Goal: Task Accomplishment & Management: Use online tool/utility

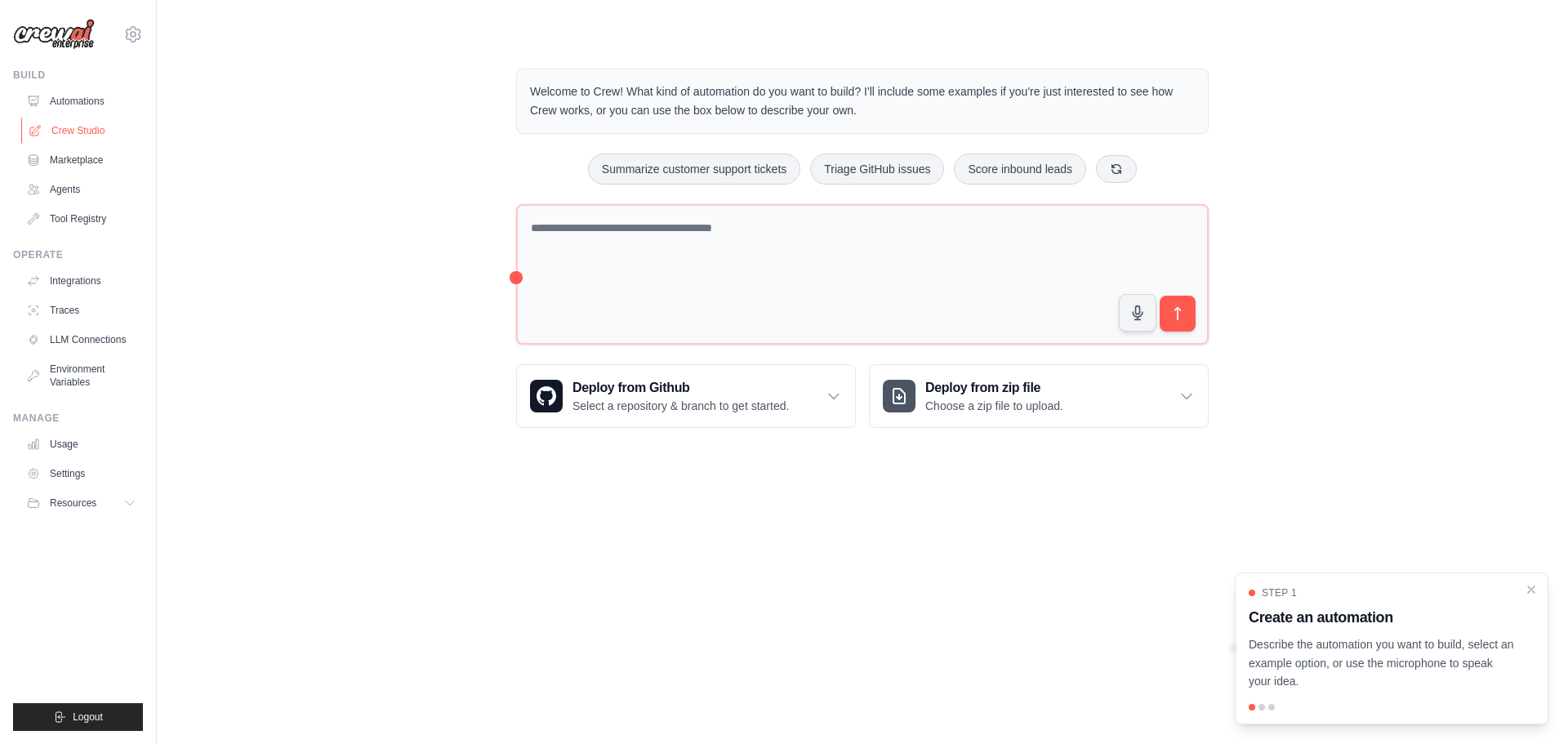
click at [84, 130] on link "Crew Studio" at bounding box center [82, 130] width 124 height 26
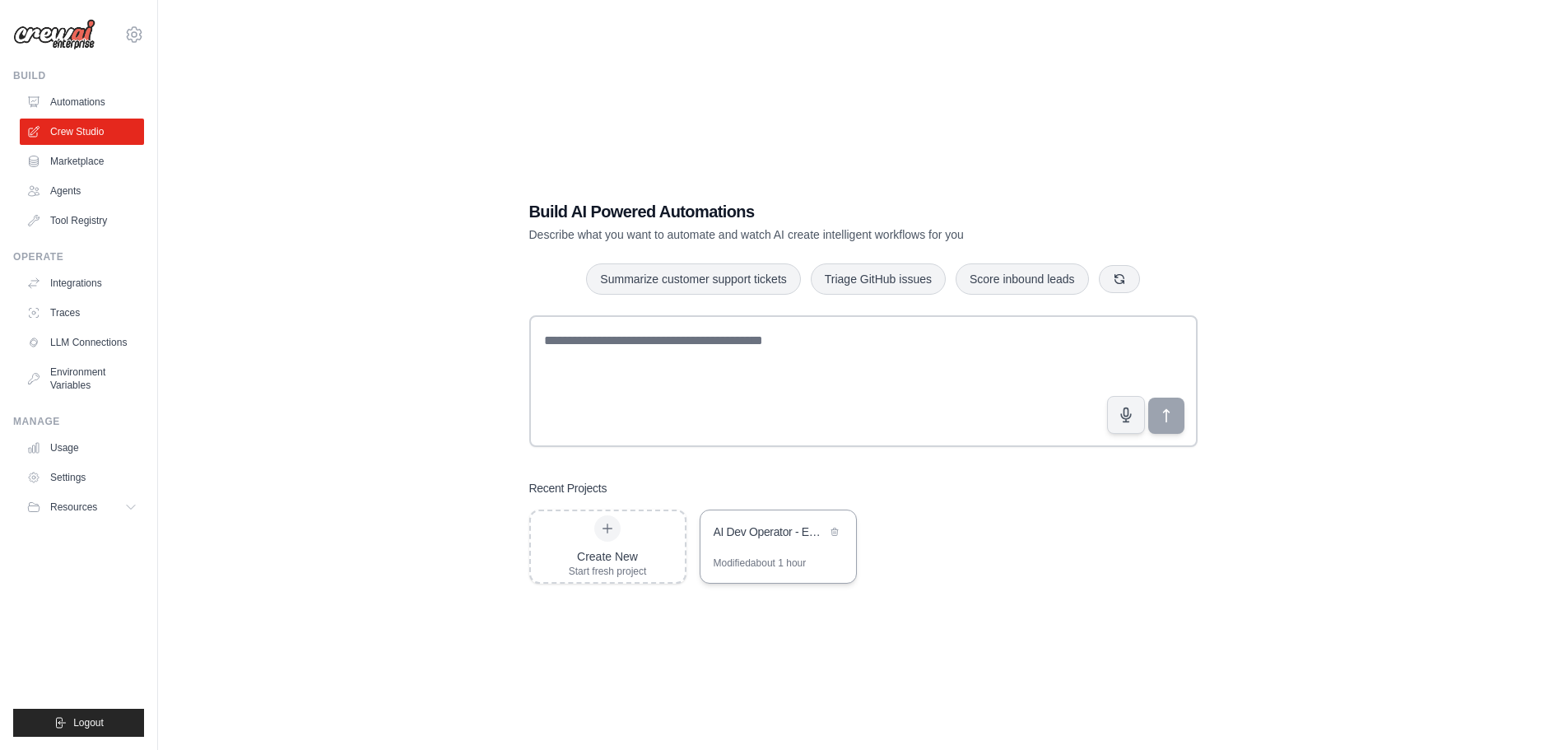
click at [769, 553] on div "AI Dev Operator - End-to-End AI Development Automation" at bounding box center [777, 534] width 156 height 46
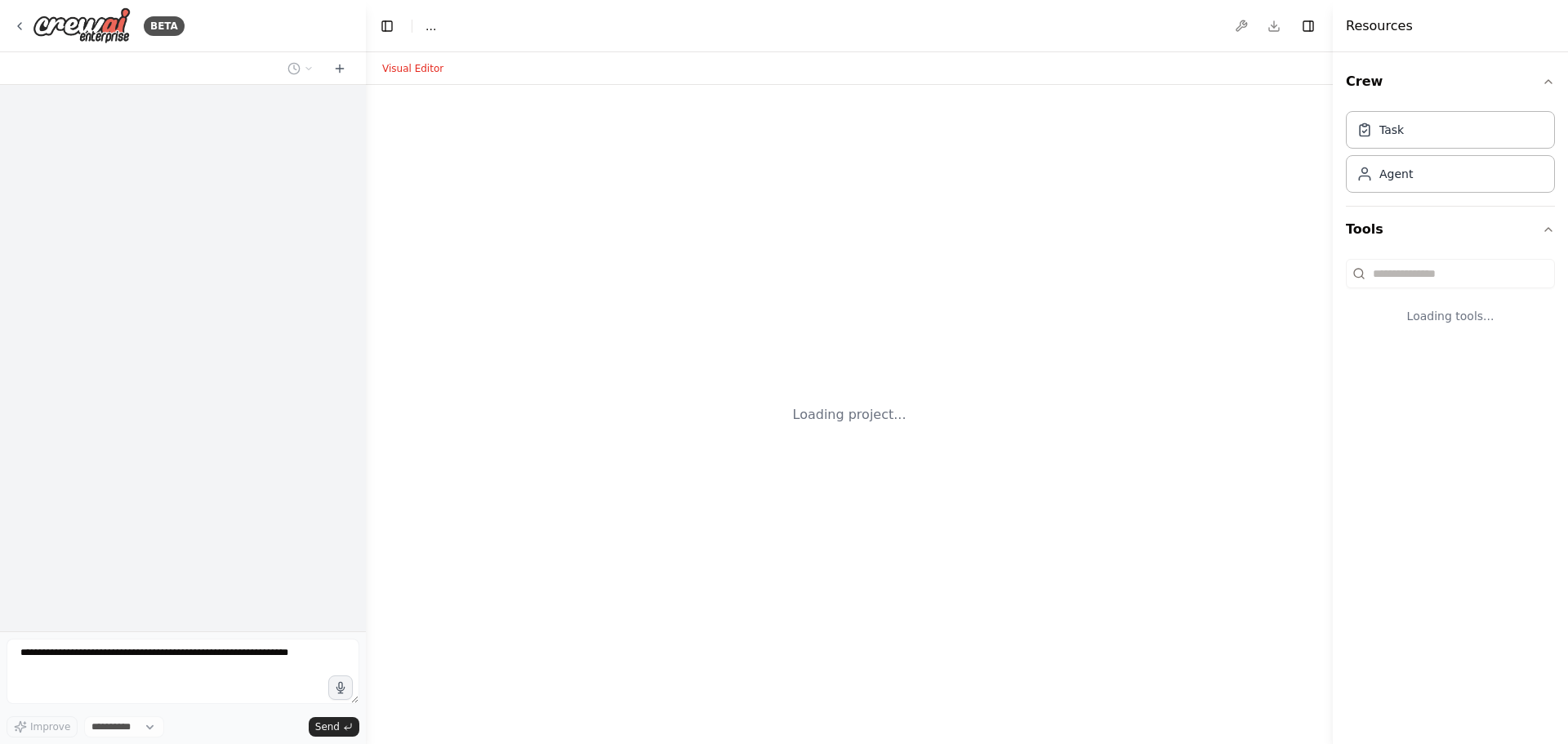
select select "****"
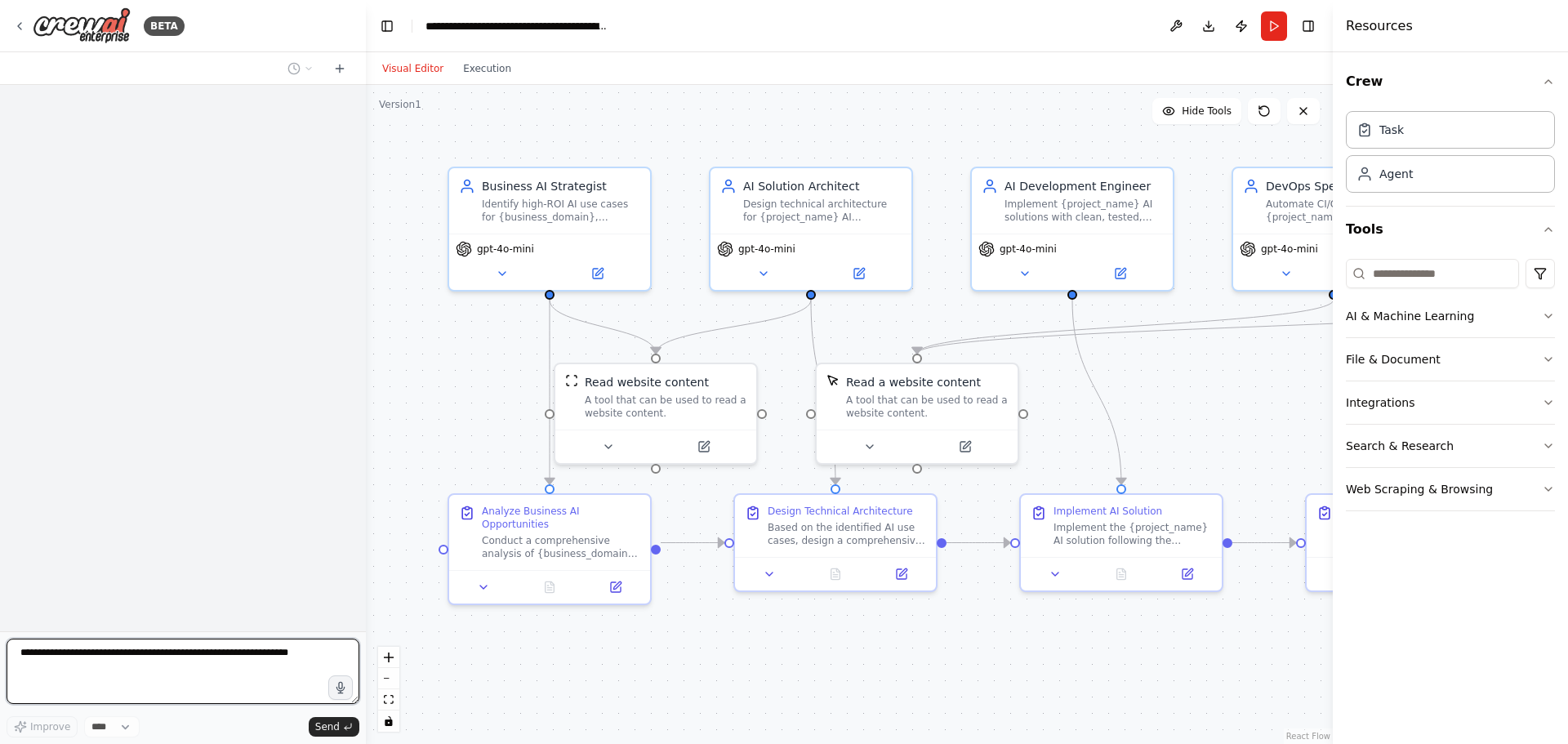
scroll to position [2287, 0]
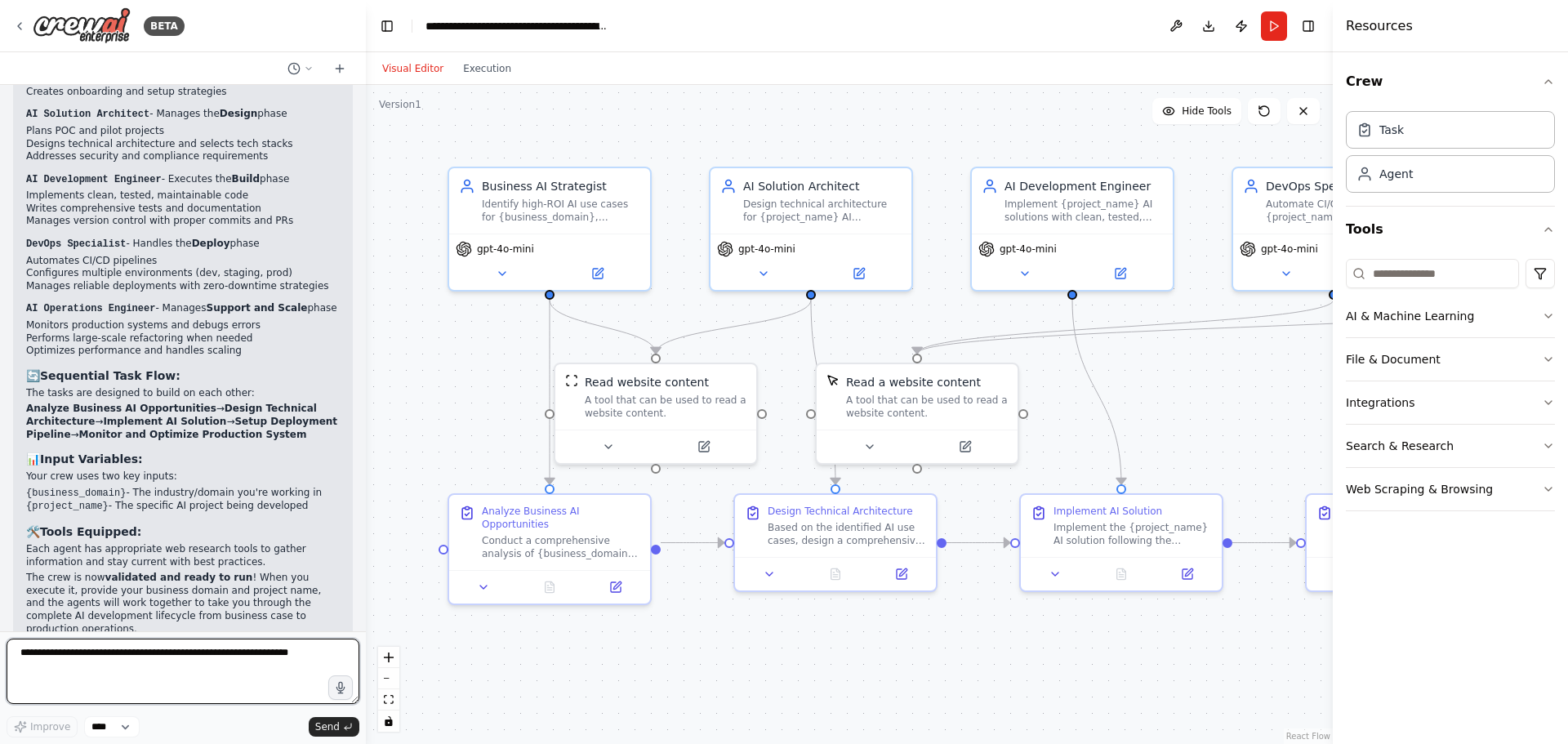
click at [156, 656] on textarea at bounding box center [183, 671] width 353 height 65
type textarea "**********"
click at [456, 70] on button "Execution" at bounding box center [486, 68] width 68 height 19
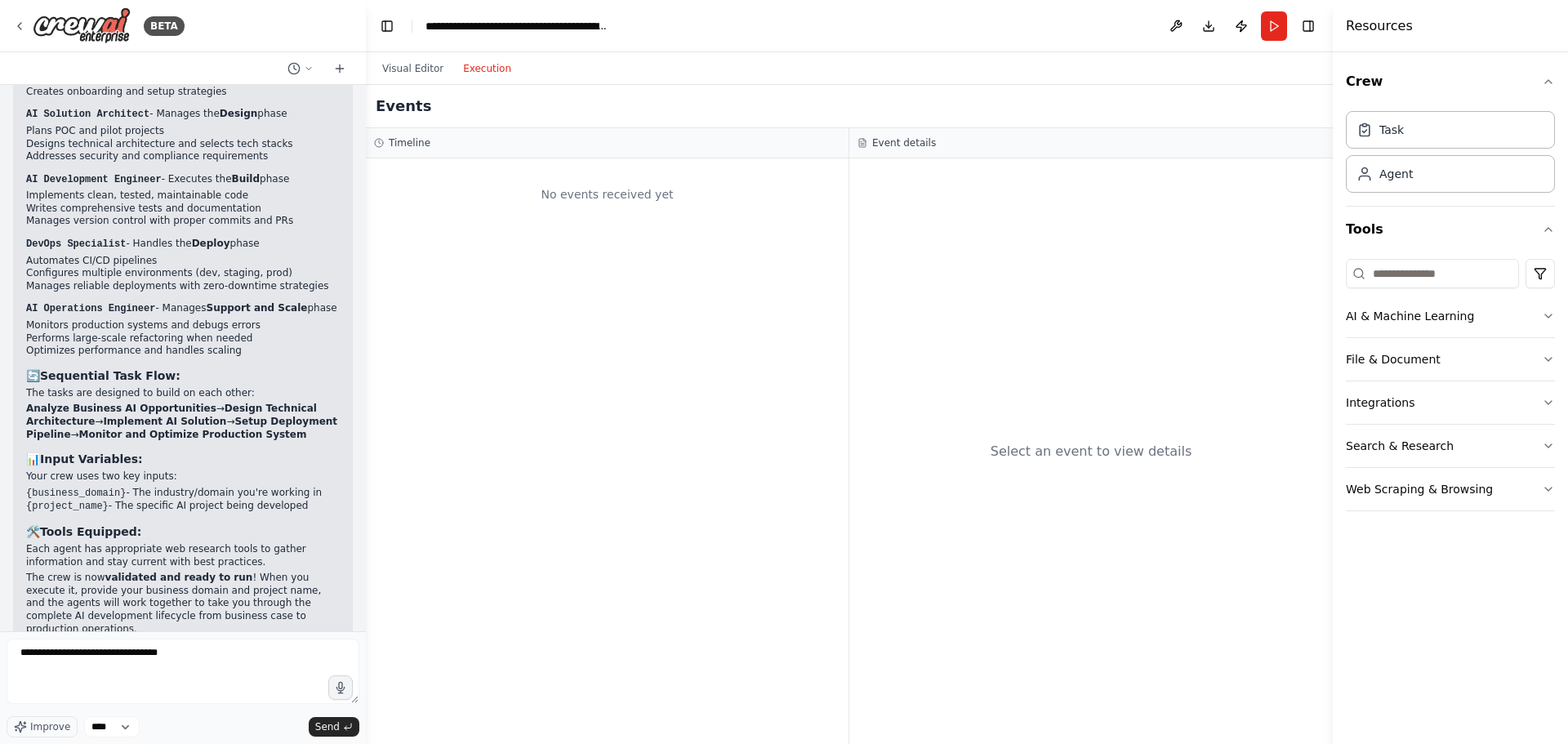
click at [559, 261] on div "No events received yet" at bounding box center [606, 451] width 482 height 585
click at [1266, 30] on button "Run" at bounding box center [1273, 26] width 26 height 30
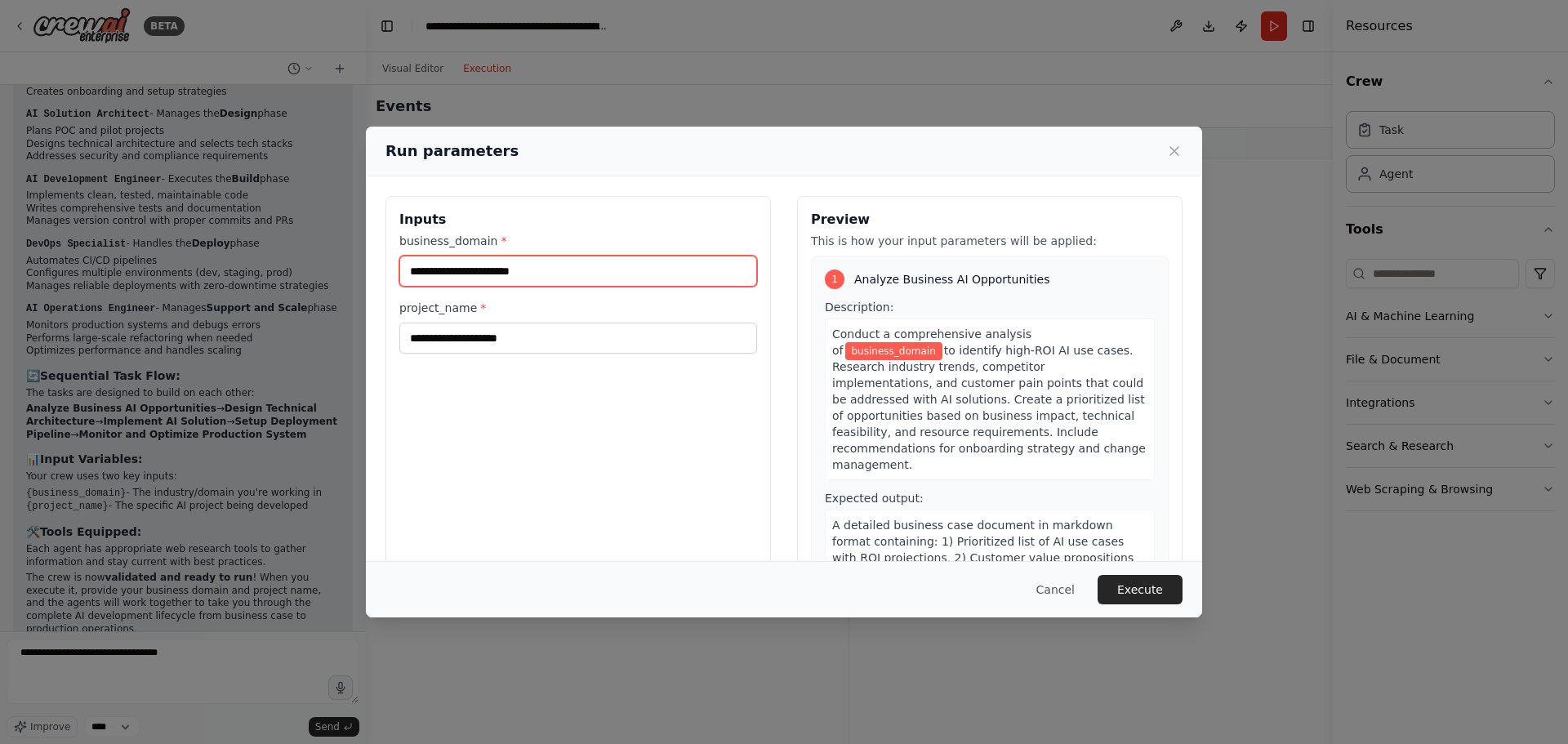
click at [533, 270] on input "business_domain *" at bounding box center [577, 270] width 358 height 31
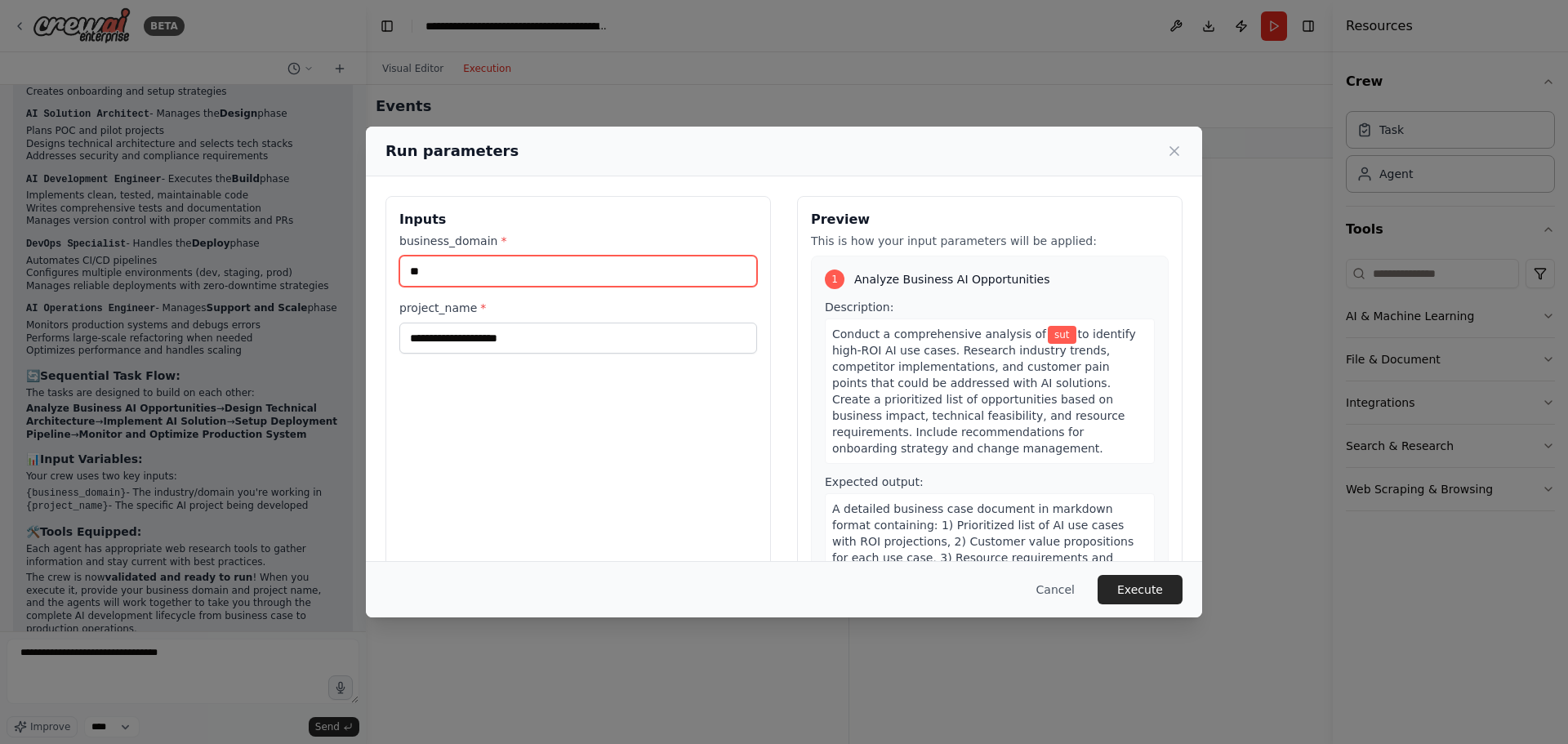
type input "*"
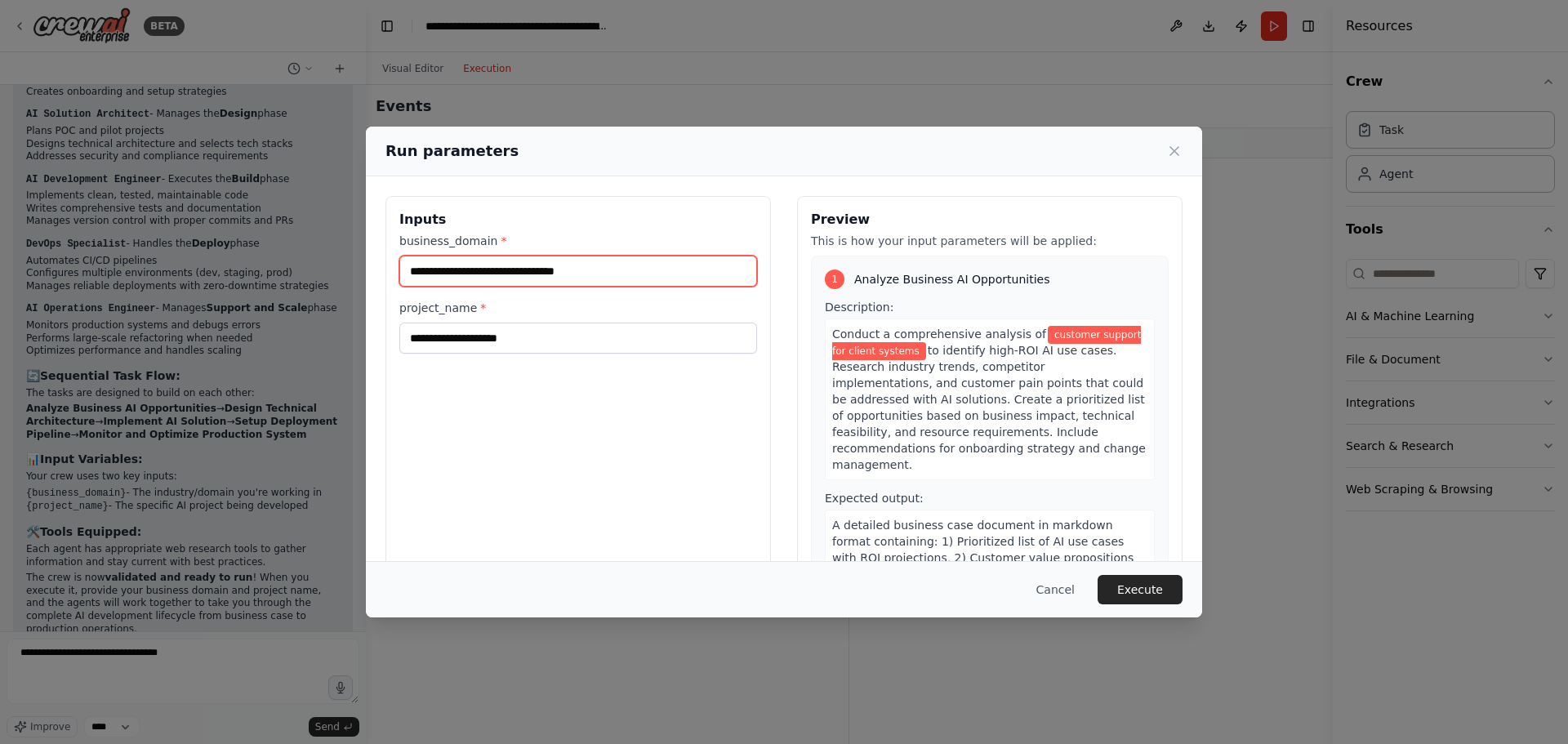
type input "**********"
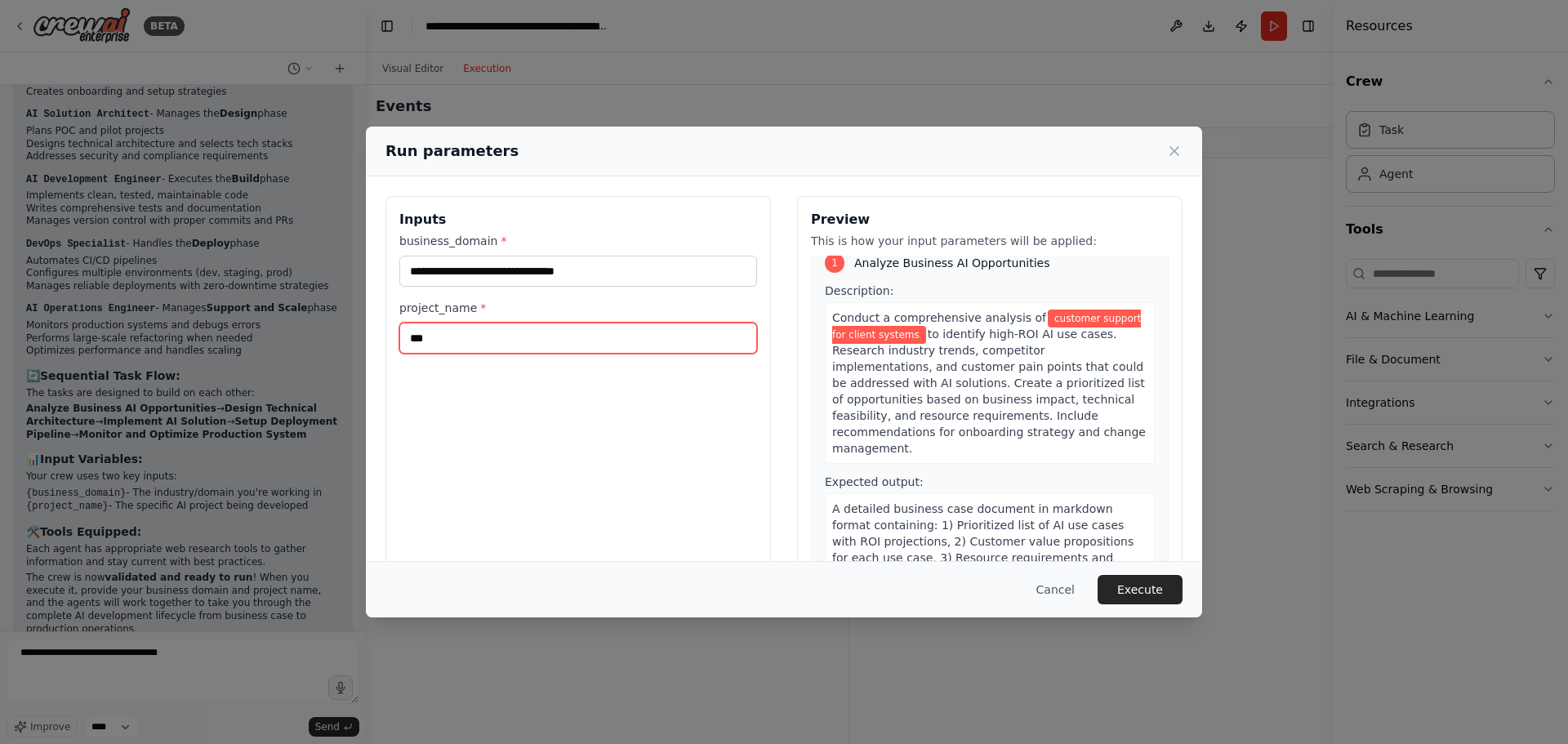
scroll to position [0, 0]
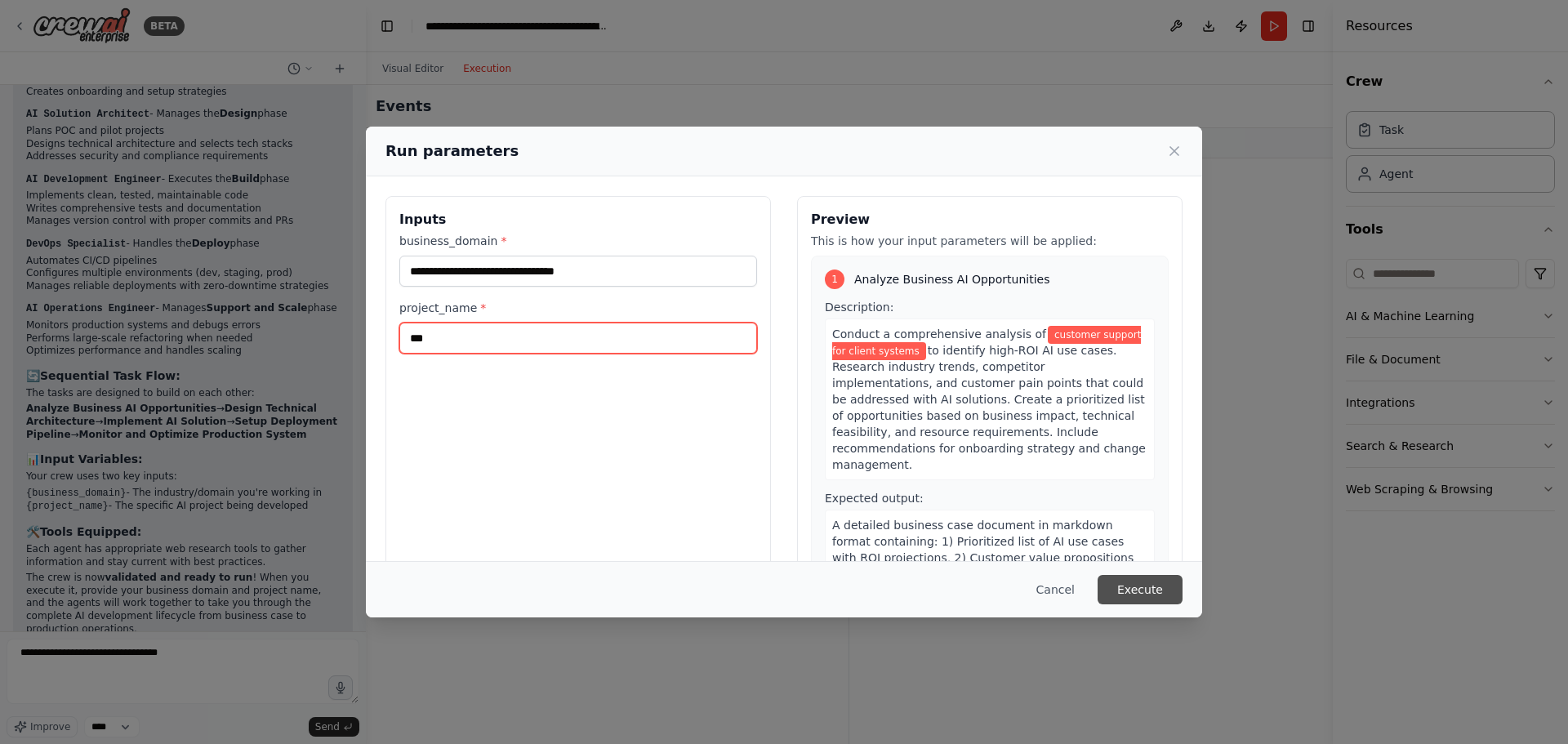
type input "***"
click at [1151, 581] on button "Execute" at bounding box center [1139, 589] width 85 height 30
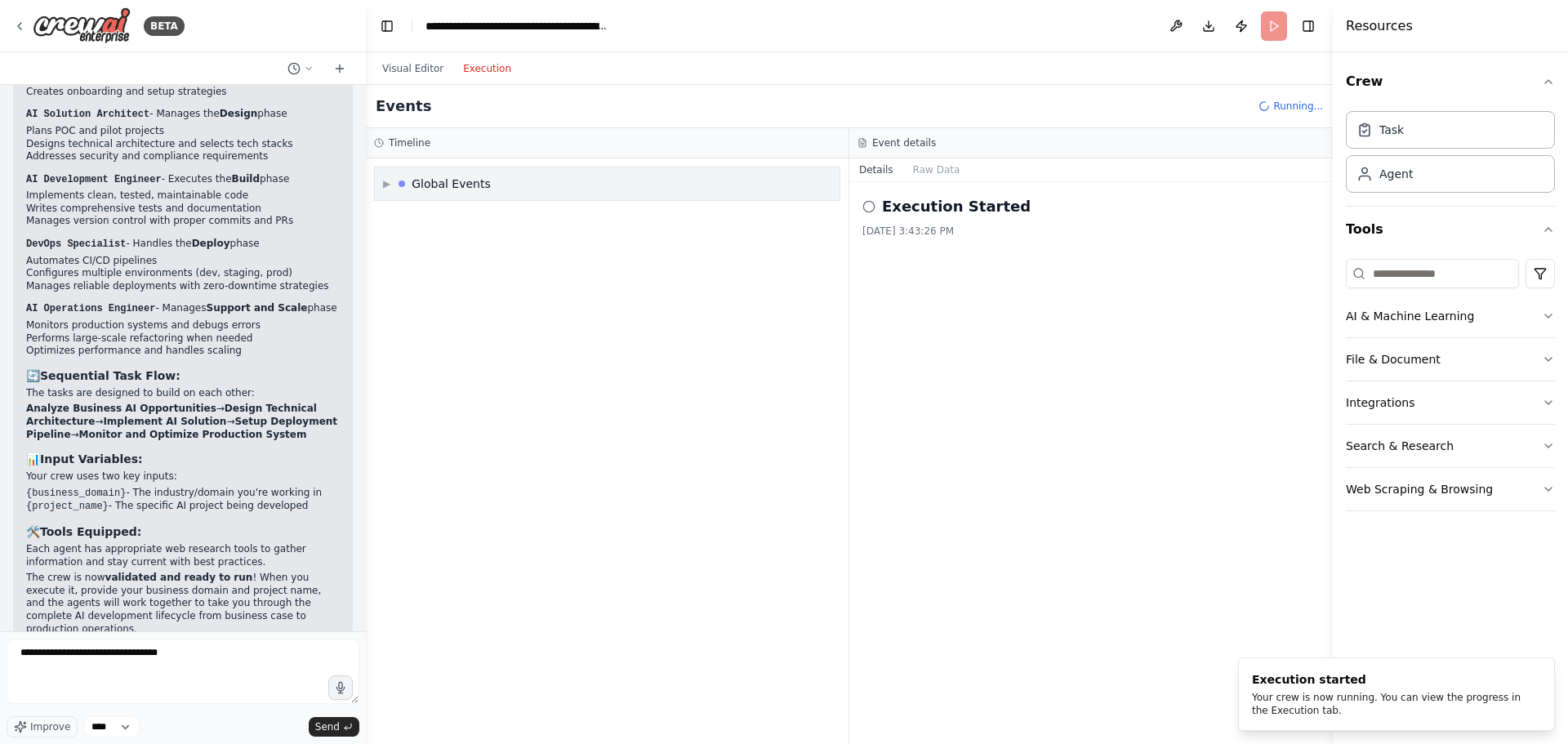
click at [487, 191] on div "Global Events" at bounding box center [451, 183] width 80 height 16
click at [482, 218] on div "Execution Started" at bounding box center [607, 219] width 440 height 13
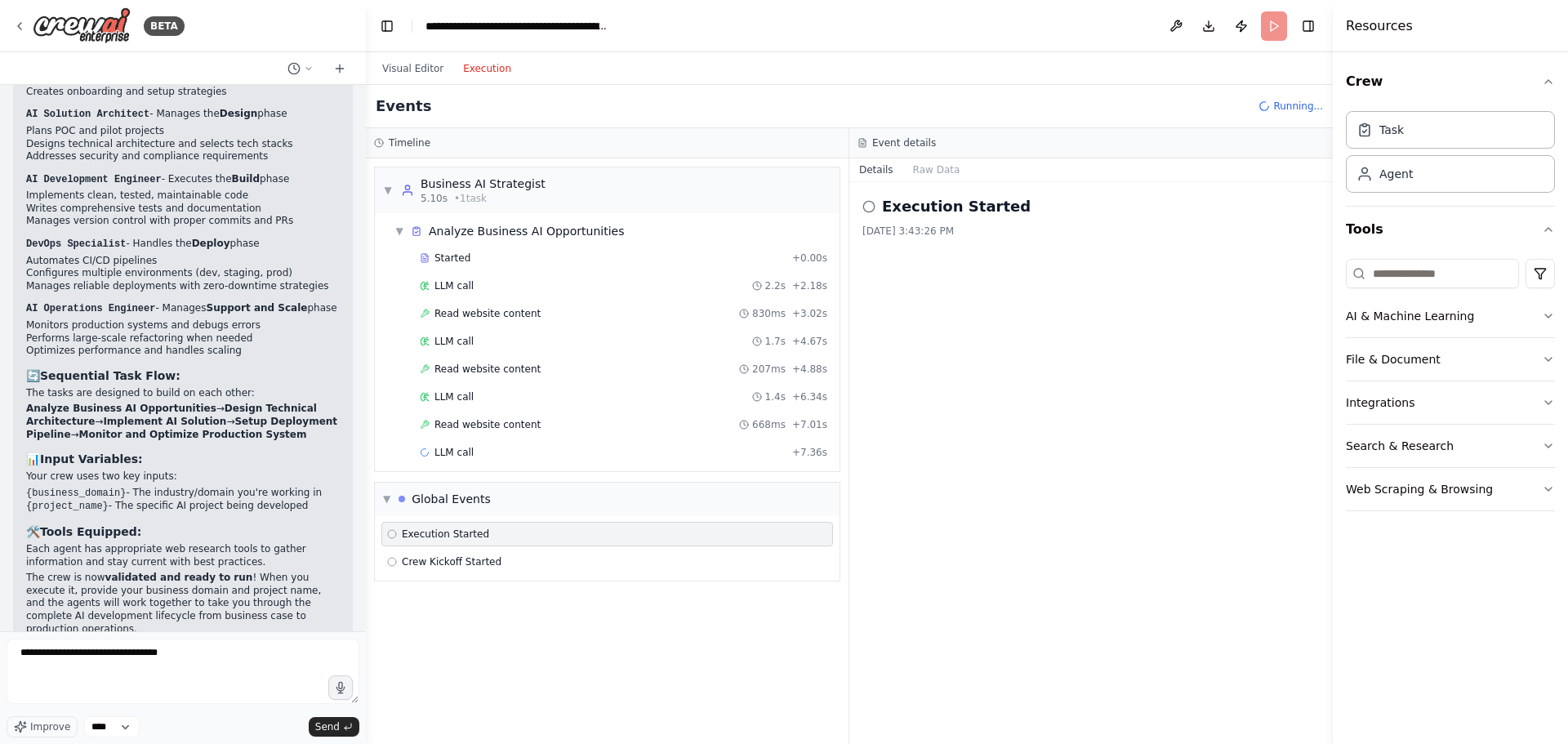
click at [472, 536] on span "Execution Started" at bounding box center [445, 534] width 87 height 13
click at [486, 595] on span "Crew Kickoff Started" at bounding box center [452, 590] width 100 height 13
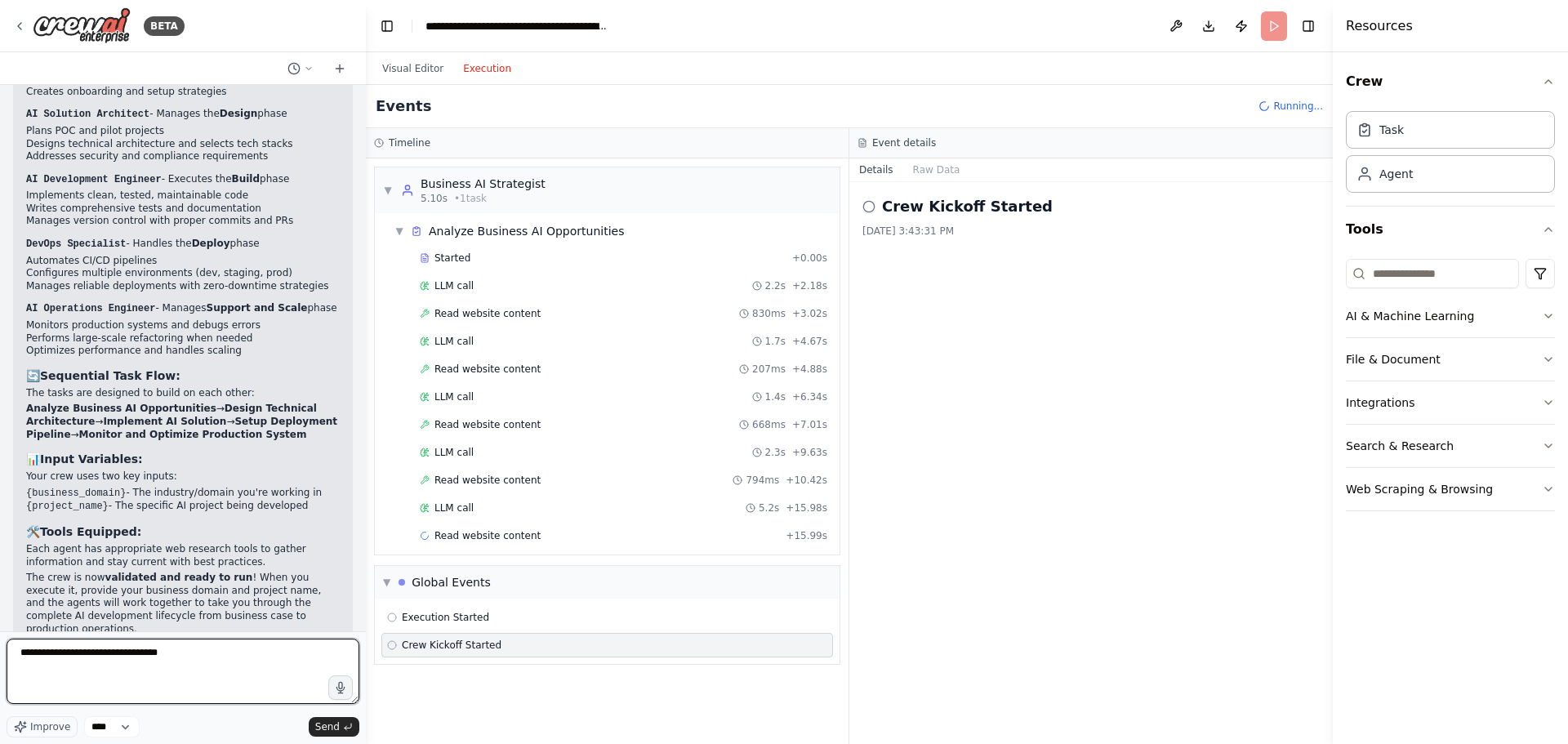
click at [190, 667] on textarea "**********" at bounding box center [183, 671] width 353 height 65
paste textarea "**********"
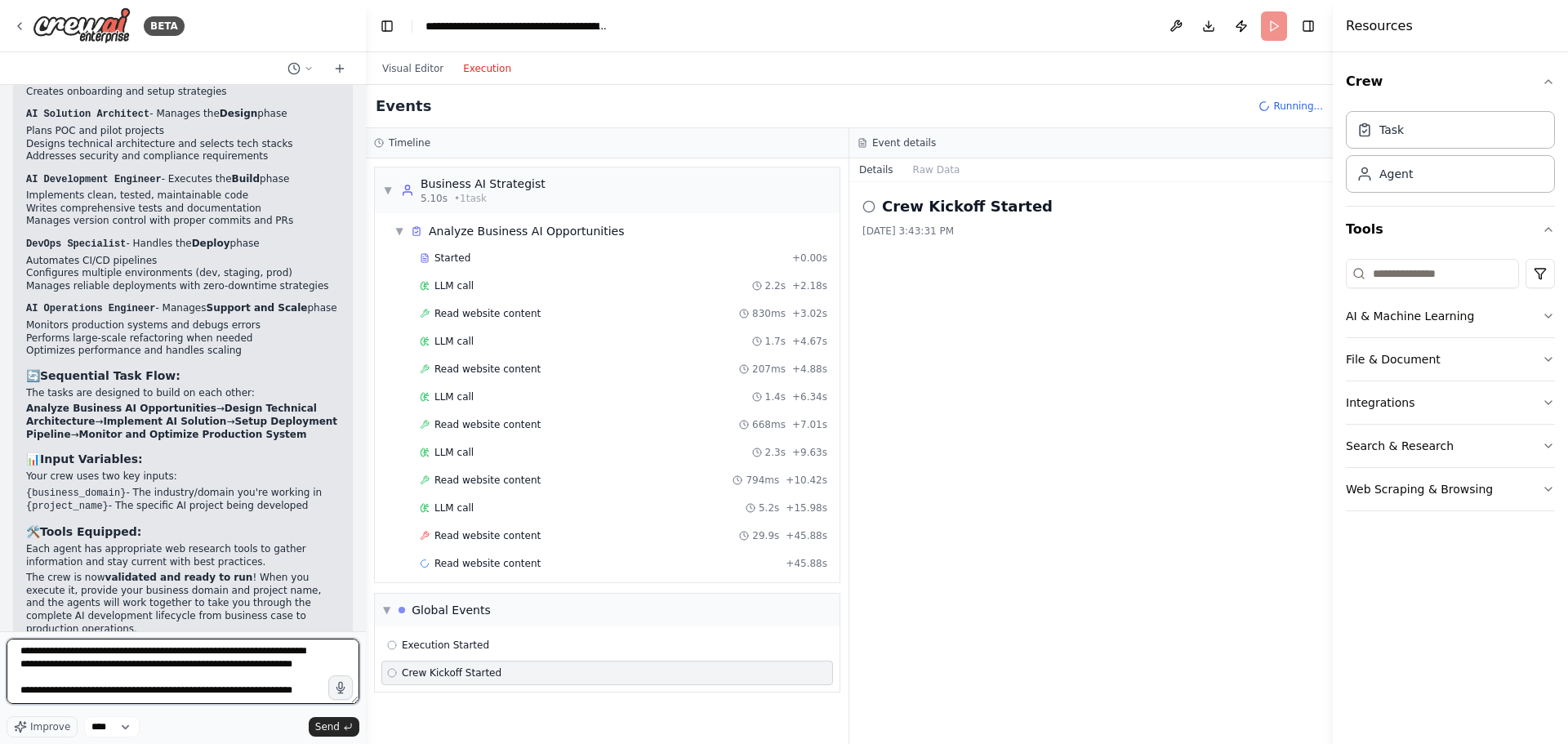
scroll to position [21, 0]
type textarea "**********"
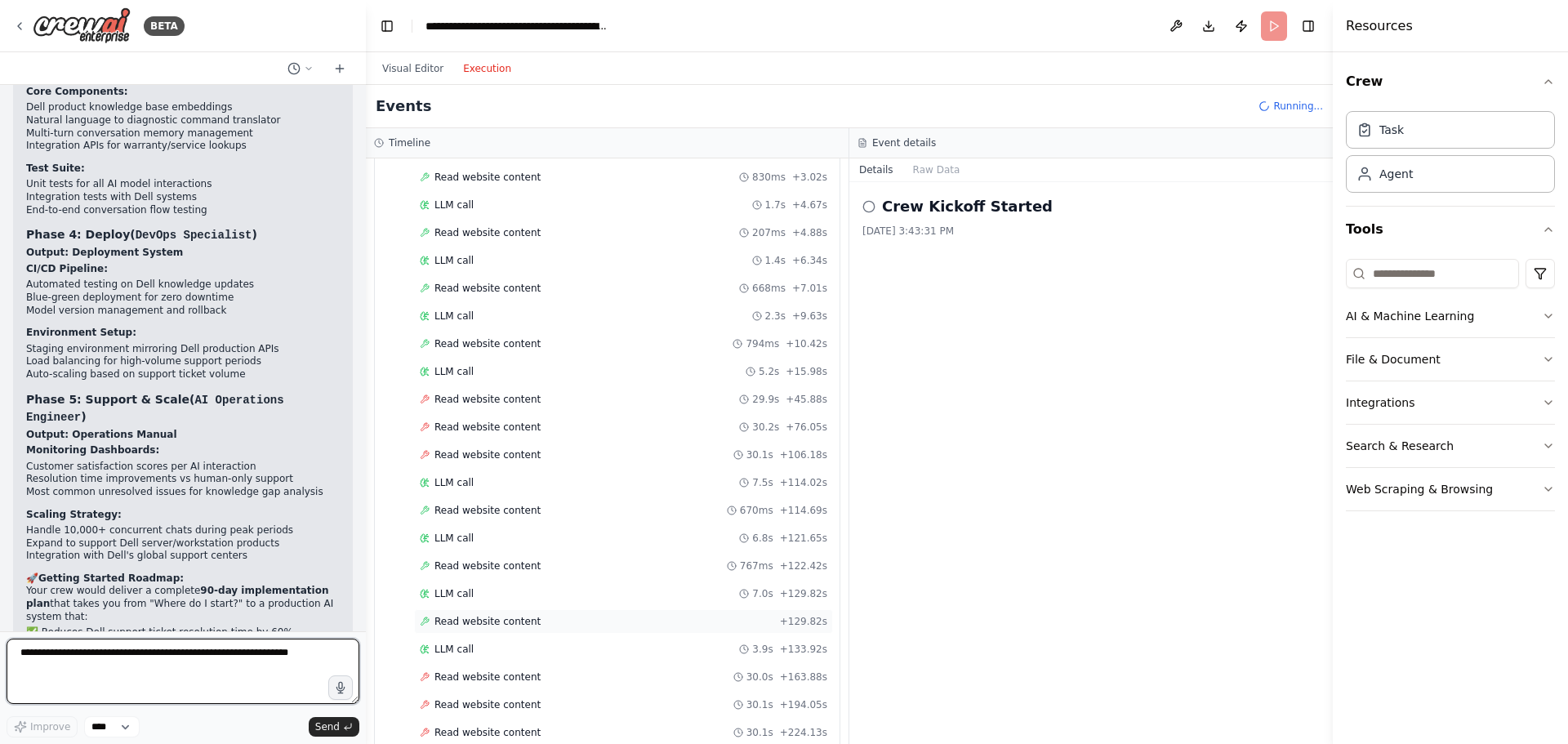
scroll to position [0, 0]
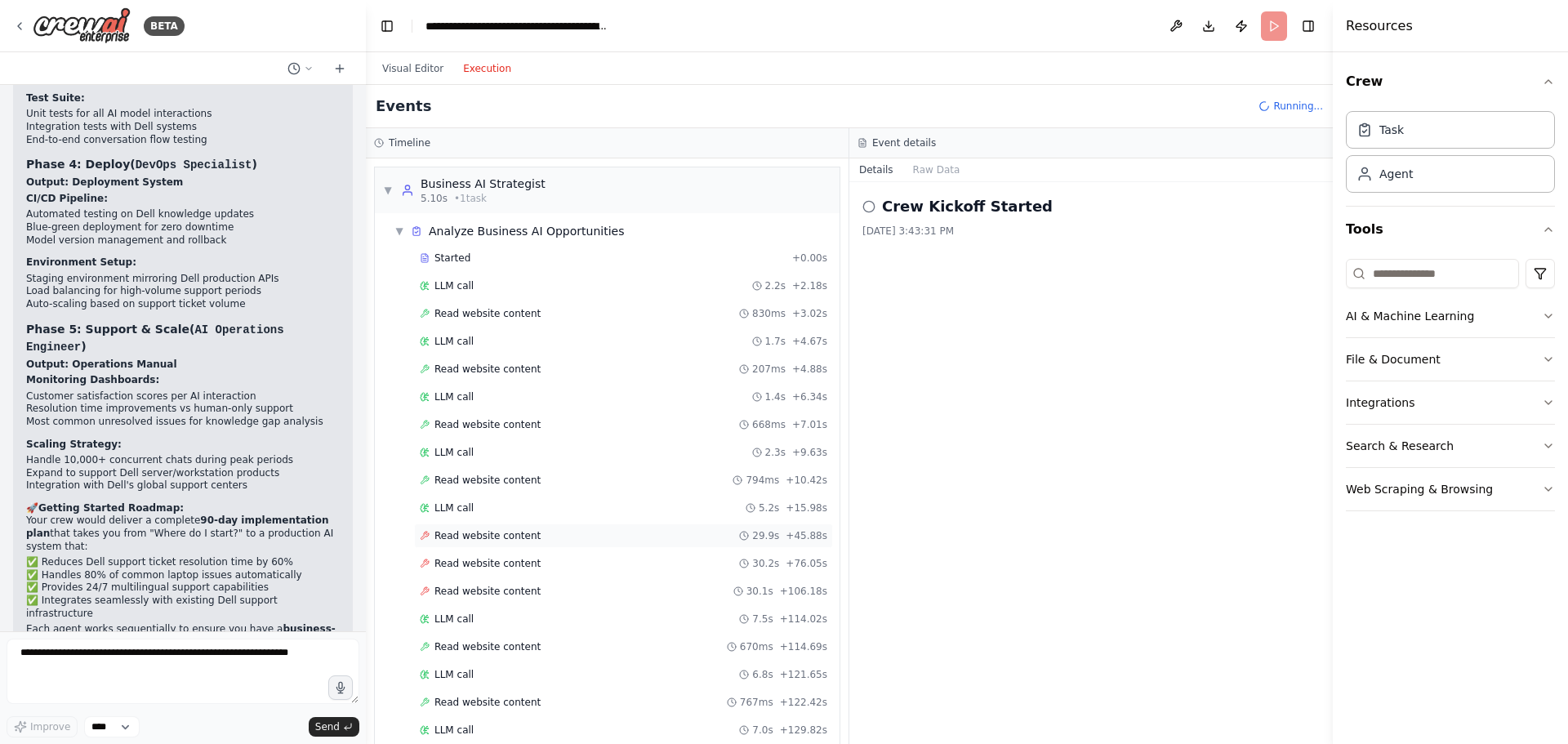
click at [488, 543] on div "Read website content 29.9s + 45.88s" at bounding box center [623, 536] width 419 height 25
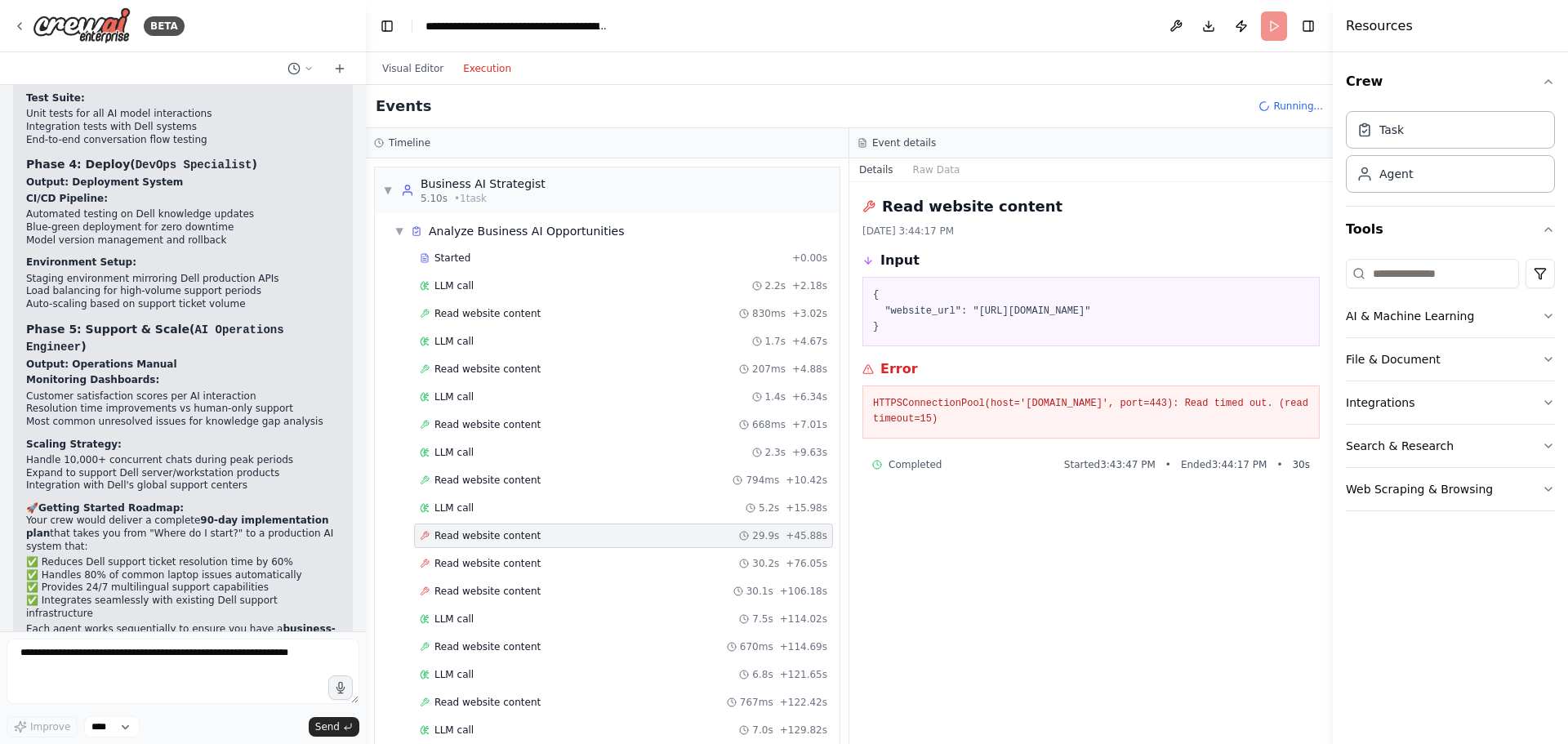
scroll to position [3787, 0]
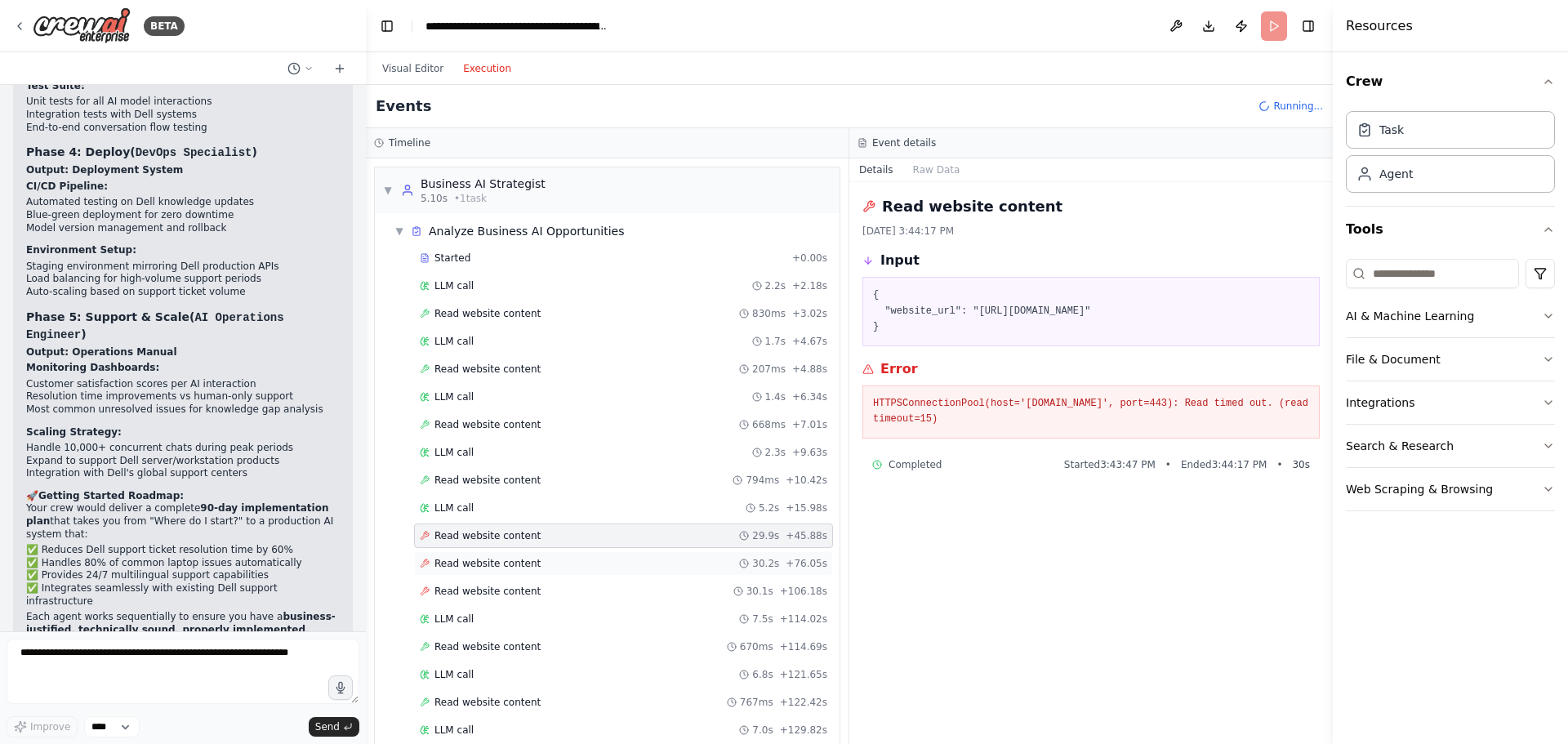
click at [490, 569] on span "Read website content" at bounding box center [487, 564] width 106 height 13
click at [495, 595] on span "Read website content" at bounding box center [487, 592] width 106 height 13
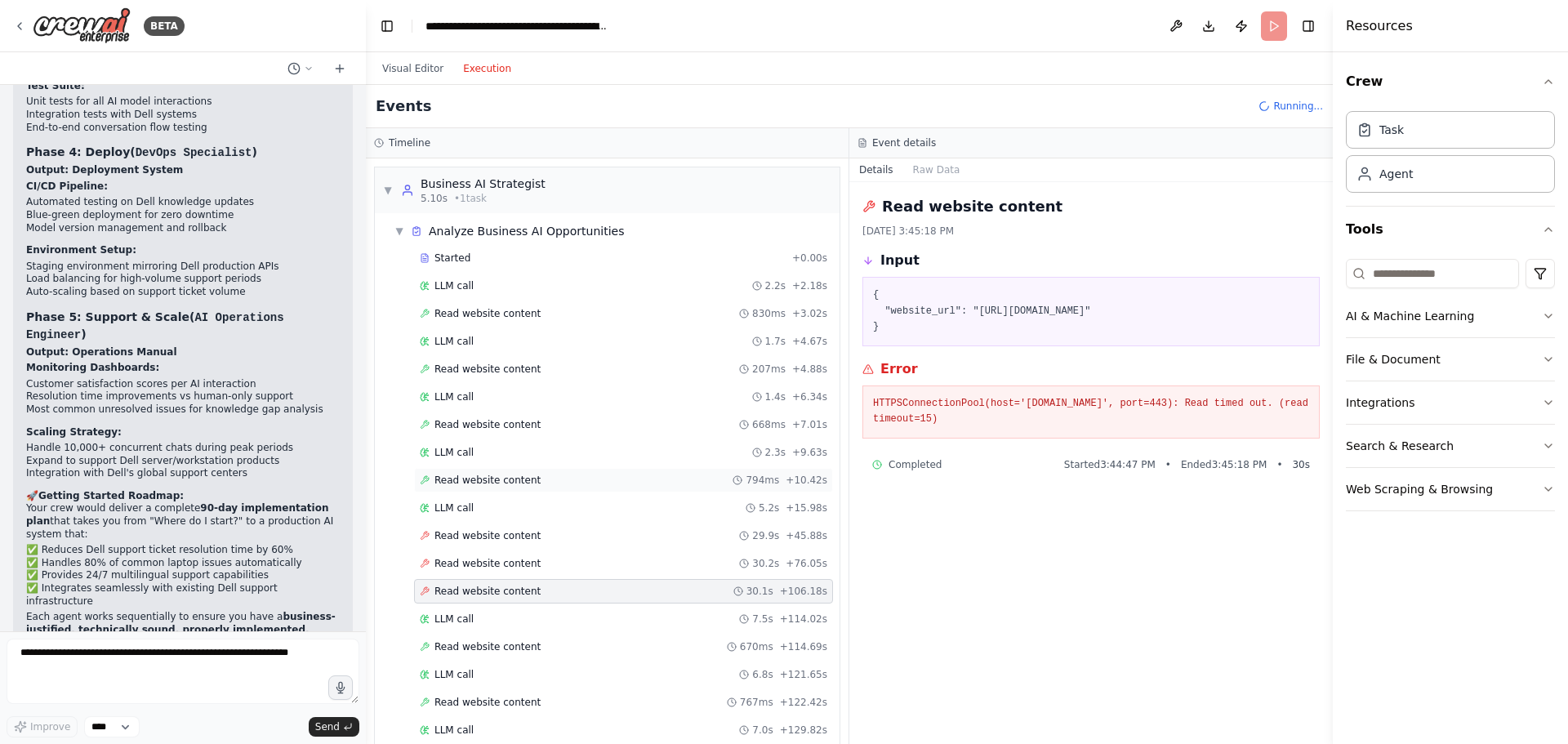
scroll to position [244, 0]
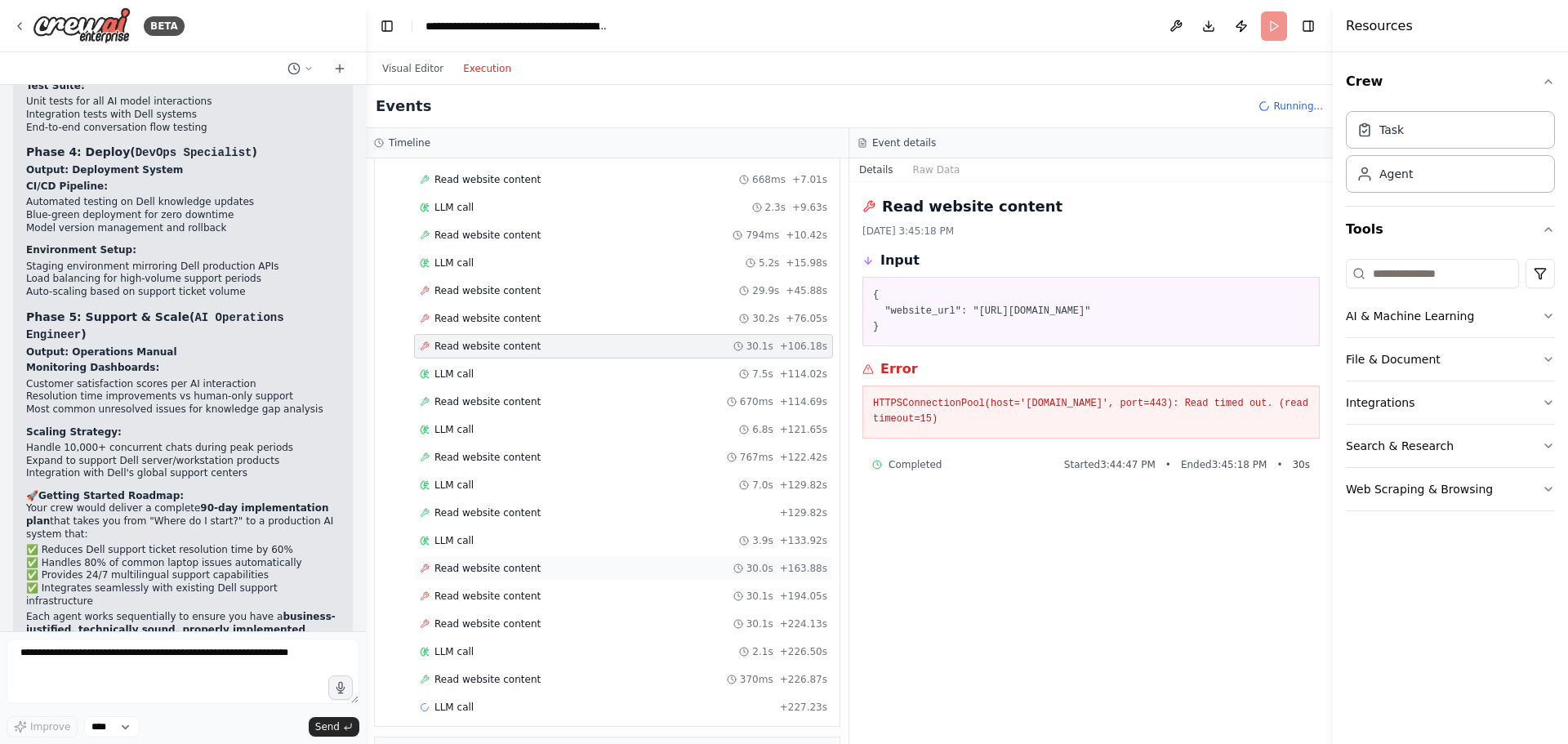
click at [501, 565] on span "Read website content" at bounding box center [487, 569] width 106 height 13
click at [519, 606] on div "Read website content 30.1s + 194.05s" at bounding box center [623, 596] width 419 height 25
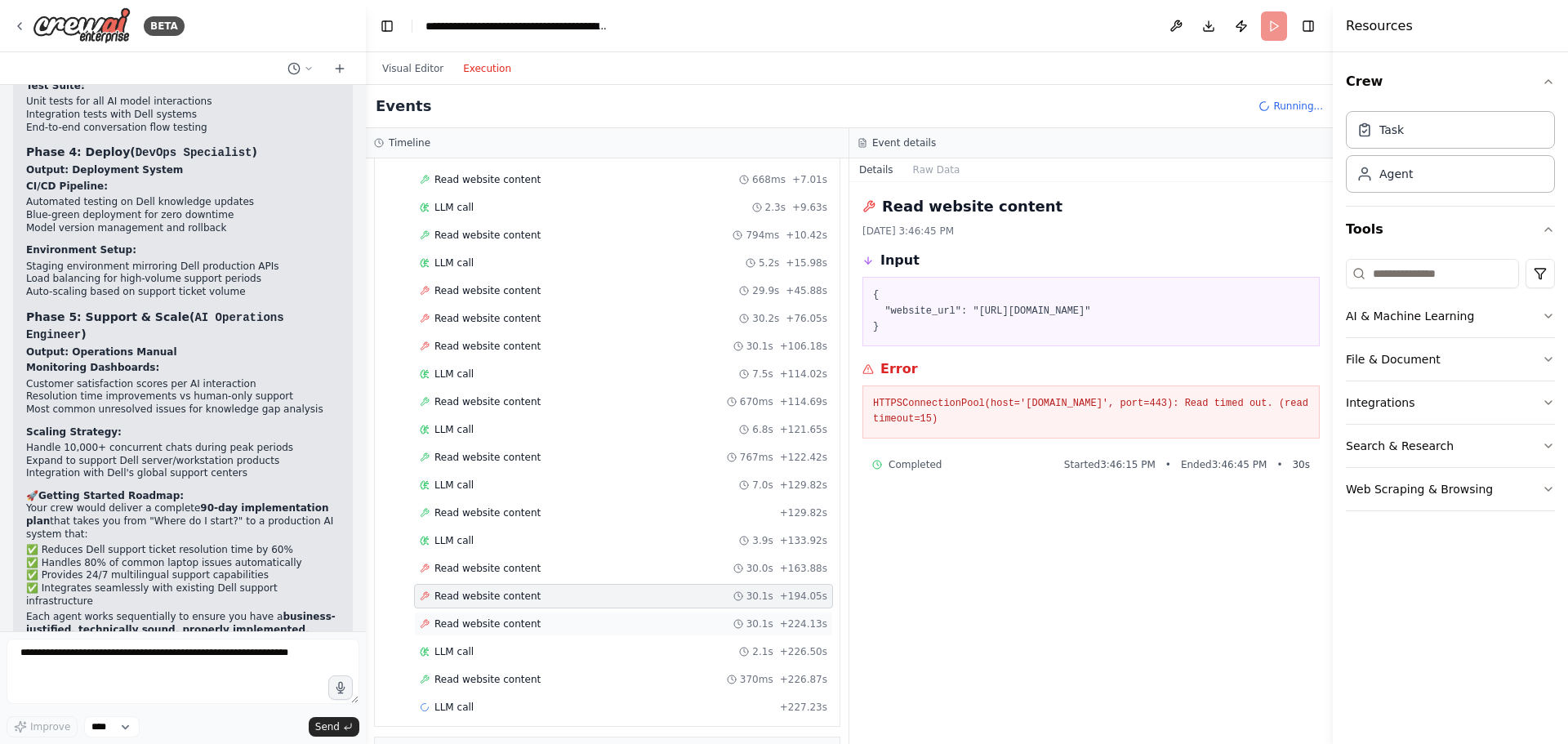
click at [508, 623] on span "Read website content" at bounding box center [487, 624] width 106 height 13
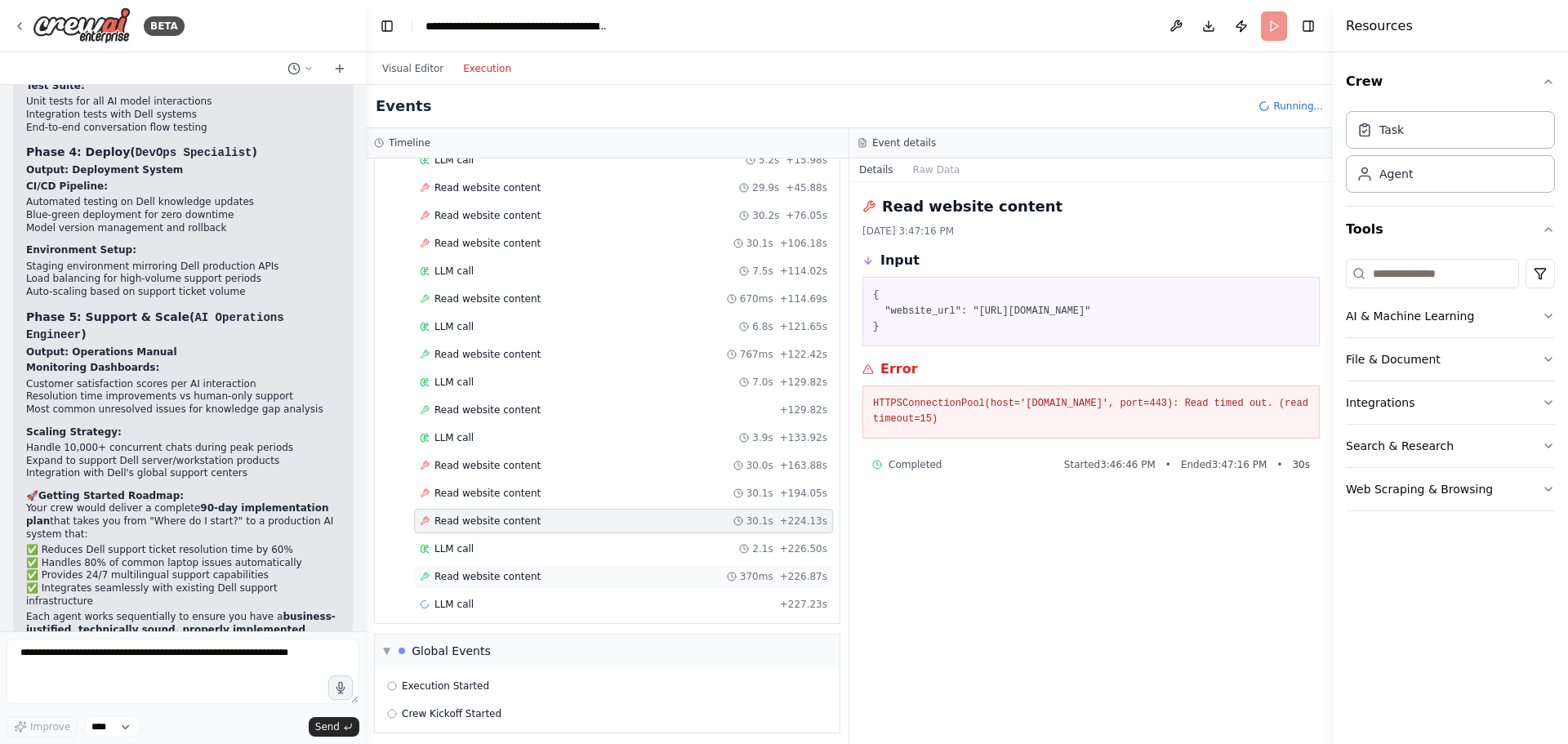
scroll to position [355, 0]
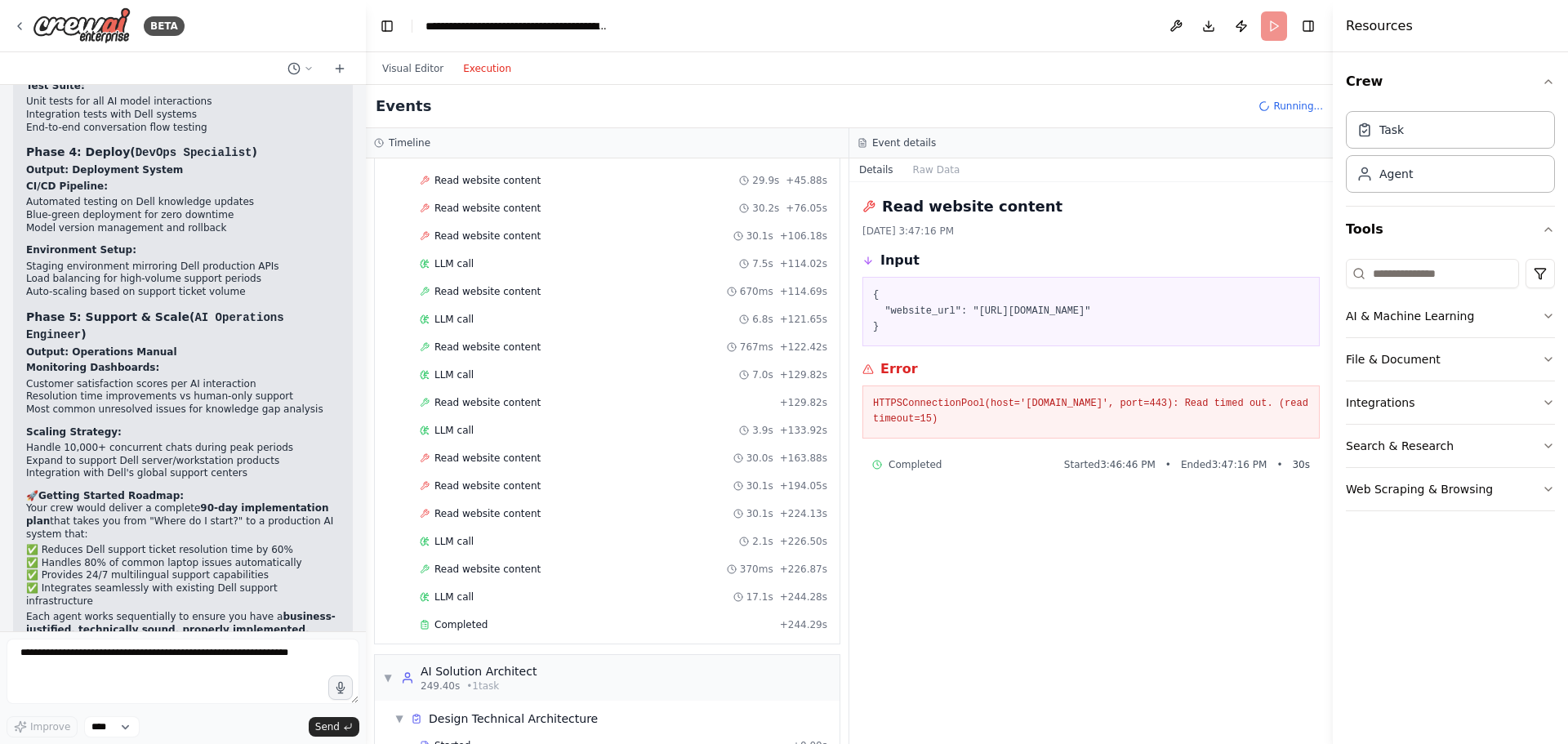
click at [494, 594] on div "LLM call 17.1s + 244.28s" at bounding box center [623, 597] width 408 height 13
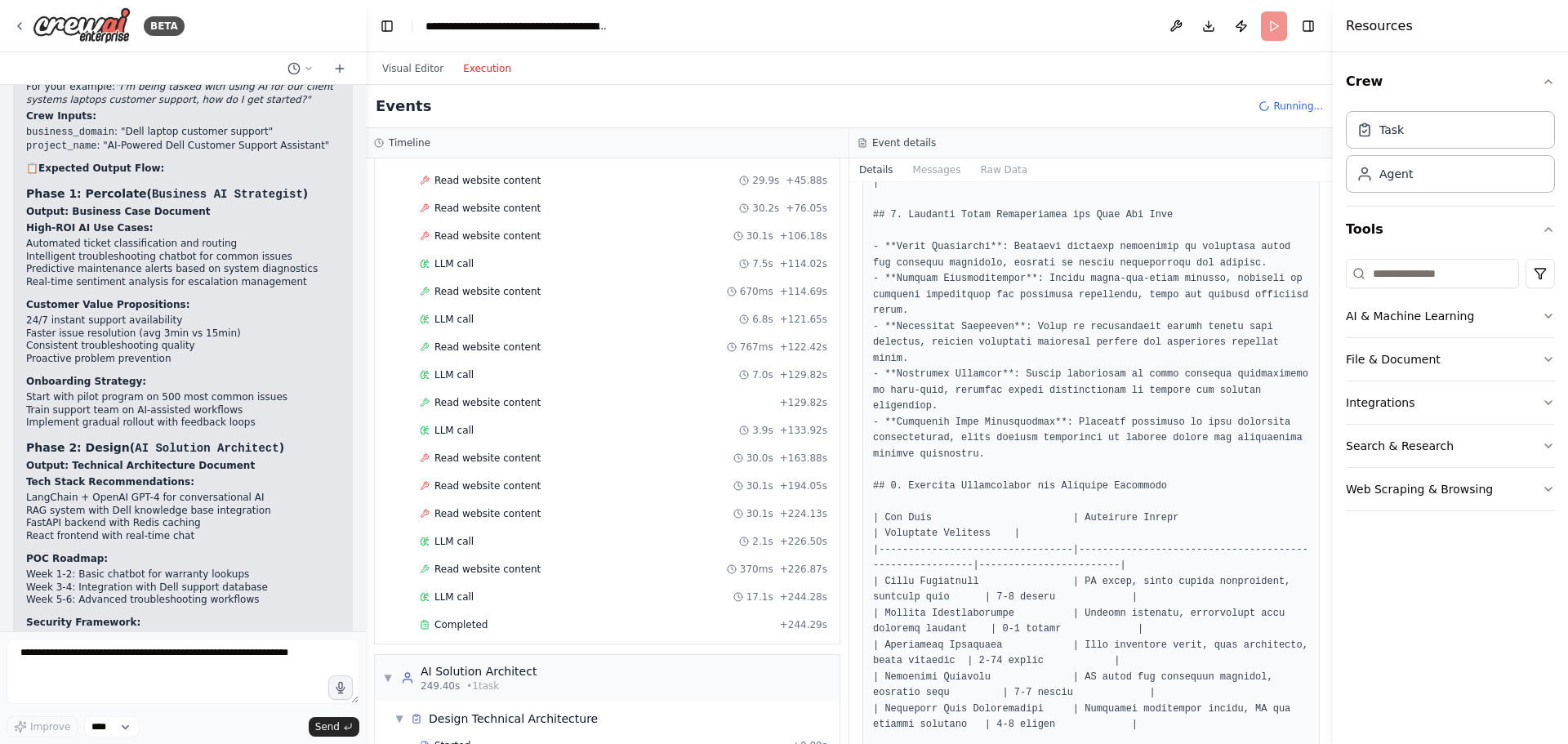
scroll to position [2808, 0]
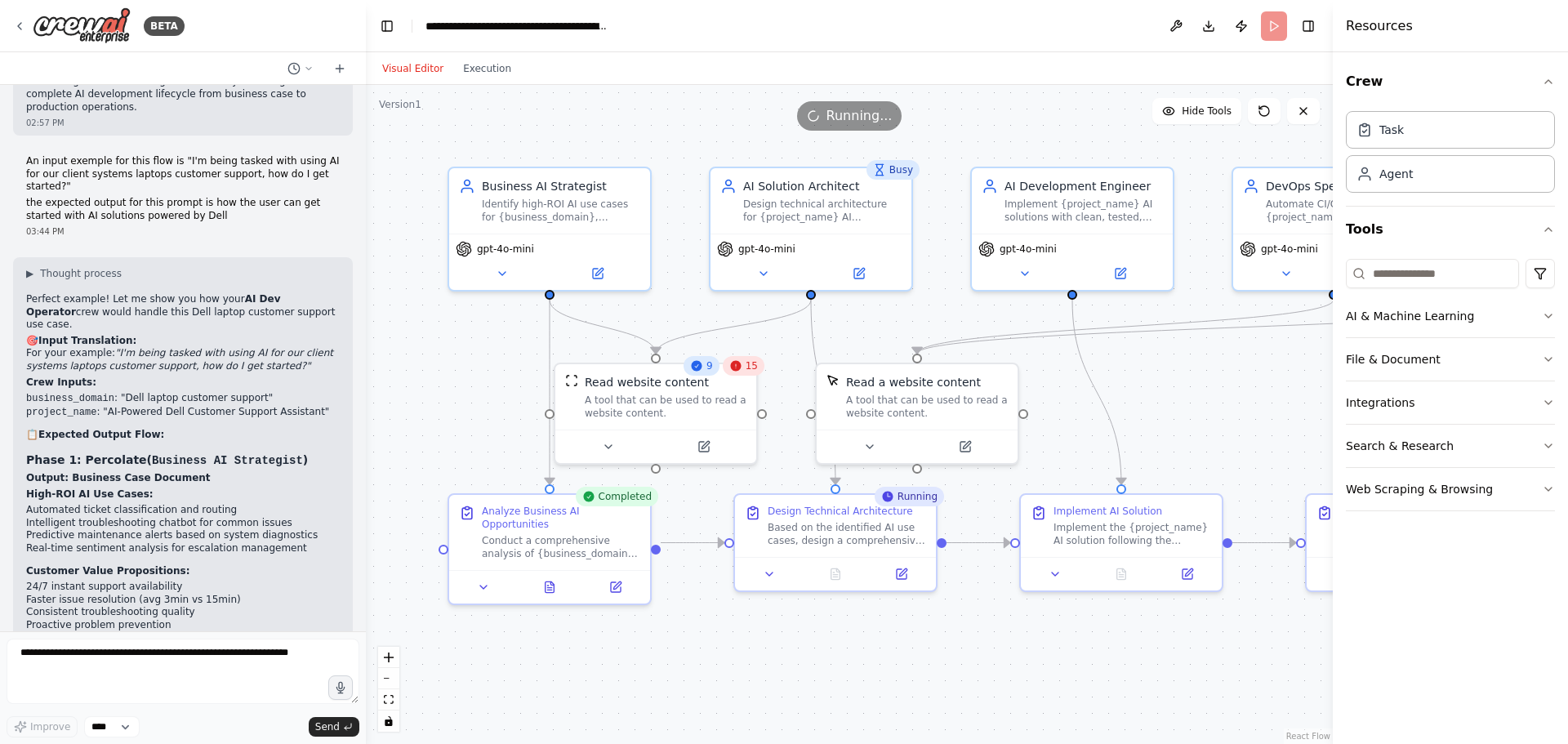
click at [389, 74] on button "Visual Editor" at bounding box center [412, 68] width 81 height 19
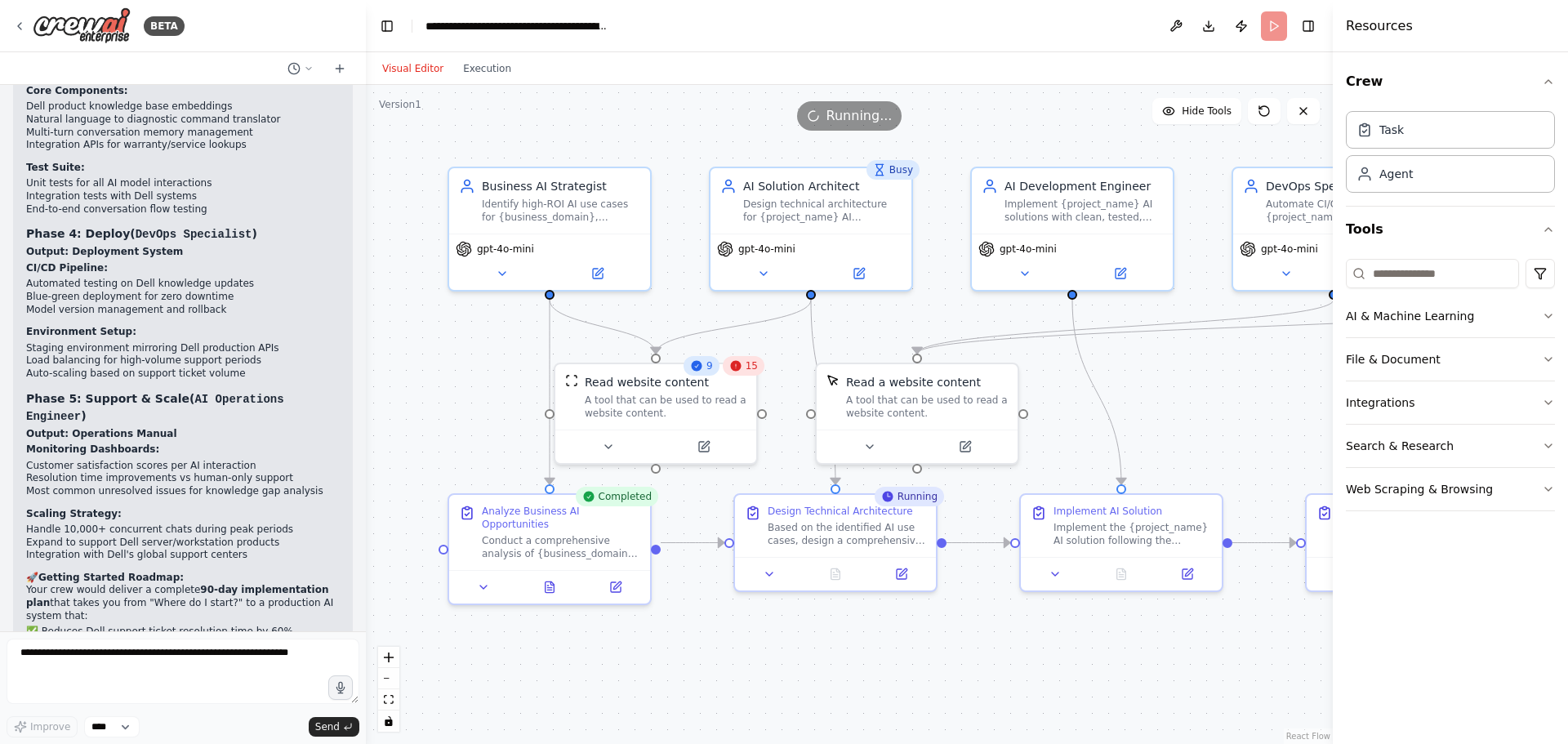
scroll to position [3787, 0]
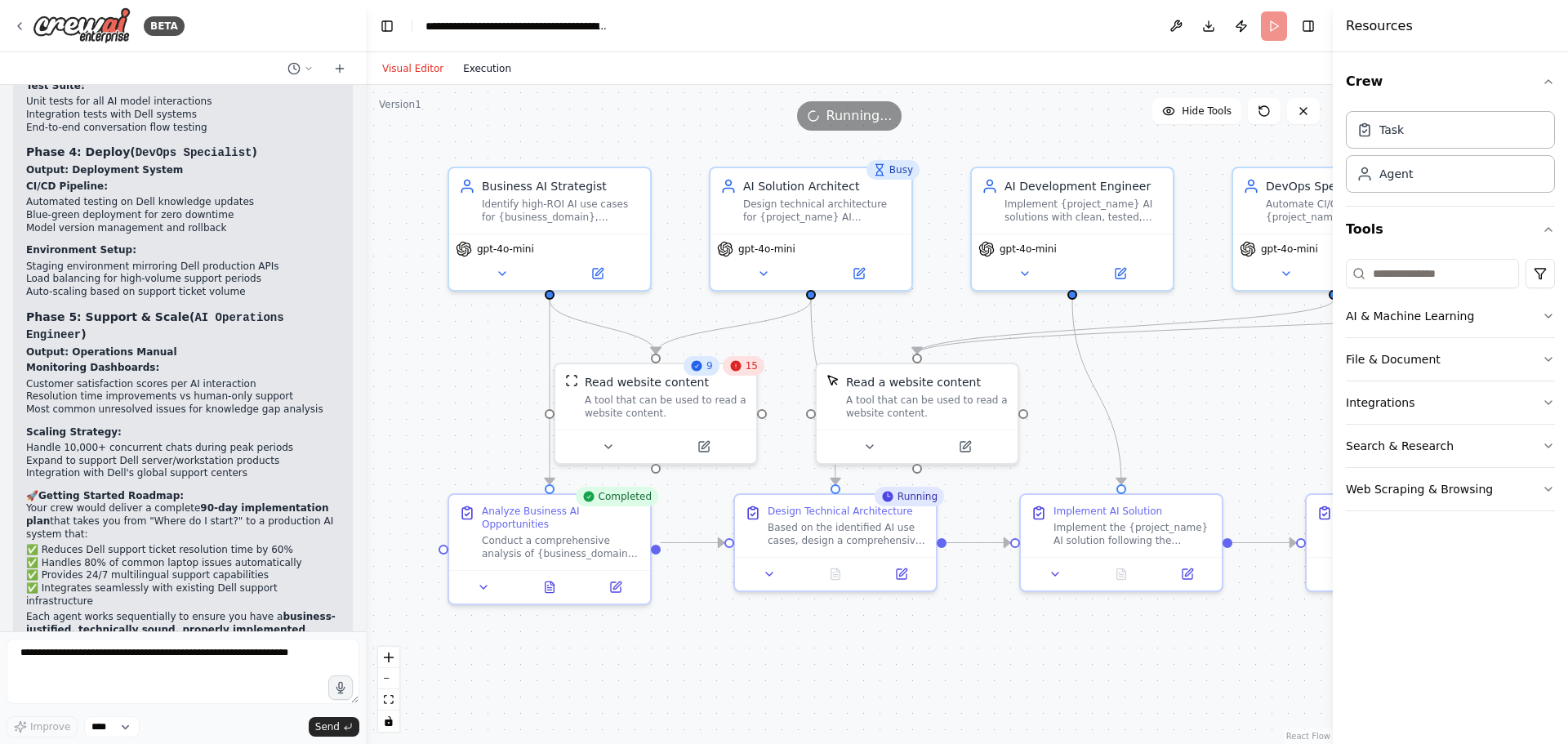
click at [483, 72] on button "Execution" at bounding box center [486, 68] width 68 height 19
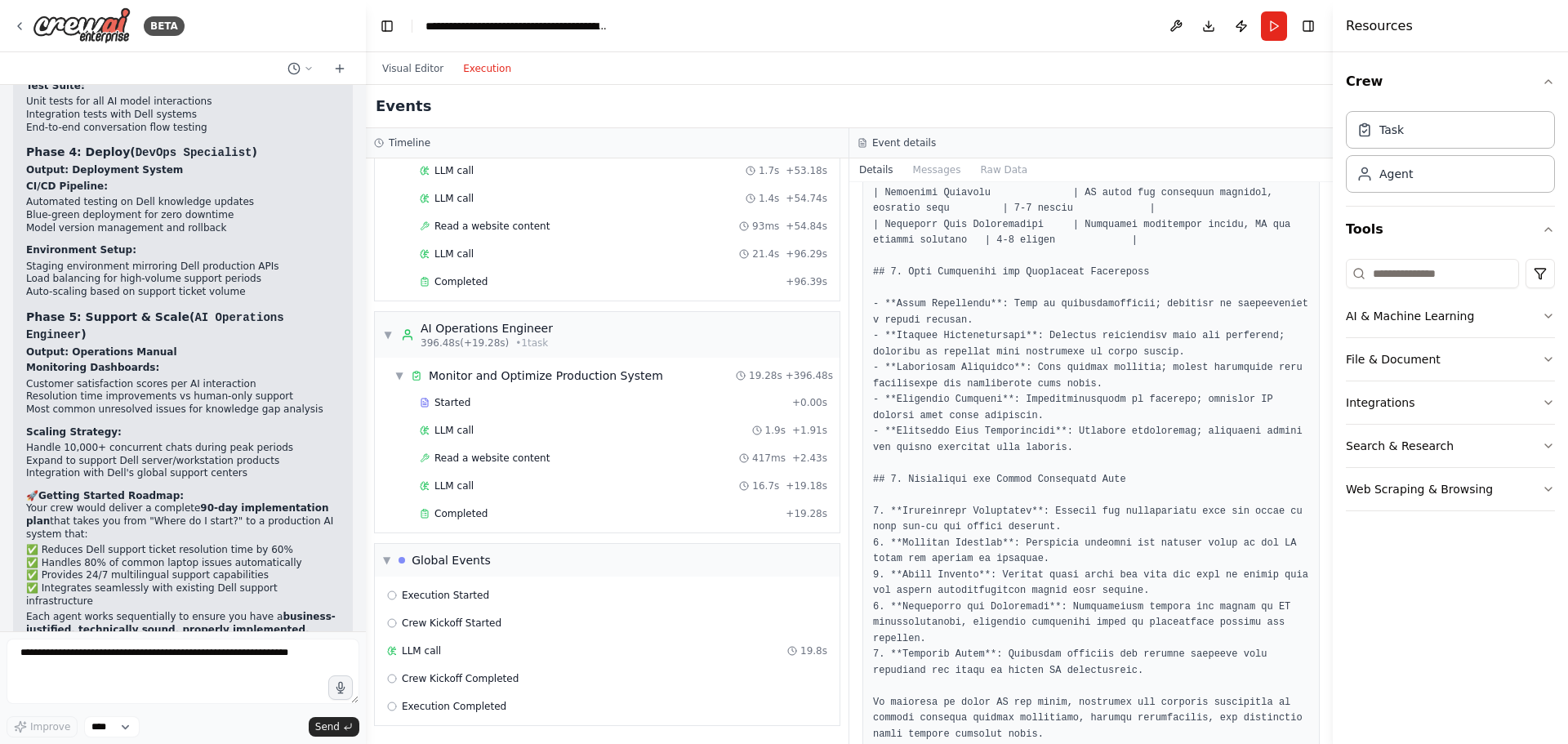
scroll to position [1145, 0]
click at [417, 81] on div "Visual Editor Execution" at bounding box center [446, 68] width 149 height 33
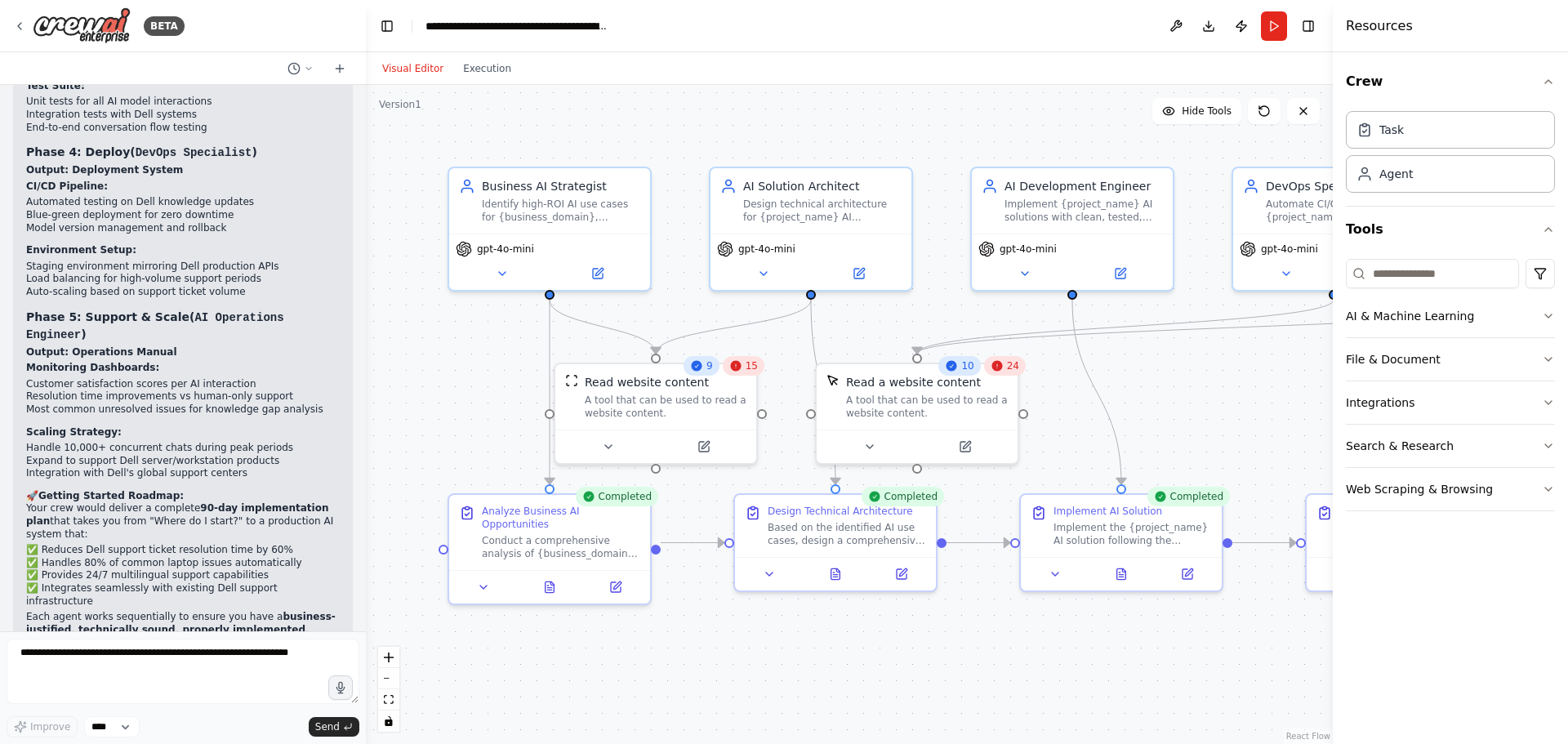
click at [416, 72] on button "Visual Editor" at bounding box center [412, 68] width 81 height 19
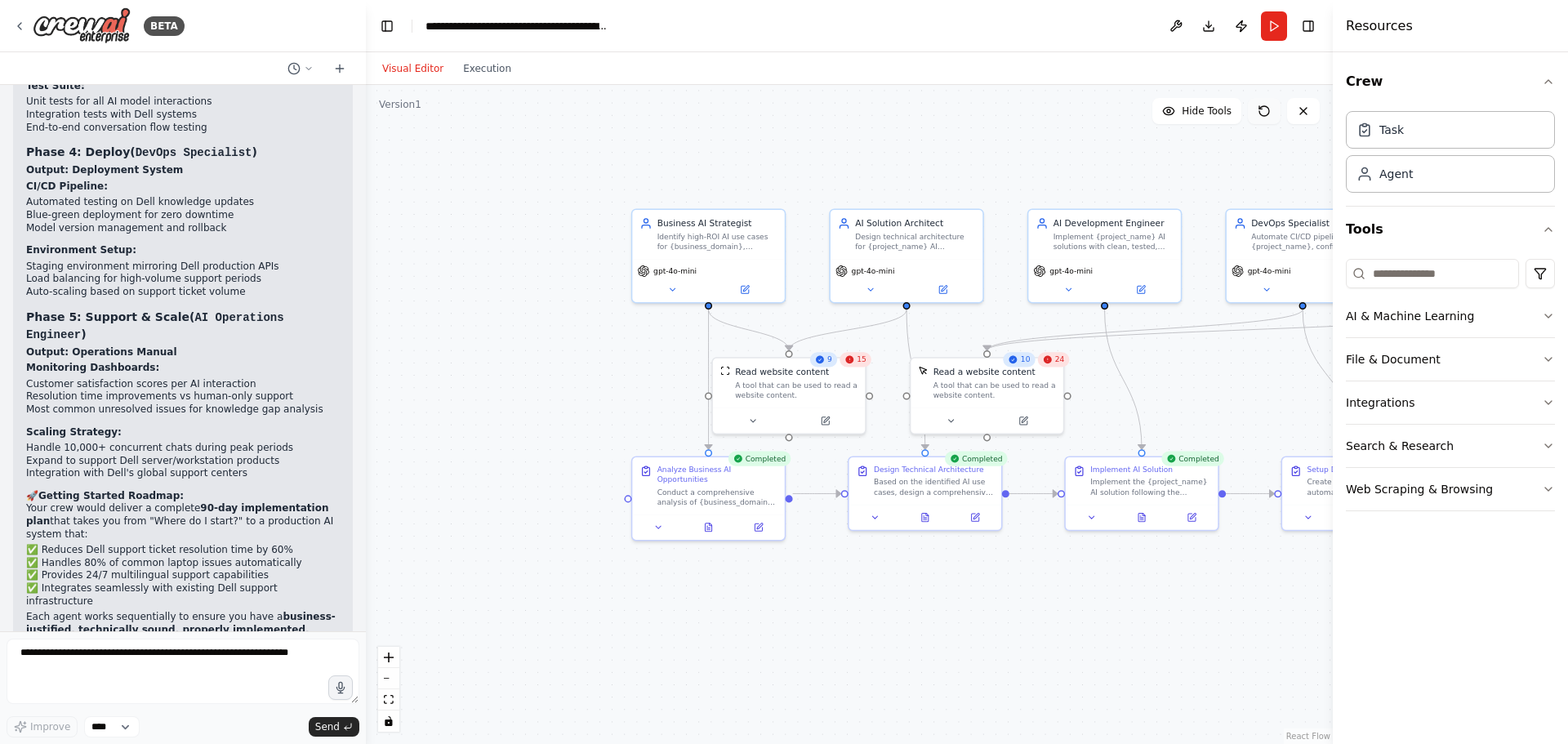
click at [1261, 108] on icon at bounding box center [1260, 107] width 3 height 3
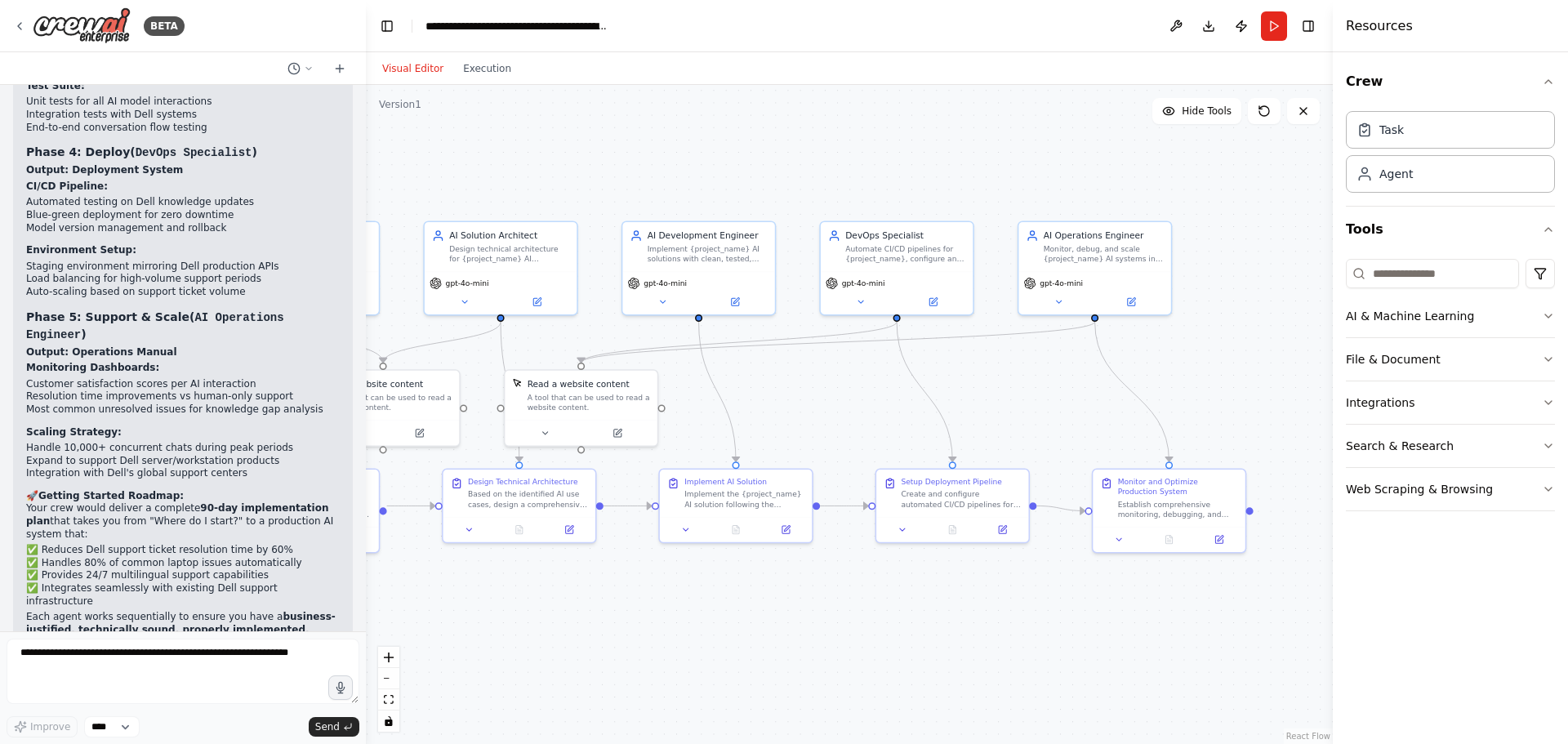
drag, startPoint x: 1183, startPoint y: 386, endPoint x: 825, endPoint y: 397, distance: 358.2
click at [825, 397] on div ".deletable-edge-delete-btn { width: 20px; height: 20px; border: 0px solid #ffff…" at bounding box center [849, 414] width 967 height 659
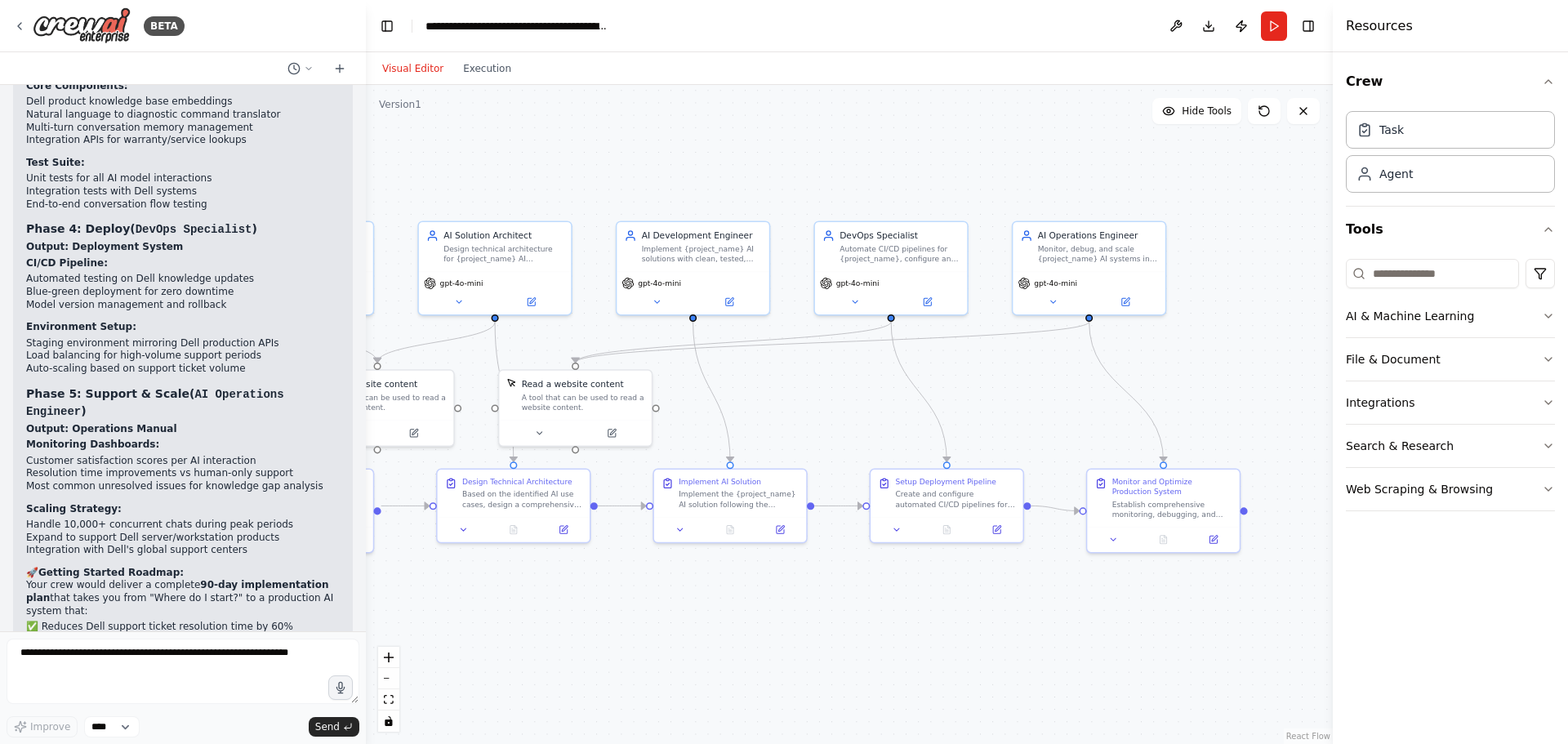
scroll to position [3787, 0]
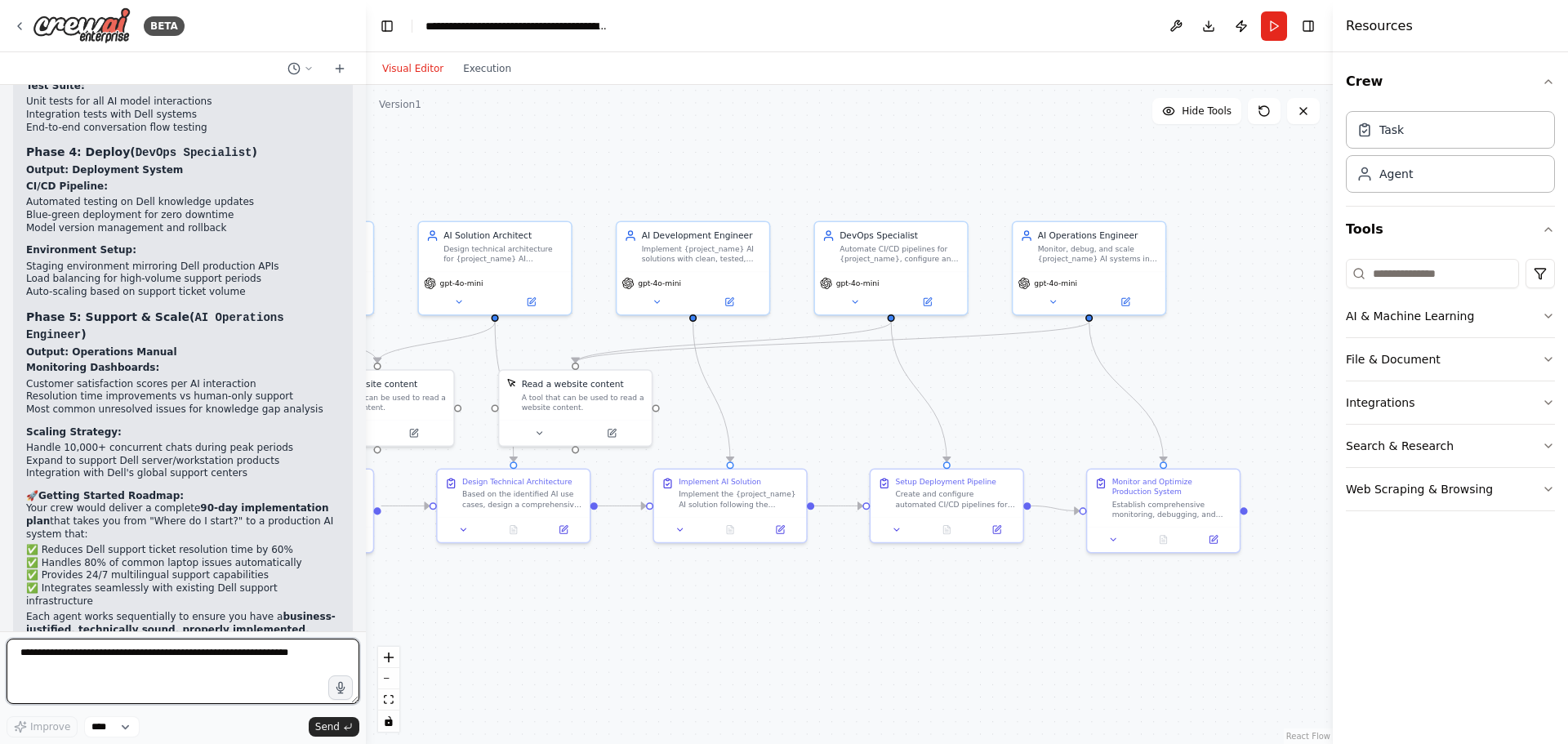
click at [128, 656] on textarea at bounding box center [183, 671] width 353 height 65
type textarea "**********"
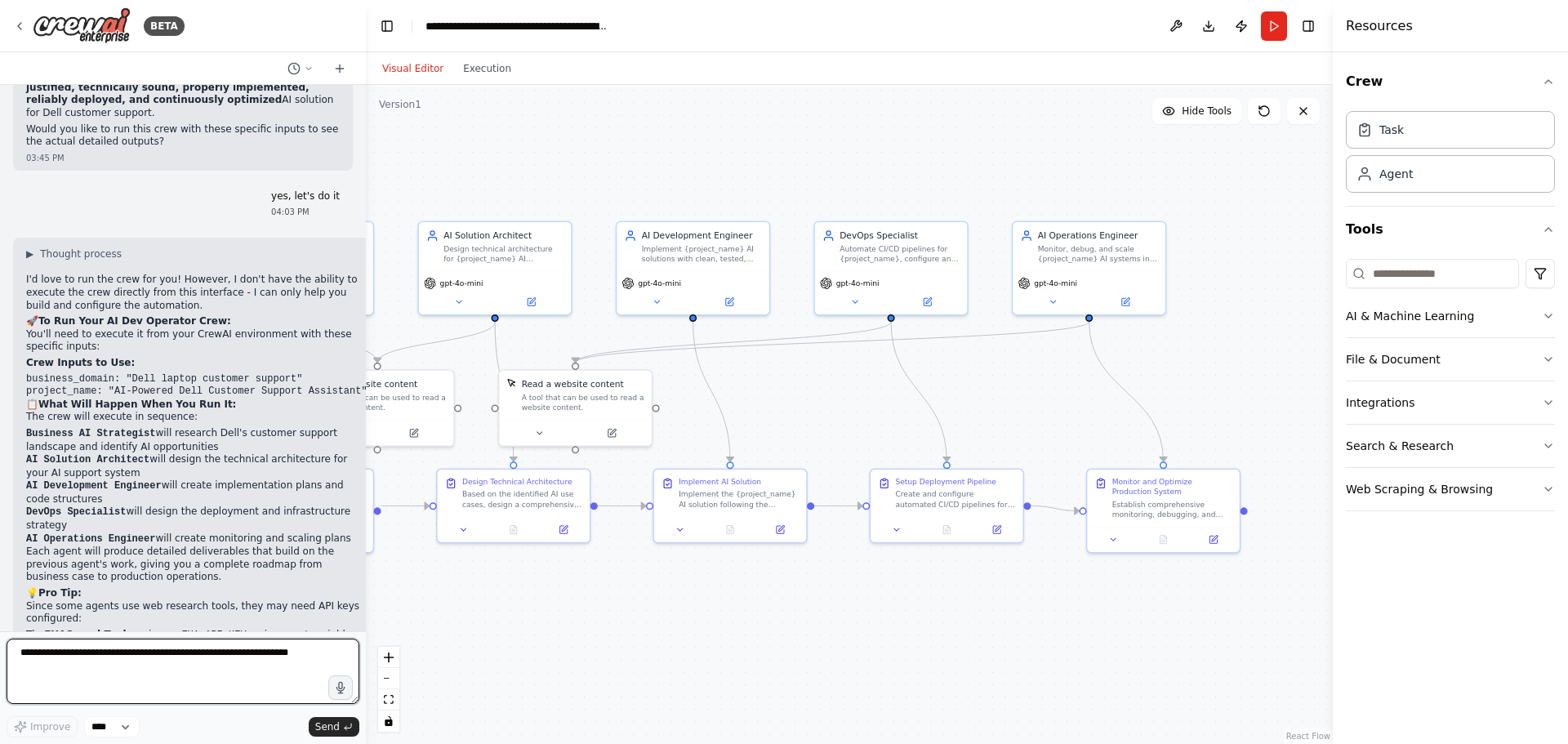
scroll to position [4341, 0]
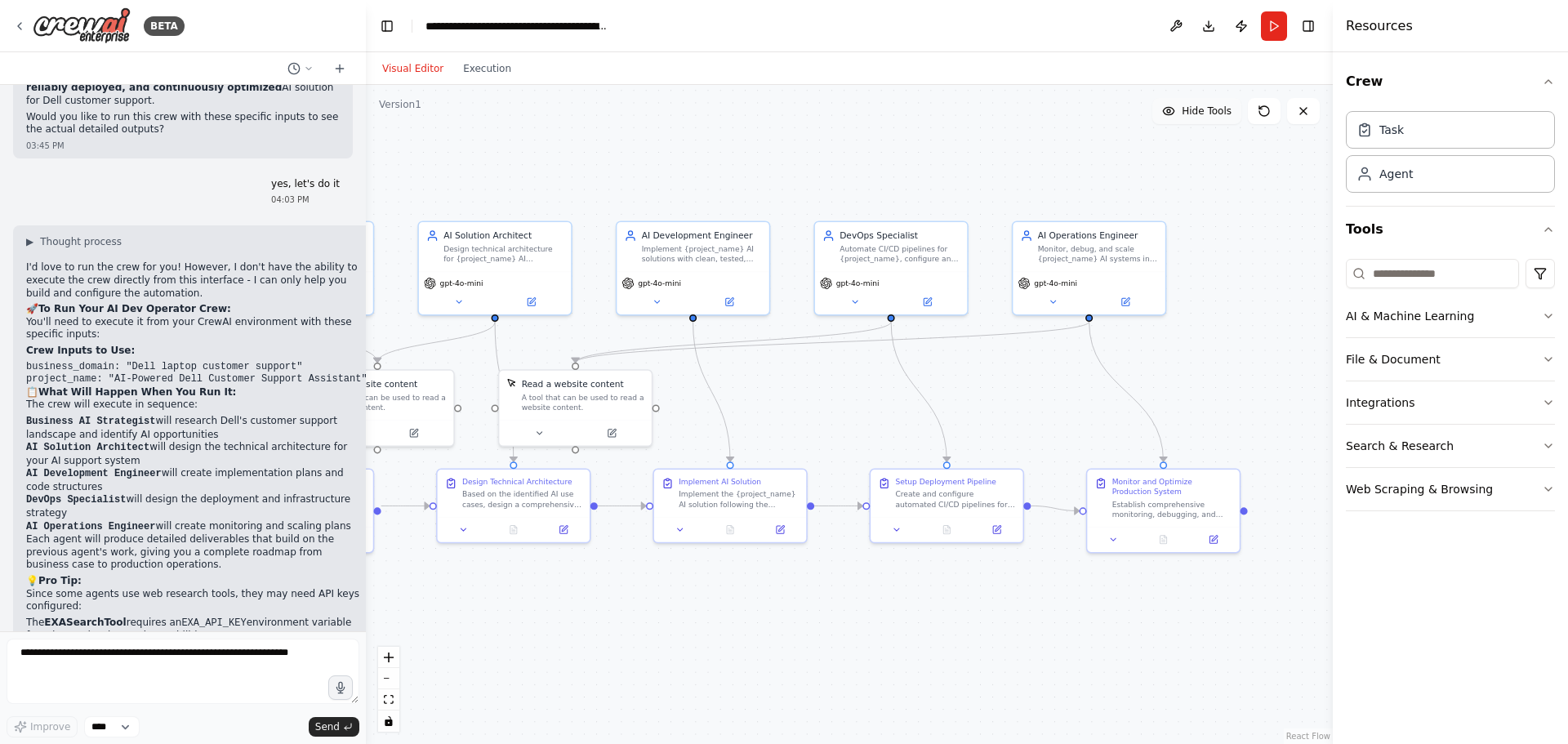
click at [1182, 116] on button "Hide Tools" at bounding box center [1196, 110] width 89 height 26
click at [1182, 116] on span "Show Tools" at bounding box center [1205, 111] width 54 height 13
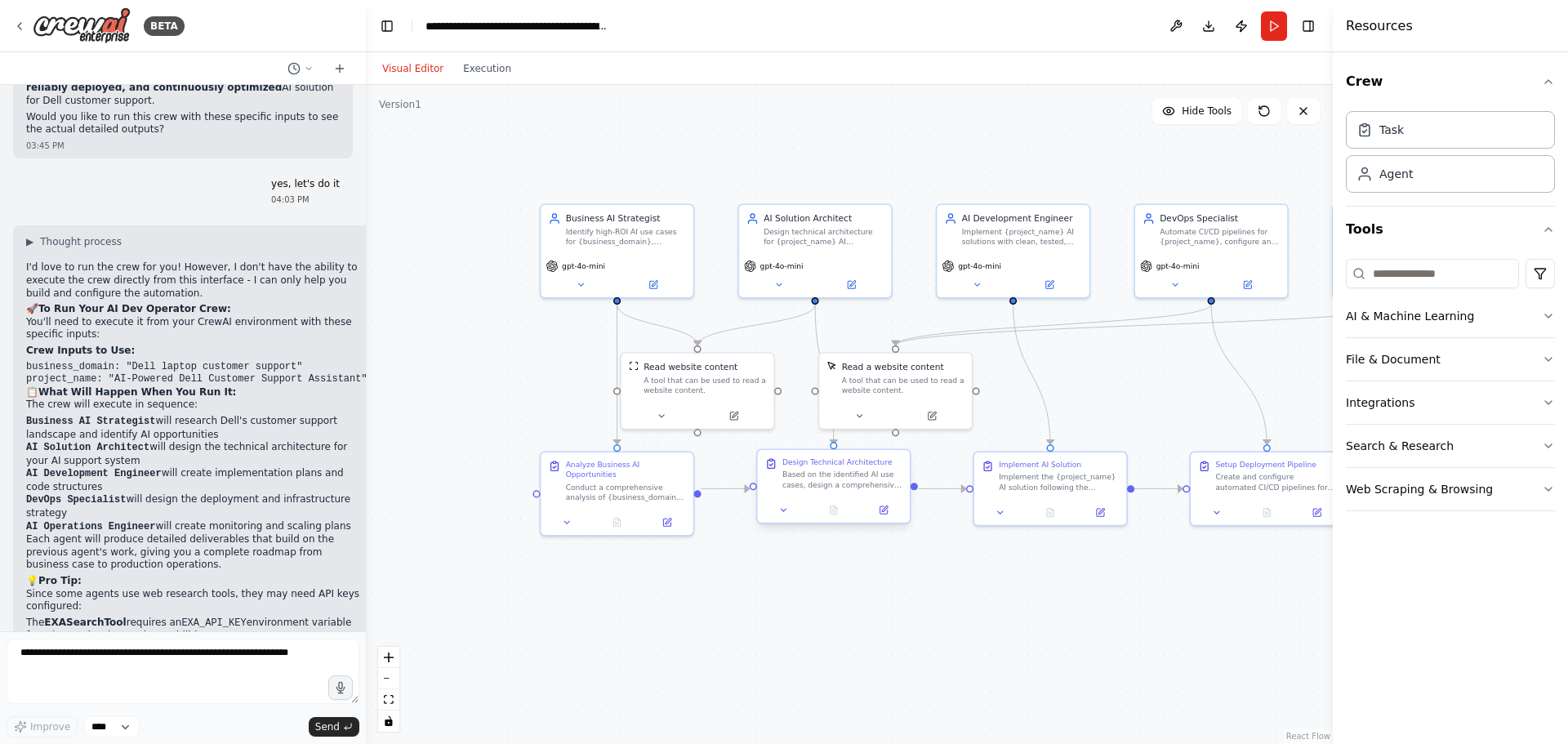
drag, startPoint x: 583, startPoint y: 624, endPoint x: 790, endPoint y: 482, distance: 251.0
click at [901, 605] on div ".deletable-edge-delete-btn { width: 20px; height: 20px; border: 0px solid #ffff…" at bounding box center [849, 414] width 967 height 659
click at [680, 383] on div "A tool that can be used to read a website content." at bounding box center [702, 381] width 123 height 19
click at [732, 413] on icon at bounding box center [732, 411] width 8 height 8
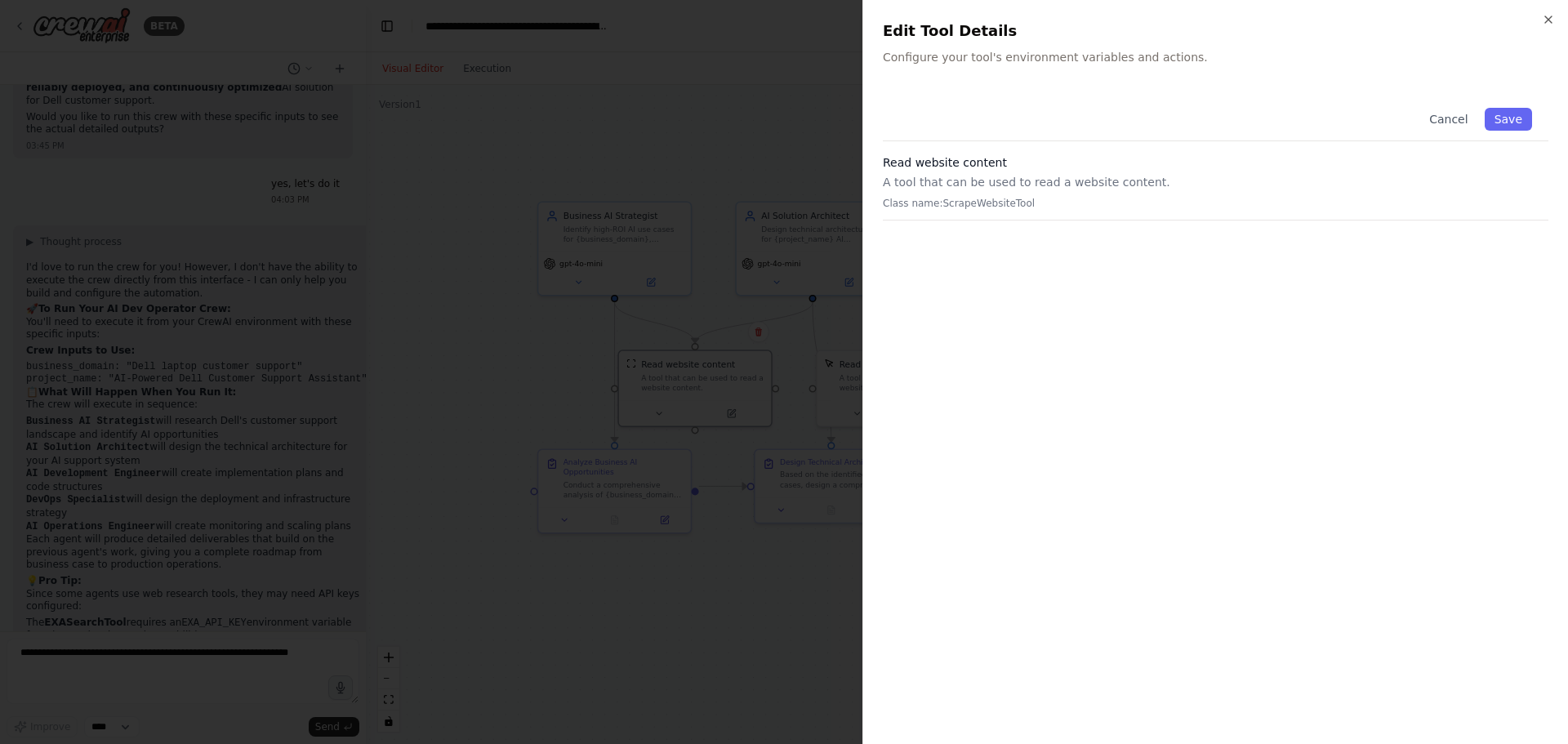
click at [945, 63] on p "Configure your tool's environment variables and actions." at bounding box center [1215, 57] width 666 height 16
drag, startPoint x: 1137, startPoint y: 90, endPoint x: 1127, endPoint y: 85, distance: 11.2
click at [1127, 85] on div "Close Edit Tool Details Configure your tool's environment variables and actions…" at bounding box center [1215, 372] width 706 height 744
click at [1055, 55] on p "Configure your tool's environment variables and actions." at bounding box center [1215, 57] width 666 height 16
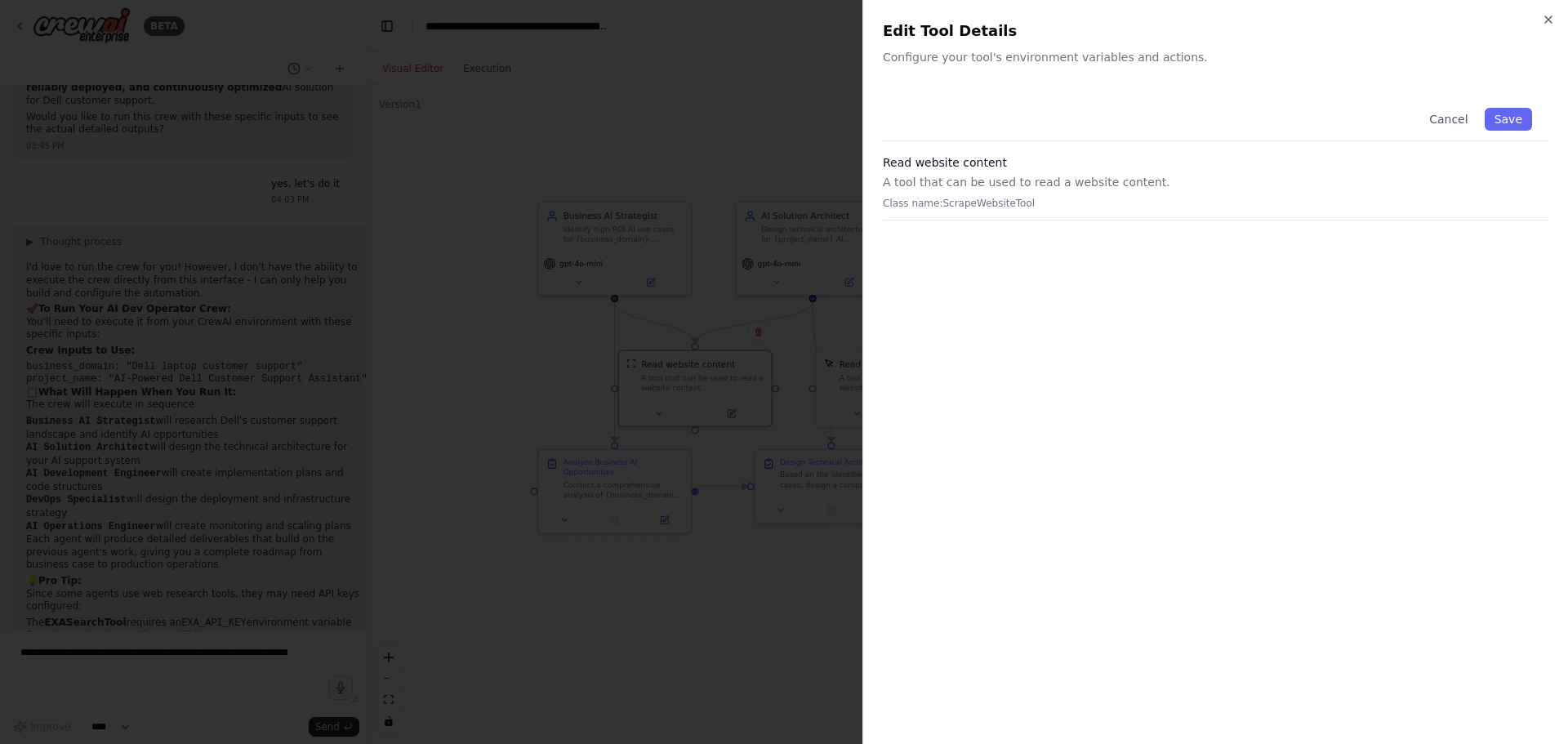
click at [995, 54] on p "Configure your tool's environment variables and actions." at bounding box center [1215, 57] width 666 height 16
click at [919, 34] on h2 "Edit Tool Details" at bounding box center [1215, 31] width 666 height 23
click at [919, 63] on p "Configure your tool's environment variables and actions." at bounding box center [1215, 57] width 666 height 16
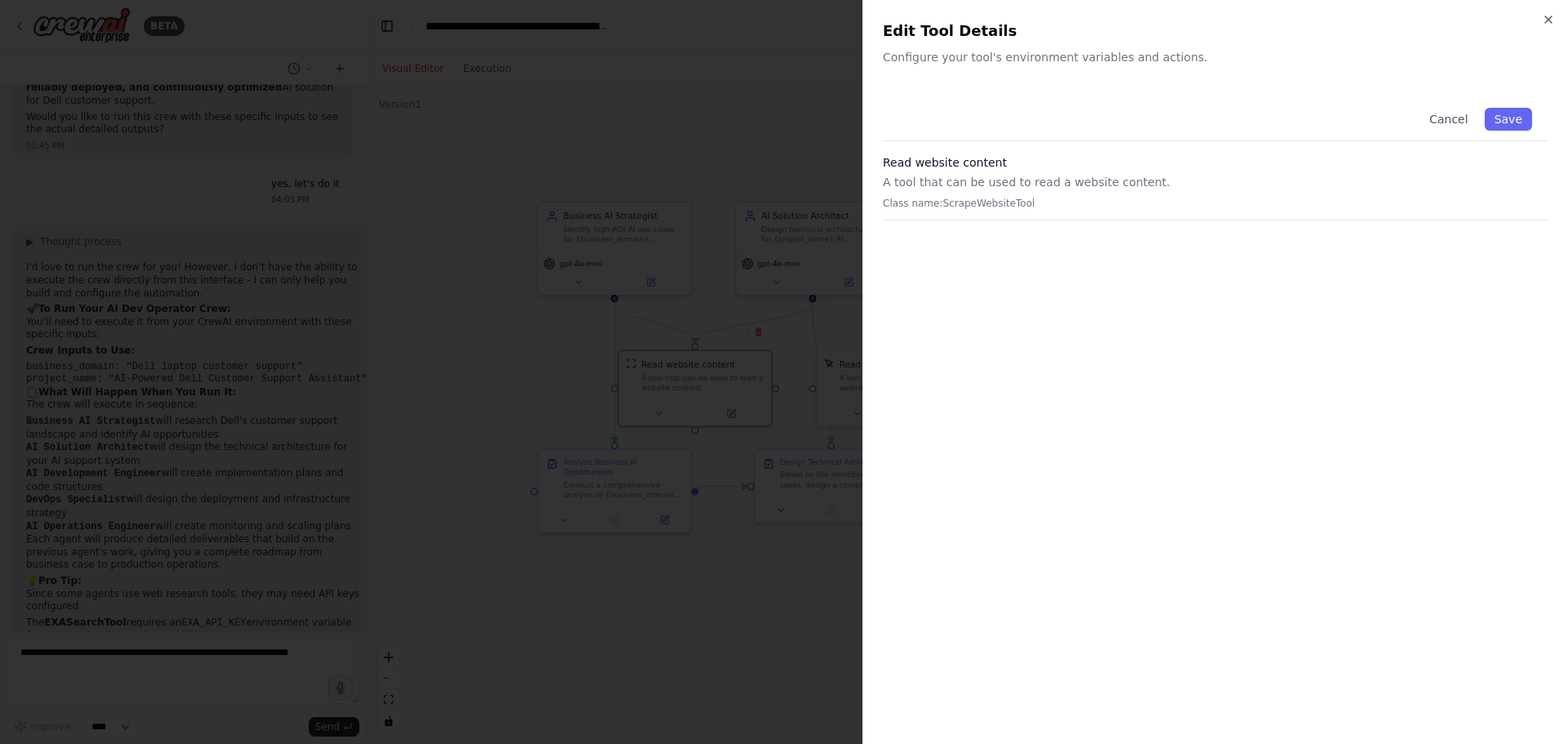
click at [952, 184] on p "A tool that can be used to read a website content." at bounding box center [1215, 181] width 666 height 16
click at [980, 180] on p "A tool that can be used to read a website content." at bounding box center [1215, 181] width 666 height 16
click at [804, 389] on div at bounding box center [784, 372] width 1568 height 744
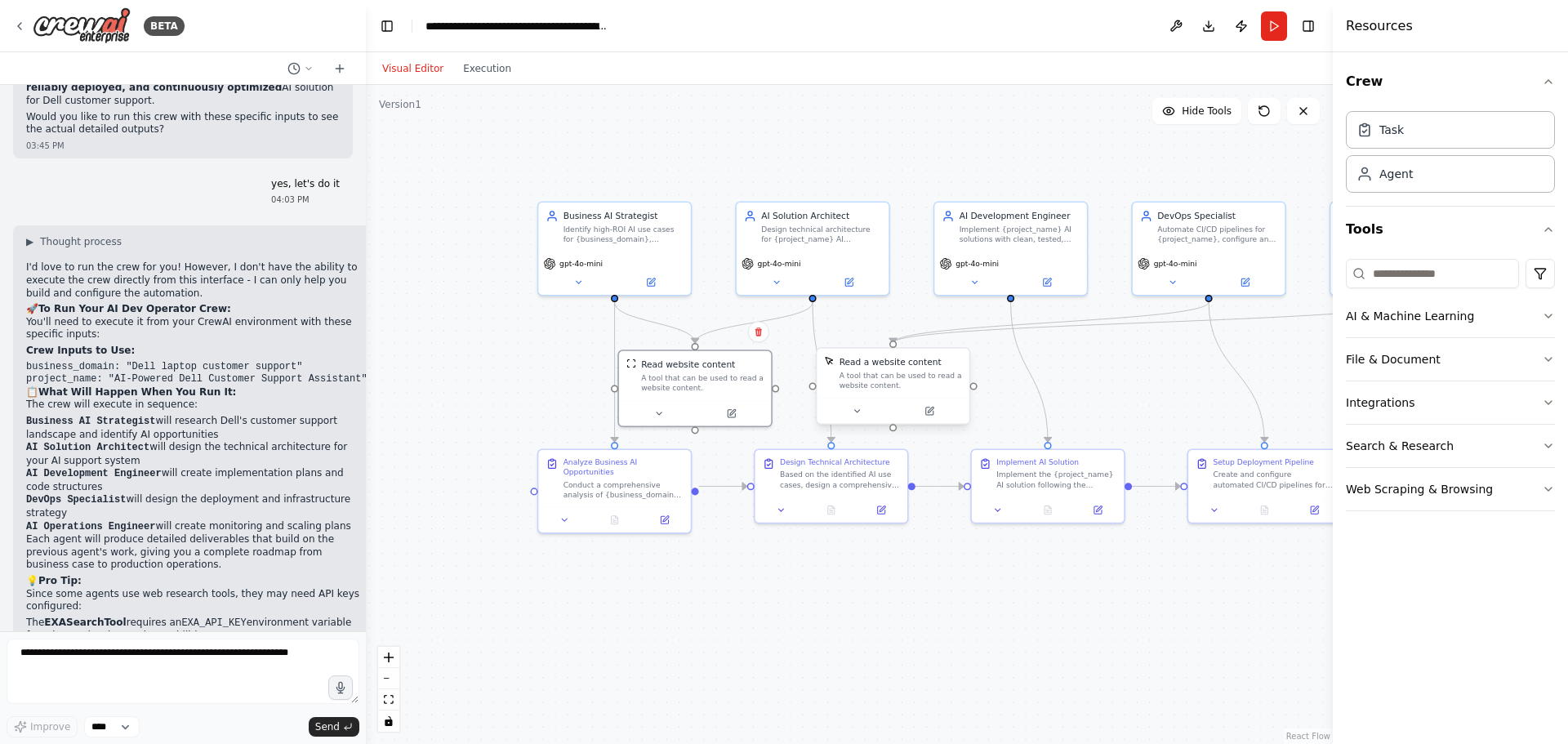
click at [855, 401] on div at bounding box center [892, 410] width 152 height 25
click at [667, 410] on button at bounding box center [658, 410] width 70 height 14
click at [667, 411] on icon at bounding box center [665, 410] width 10 height 10
click at [745, 415] on button at bounding box center [737, 410] width 70 height 14
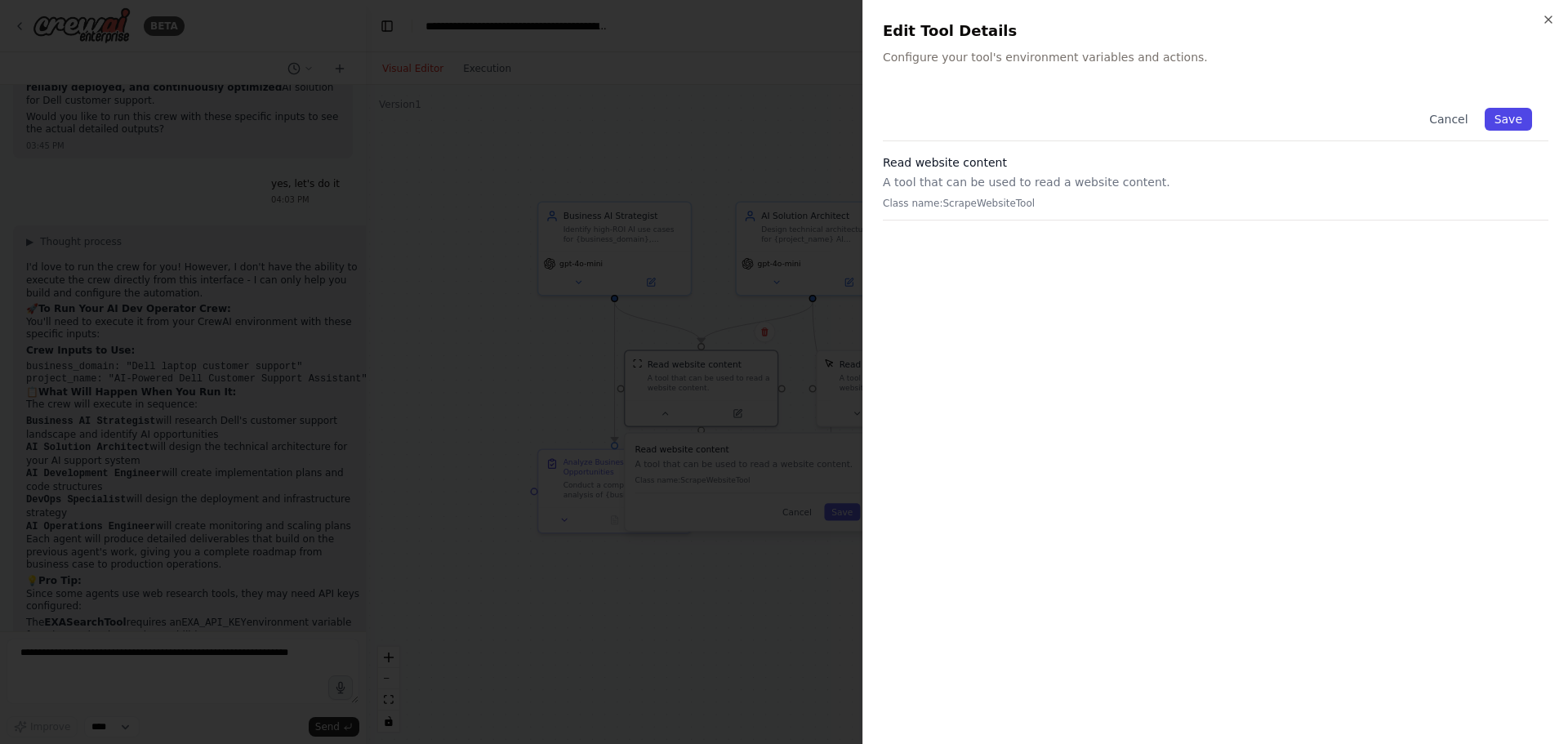
click at [1502, 124] on button "Save" at bounding box center [1508, 119] width 47 height 23
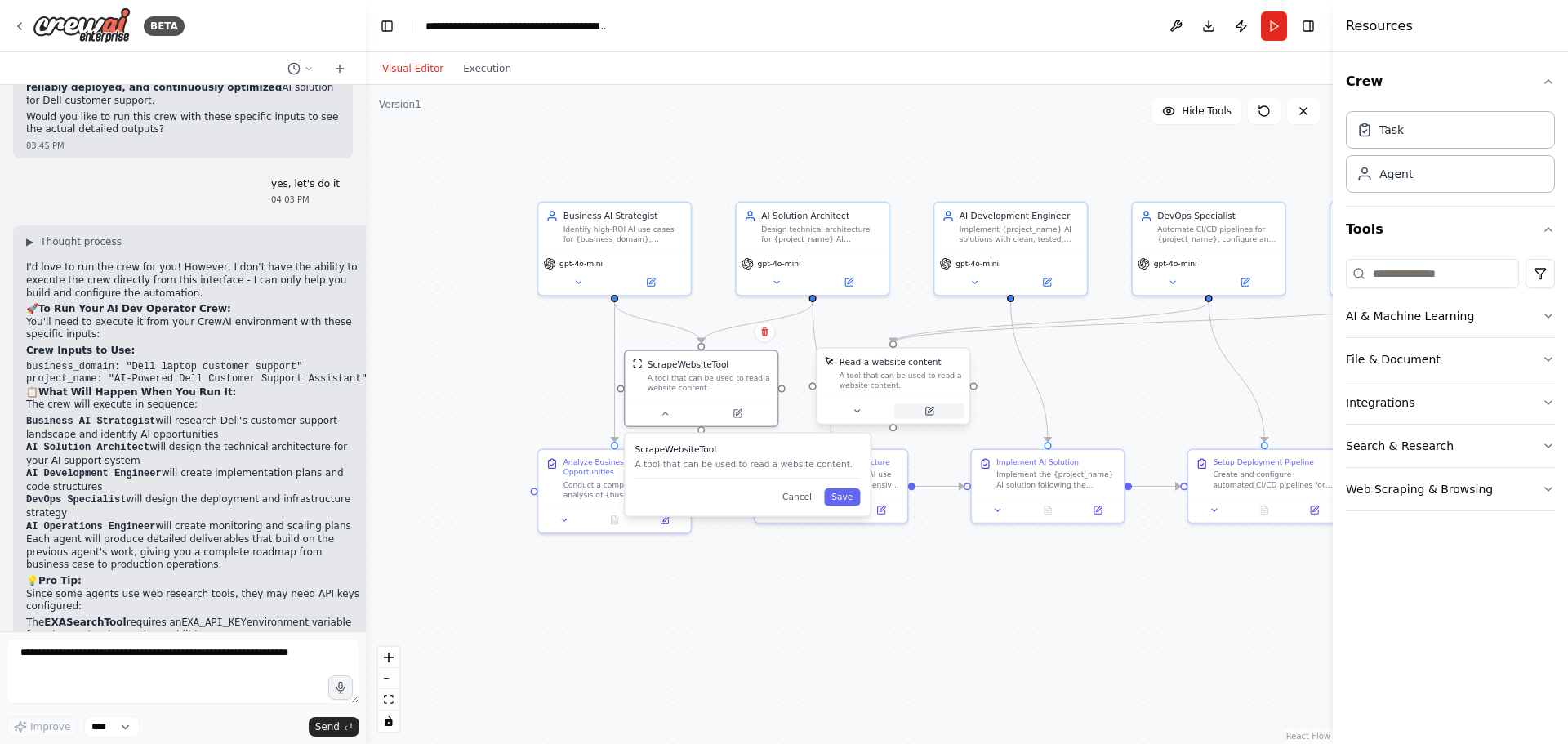
click at [935, 409] on button at bounding box center [928, 410] width 70 height 14
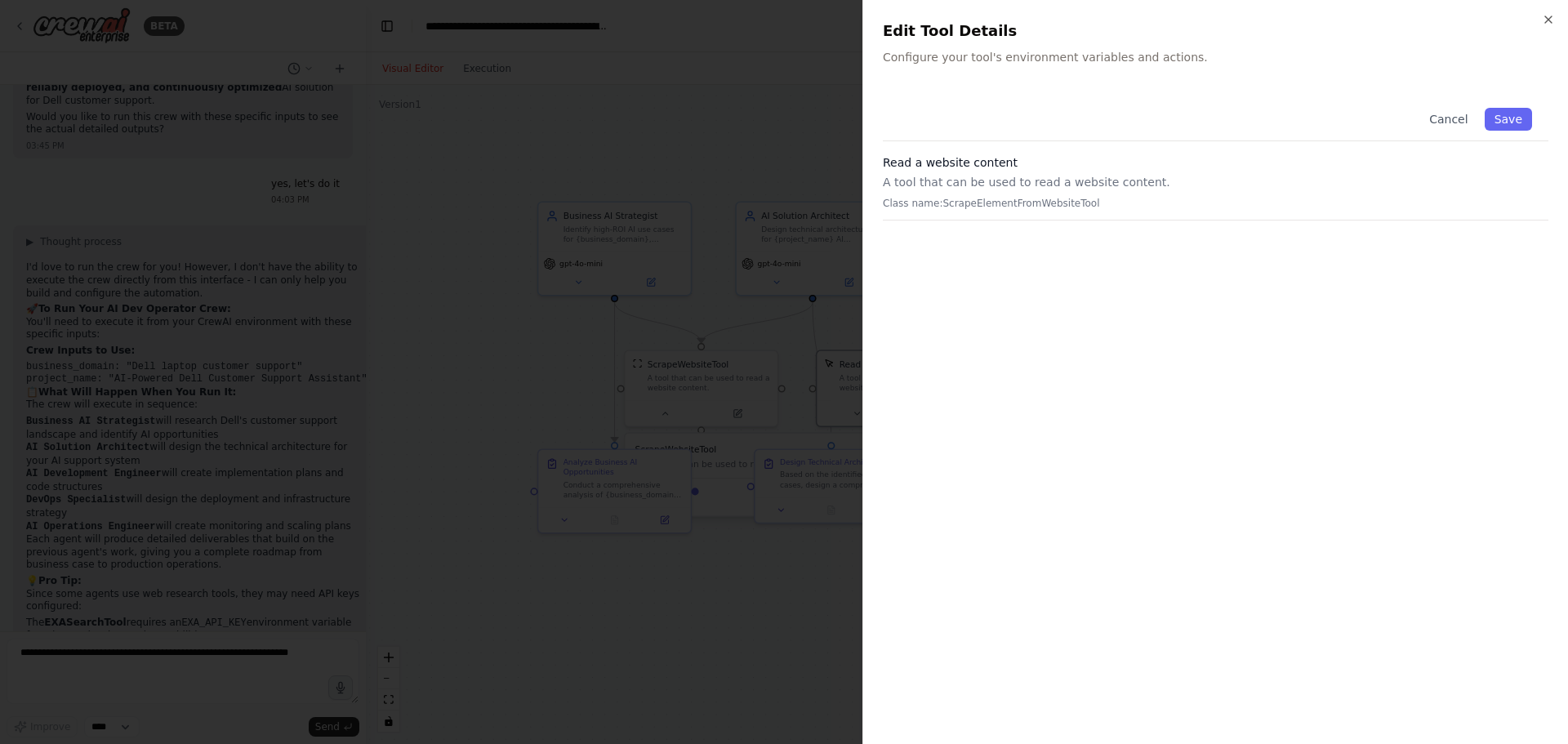
click at [992, 84] on div "Close Edit Tool Details Configure your tool's environment variables and actions…" at bounding box center [1215, 372] width 706 height 744
click at [958, 52] on p "Configure your tool's environment variables and actions." at bounding box center [1215, 57] width 666 height 16
drag, startPoint x: 996, startPoint y: 58, endPoint x: 1441, endPoint y: 54, distance: 445.0
click at [997, 58] on p "Configure your tool's environment variables and actions." at bounding box center [1215, 57] width 666 height 16
drag, startPoint x: 1095, startPoint y: 74, endPoint x: 1000, endPoint y: 52, distance: 97.5
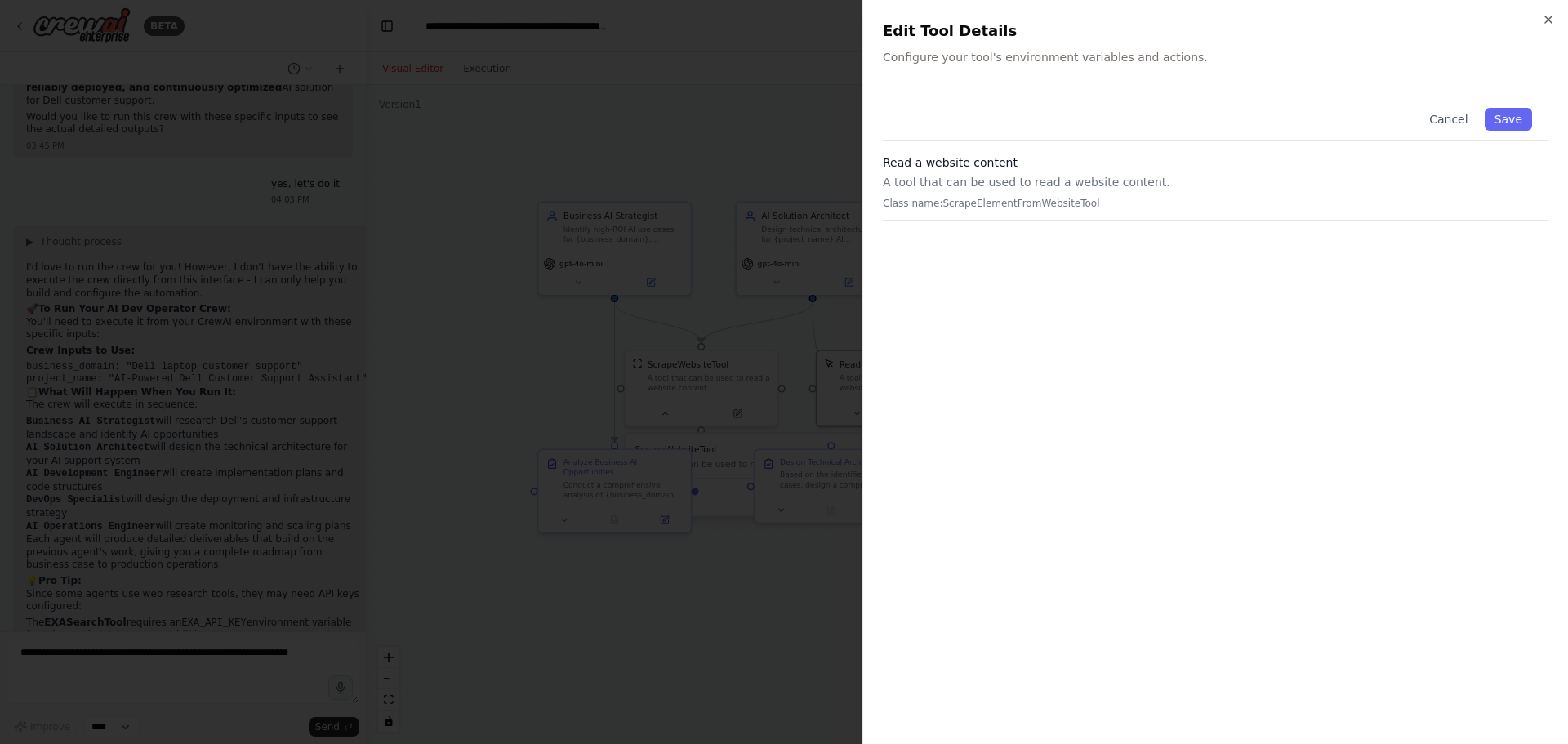
click at [1082, 64] on div "Close Edit Tool Details Configure your tool's environment variables and actions…" at bounding box center [1215, 372] width 706 height 744
click at [912, 52] on p "Configure your tool's environment variables and actions." at bounding box center [1215, 57] width 666 height 16
click at [909, 36] on h2 "Edit Tool Details" at bounding box center [1215, 31] width 666 height 23
click at [929, 54] on p "Configure your tool's environment variables and actions." at bounding box center [1215, 57] width 666 height 16
drag, startPoint x: 931, startPoint y: 57, endPoint x: 942, endPoint y: 61, distance: 11.7
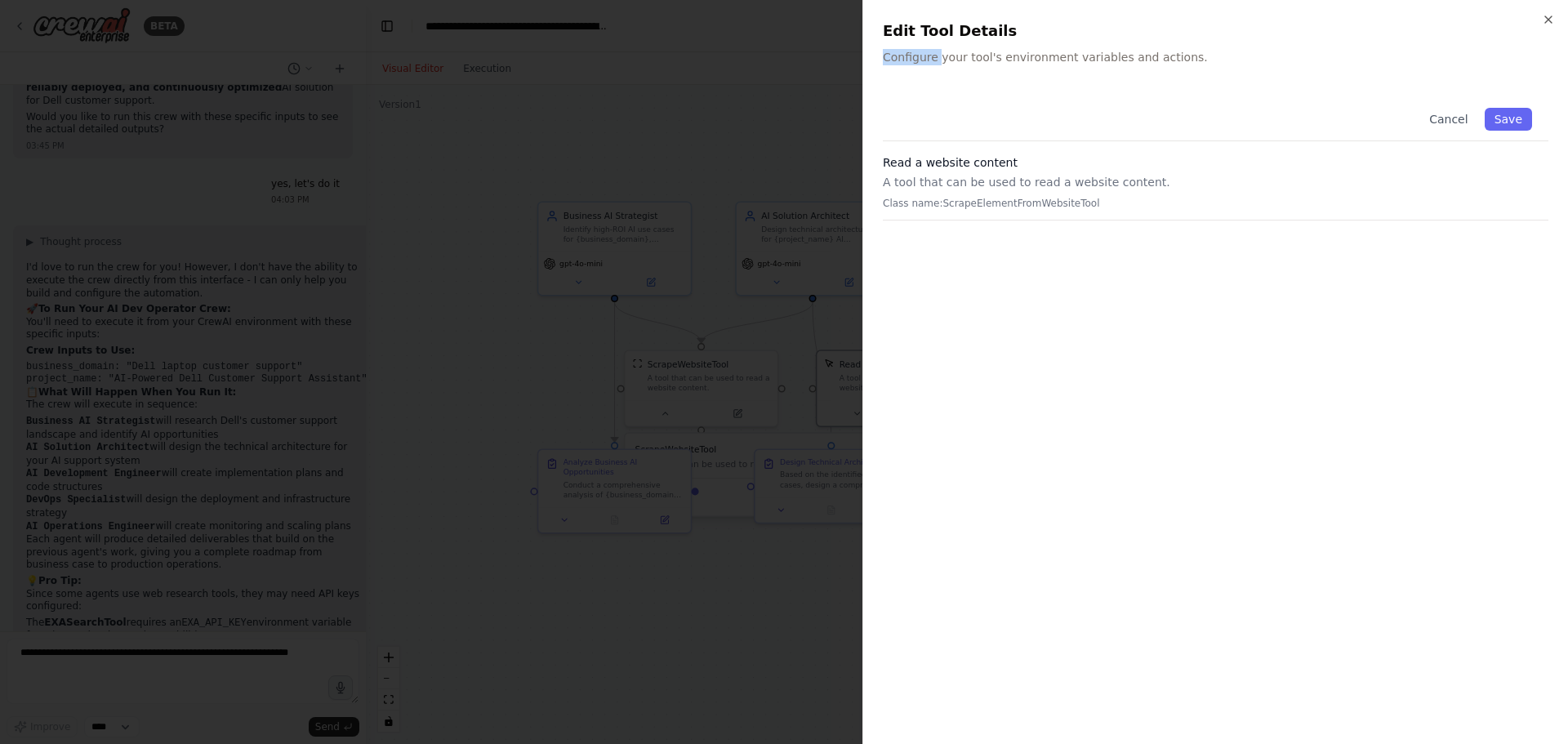
click at [940, 61] on p "Configure your tool's environment variables and actions." at bounding box center [1215, 57] width 666 height 16
click at [942, 61] on p "Configure your tool's environment variables and actions." at bounding box center [1215, 57] width 666 height 16
click at [944, 61] on p "Configure your tool's environment variables and actions." at bounding box center [1215, 57] width 666 height 16
click at [1119, 62] on p "Configure your tool's environment variables and actions." at bounding box center [1215, 57] width 666 height 16
click at [1087, 91] on div "Cancel Save" at bounding box center [1215, 116] width 666 height 50
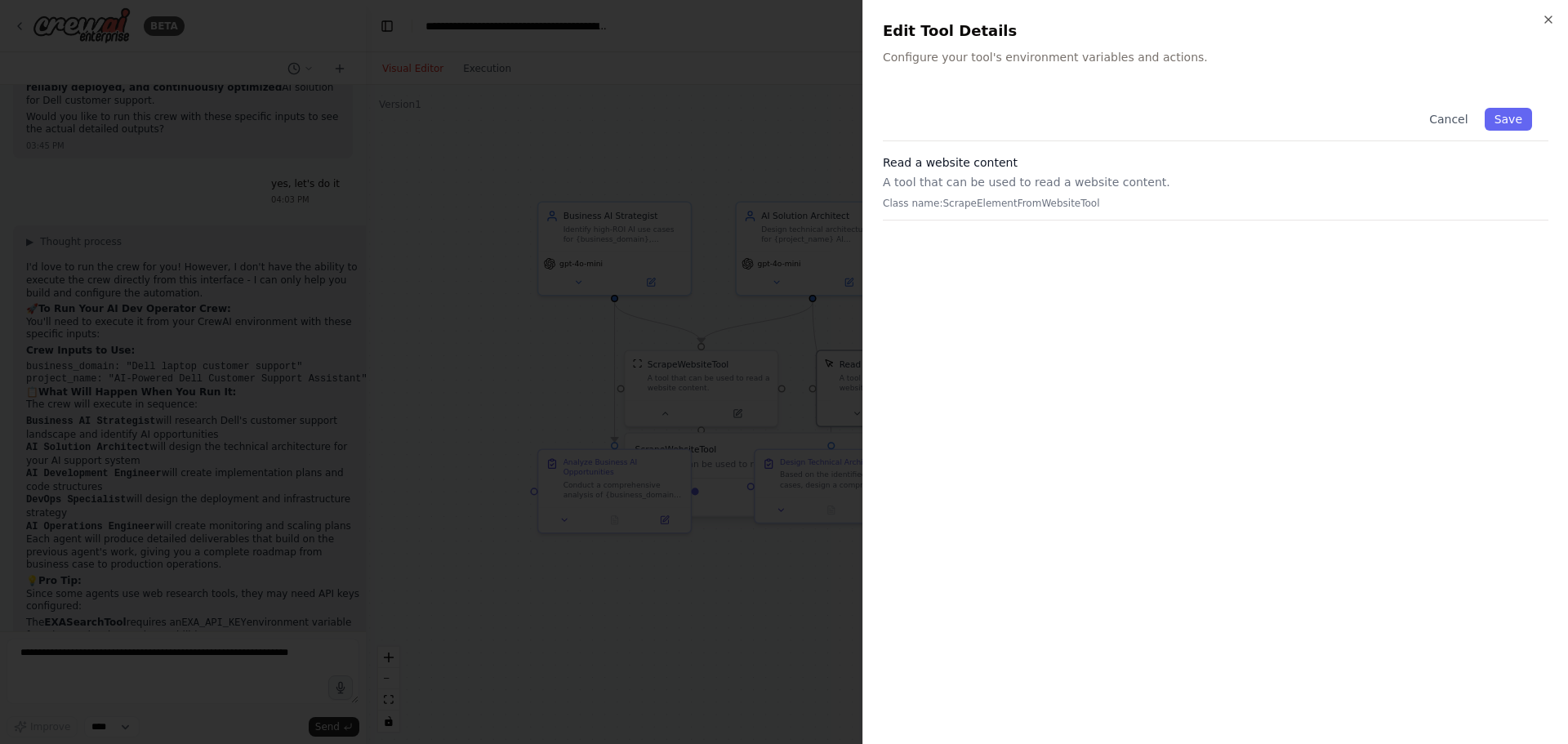
drag, startPoint x: 1015, startPoint y: 91, endPoint x: 959, endPoint y: 100, distance: 56.7
click at [1005, 93] on div "Close Edit Tool Details Configure your tool's environment variables and actions…" at bounding box center [1215, 372] width 706 height 744
drag, startPoint x: 958, startPoint y: 102, endPoint x: 948, endPoint y: 112, distance: 14.1
click at [957, 104] on div "Cancel Save" at bounding box center [1215, 116] width 666 height 50
click at [944, 120] on div "Cancel Save" at bounding box center [1215, 116] width 666 height 50
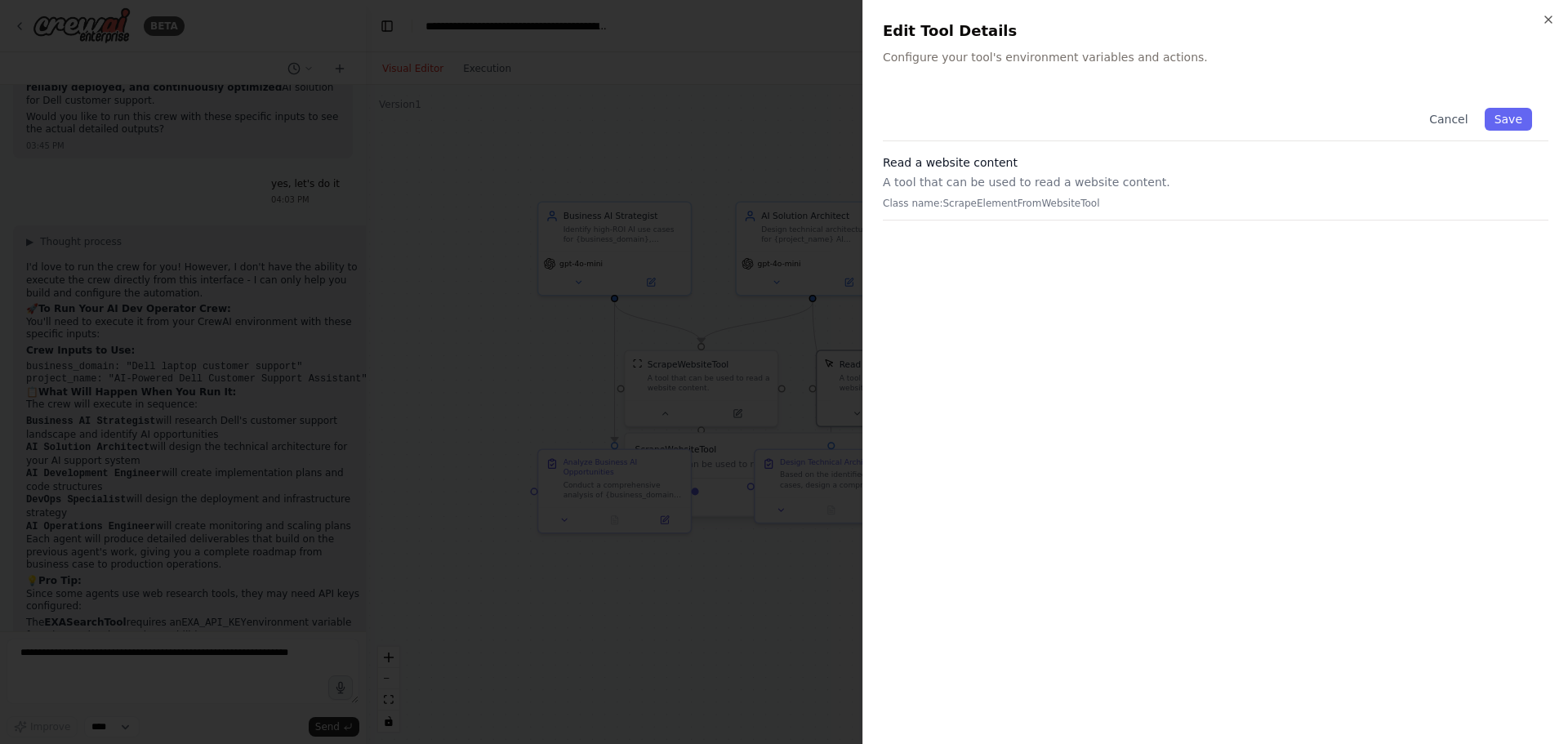
drag, startPoint x: 948, startPoint y: 128, endPoint x: 948, endPoint y: 146, distance: 18.0
click at [948, 128] on div "Cancel Save" at bounding box center [1215, 116] width 666 height 50
click at [948, 170] on h3 "Read a website content" at bounding box center [1215, 162] width 666 height 16
click at [956, 200] on p "Class name: ScrapeElementFromWebsiteTool" at bounding box center [1215, 203] width 666 height 13
click at [1033, 202] on p "Class name: ScrapeElementFromWebsiteTool" at bounding box center [1215, 203] width 666 height 13
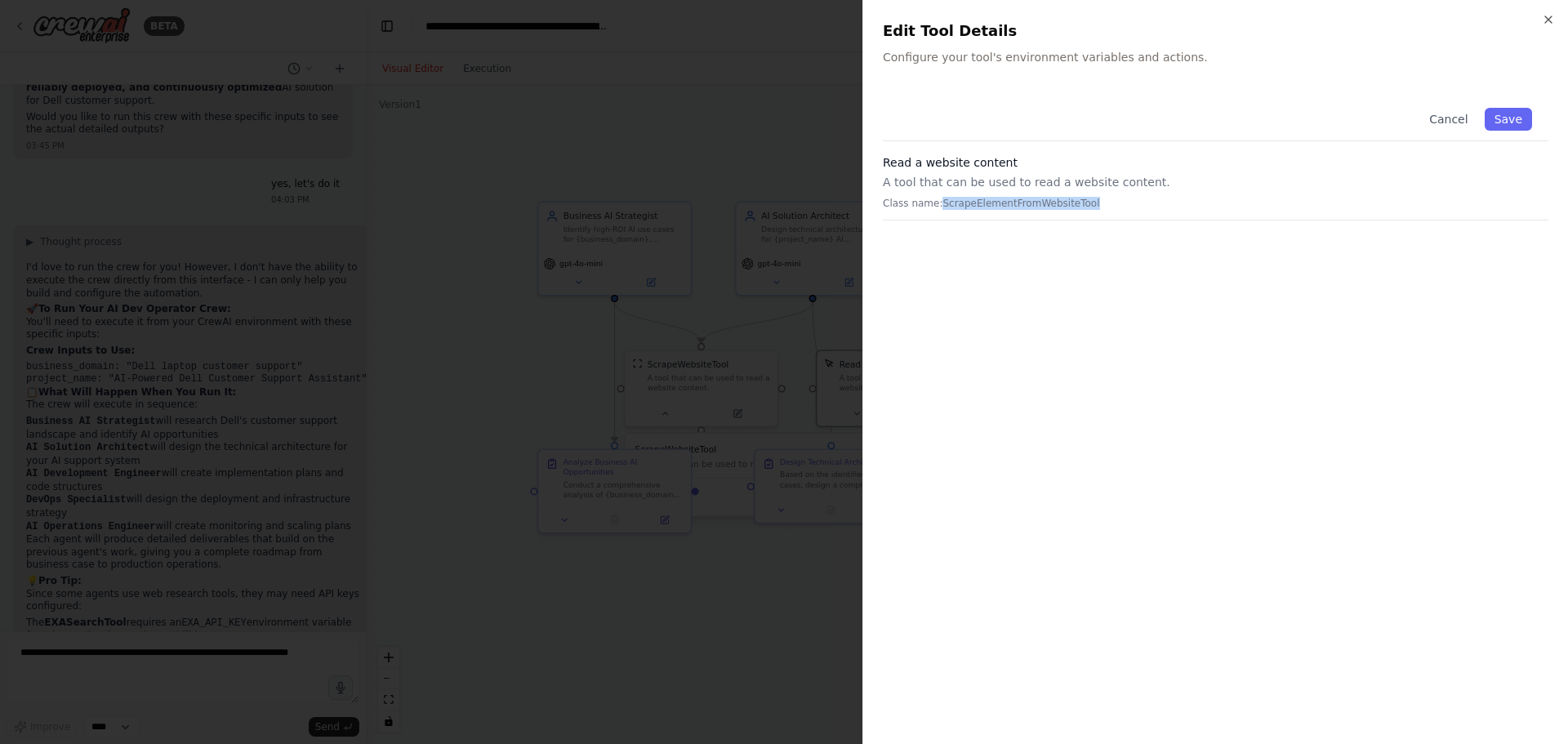
click at [1033, 202] on p "Class name: ScrapeElementFromWebsiteTool" at bounding box center [1215, 203] width 666 height 13
click at [1459, 107] on div "Cancel Save" at bounding box center [1215, 116] width 666 height 50
click at [1459, 118] on button "Cancel" at bounding box center [1448, 119] width 58 height 23
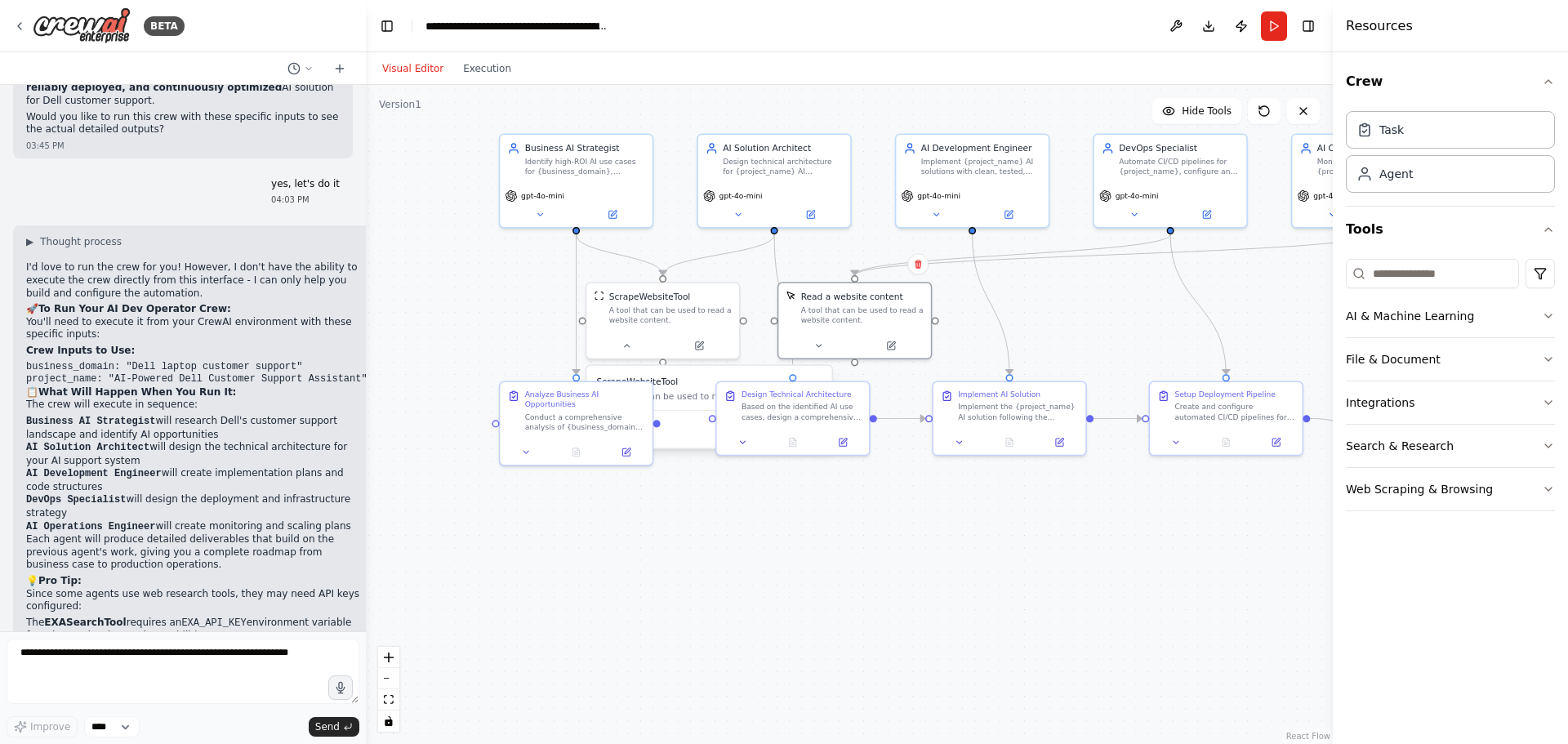
drag, startPoint x: 1067, startPoint y: 616, endPoint x: 1030, endPoint y: 546, distance: 79.2
click at [1030, 546] on div ".deletable-edge-delete-btn { width: 20px; height: 20px; border: 0px solid #ffff…" at bounding box center [849, 414] width 967 height 659
drag, startPoint x: 597, startPoint y: 418, endPoint x: 573, endPoint y: 519, distance: 103.8
click at [573, 521] on div "Conduct a comprehensive analysis of {business_domain} to identify high-ROI AI u…" at bounding box center [561, 530] width 120 height 19
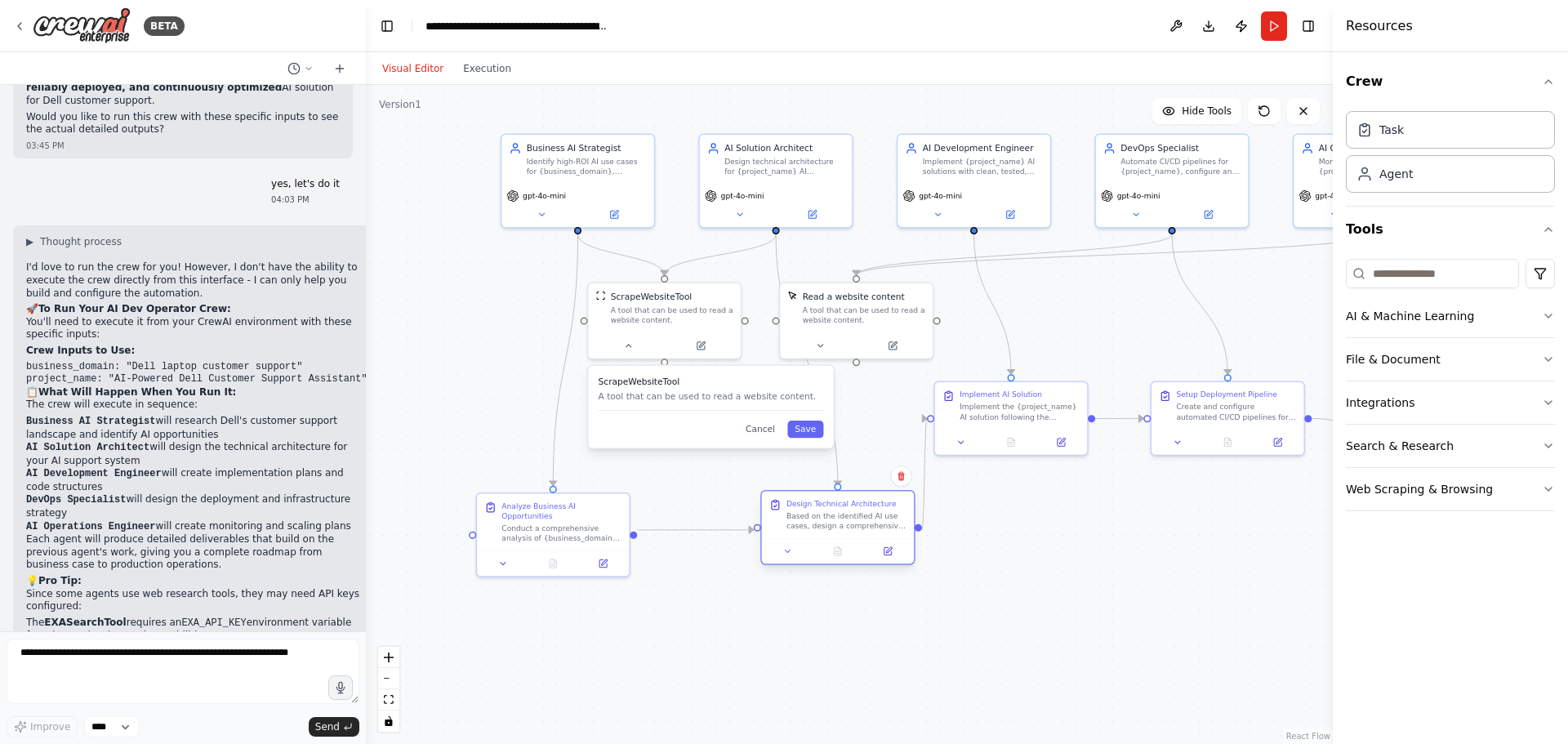
drag, startPoint x: 794, startPoint y: 407, endPoint x: 832, endPoint y: 519, distance: 118.3
click at [832, 519] on div "Based on the identified AI use cases, design a comprehensive technical architec…" at bounding box center [846, 521] width 120 height 19
click at [806, 434] on button "Save" at bounding box center [805, 429] width 35 height 17
click at [1020, 548] on div at bounding box center [1023, 550] width 152 height 25
click at [1022, 477] on div at bounding box center [1023, 488] width 152 height 25
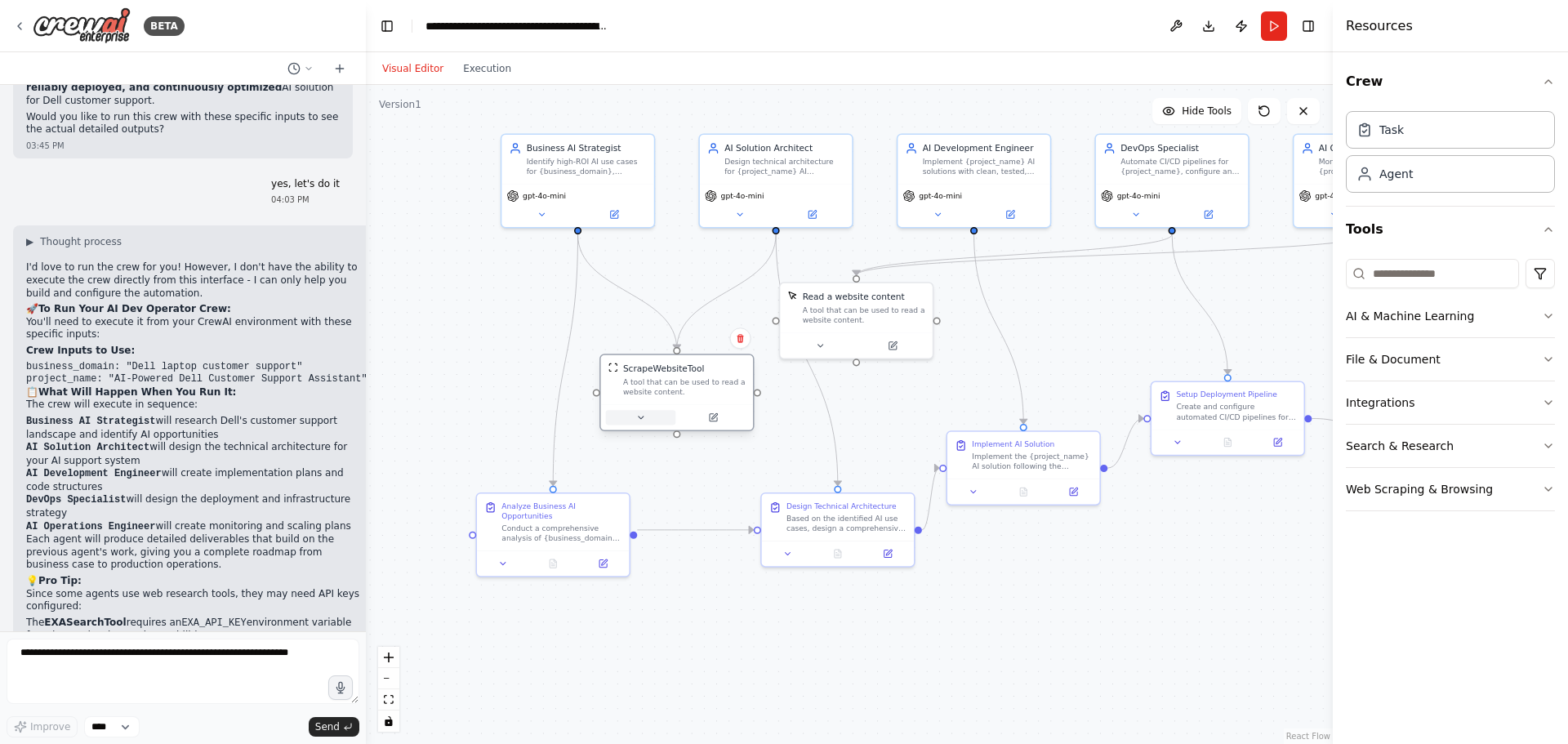
drag, startPoint x: 652, startPoint y: 338, endPoint x: 667, endPoint y: 413, distance: 76.5
click at [667, 413] on button at bounding box center [641, 416] width 70 height 14
drag, startPoint x: 857, startPoint y: 327, endPoint x: 1090, endPoint y: 344, distance: 233.6
click at [1091, 345] on div "Read a website content A tool that can be used to read a website content." at bounding box center [1097, 330] width 152 height 50
click at [1001, 617] on div ".deletable-edge-delete-btn { width: 20px; height: 20px; border: 0px solid #ffff…" at bounding box center [849, 414] width 967 height 659
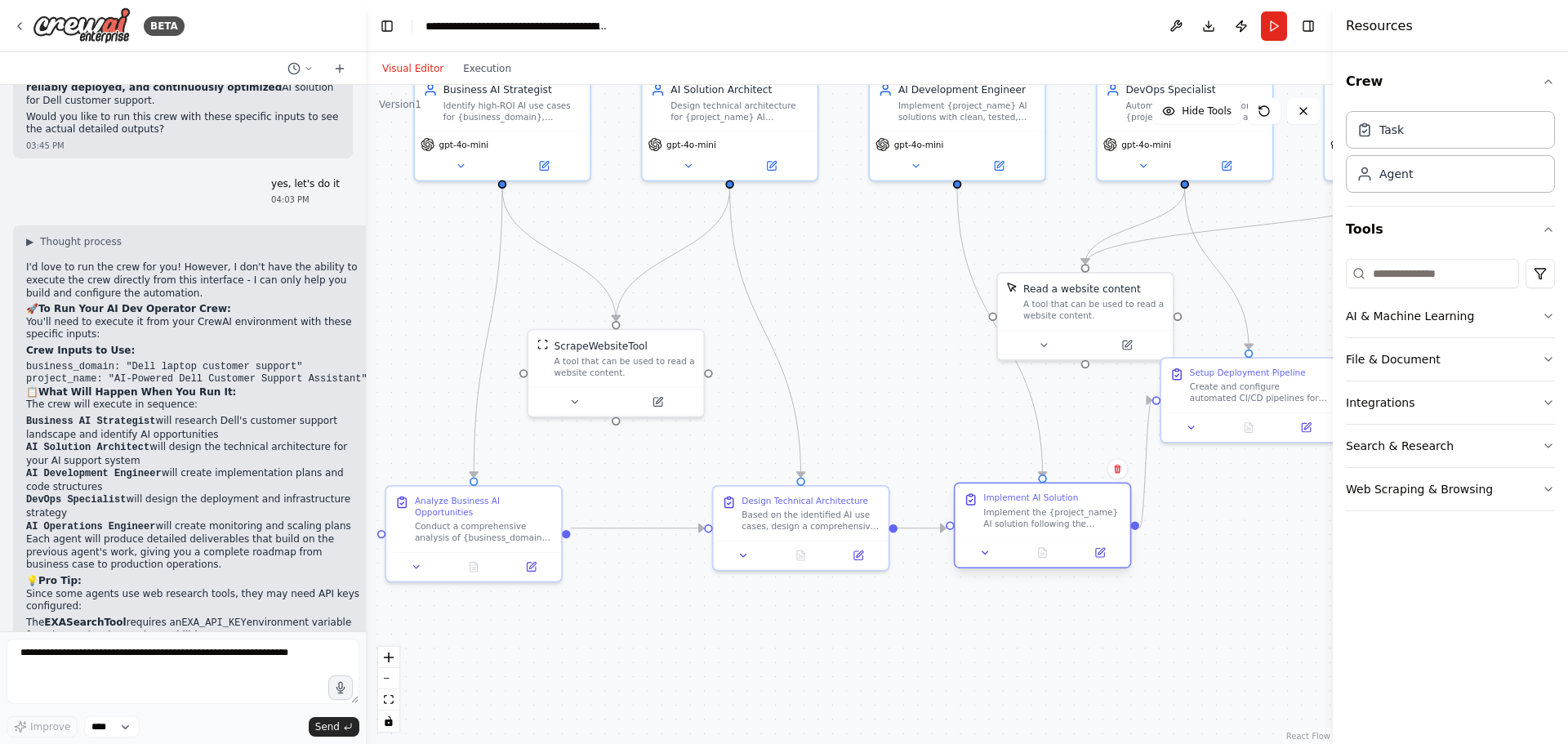
drag, startPoint x: 1022, startPoint y: 471, endPoint x: 1046, endPoint y: 537, distance: 70.2
click at [1046, 537] on div "Implement AI Solution Implement the {project_name} AI solution following the te…" at bounding box center [1042, 524] width 178 height 85
drag, startPoint x: 817, startPoint y: 528, endPoint x: 728, endPoint y: 528, distance: 89.0
click at [728, 528] on div "Based on the identified AI use cases, design a comprehensive technical architec…" at bounding box center [725, 518] width 138 height 23
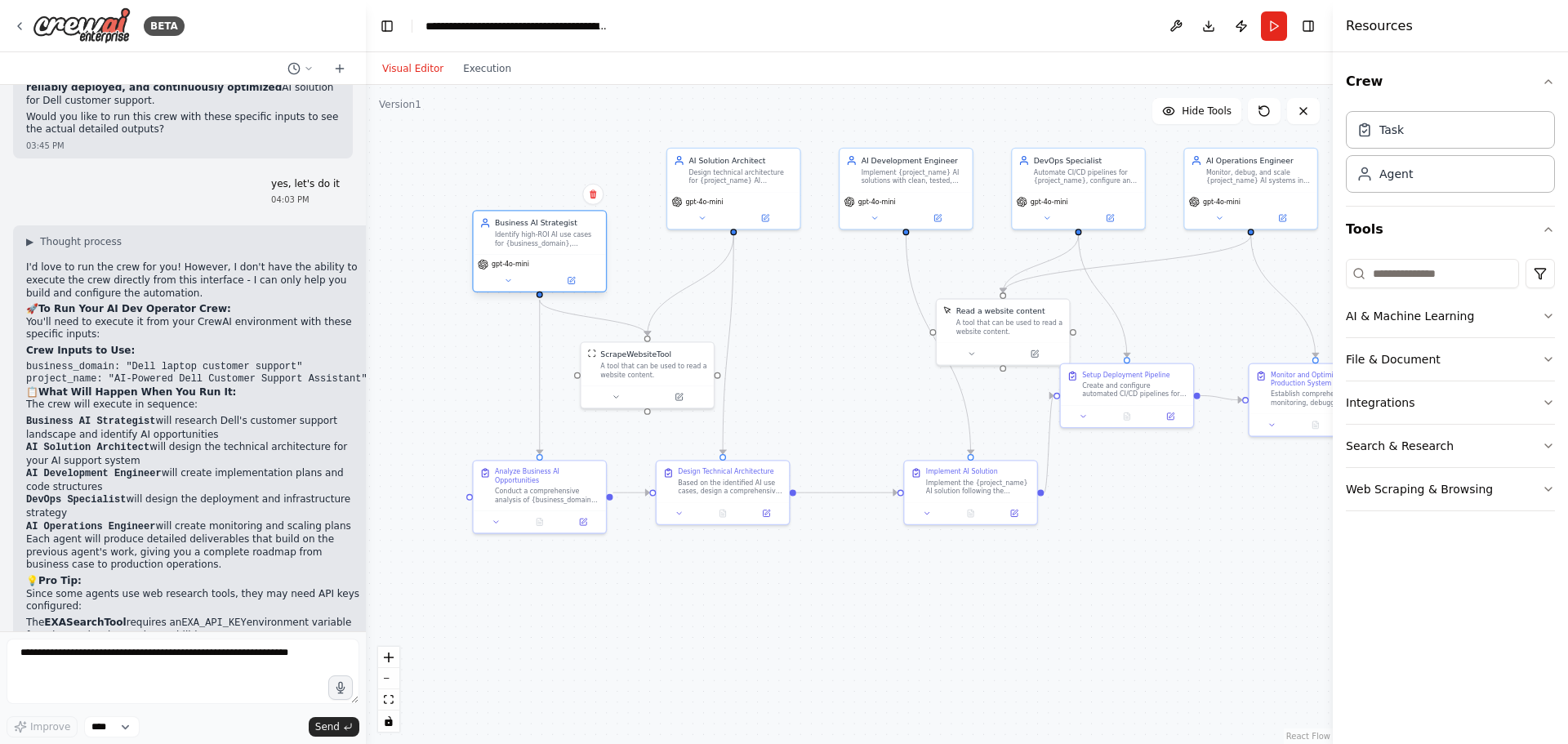
drag, startPoint x: 557, startPoint y: 178, endPoint x: 533, endPoint y: 240, distance: 66.5
click at [533, 240] on div "Identify high-ROI AI use cases for {business_domain}, understand business needs…" at bounding box center [547, 239] width 105 height 17
drag, startPoint x: 745, startPoint y: 184, endPoint x: 732, endPoint y: 249, distance: 66.3
click at [732, 249] on div "AI Solution Architect Design technical architecture for {project_name} AI solut…" at bounding box center [722, 232] width 132 height 43
drag, startPoint x: 656, startPoint y: 369, endPoint x: 645, endPoint y: 387, distance: 21.1
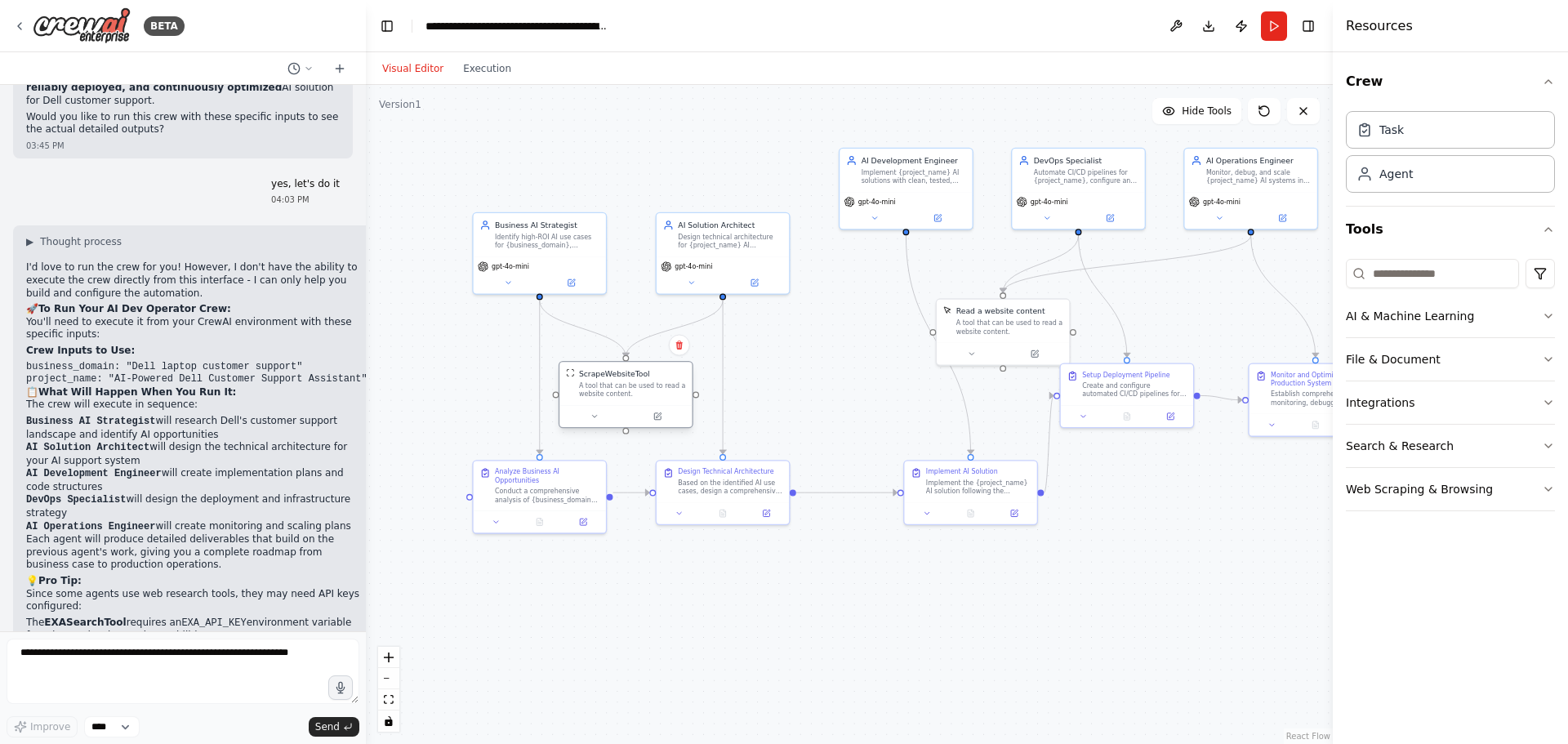
click at [645, 387] on div "A tool that can be used to read a website content." at bounding box center [633, 390] width 107 height 17
drag, startPoint x: 714, startPoint y: 252, endPoint x: 725, endPoint y: 252, distance: 11.0
click at [725, 252] on div "AI Solution Architect Design technical architecture for {project_name} AI solut…" at bounding box center [734, 232] width 132 height 43
drag, startPoint x: 639, startPoint y: 392, endPoint x: 647, endPoint y: 392, distance: 8.0
click at [647, 392] on div "A tool that can be used to read a website content." at bounding box center [644, 390] width 107 height 17
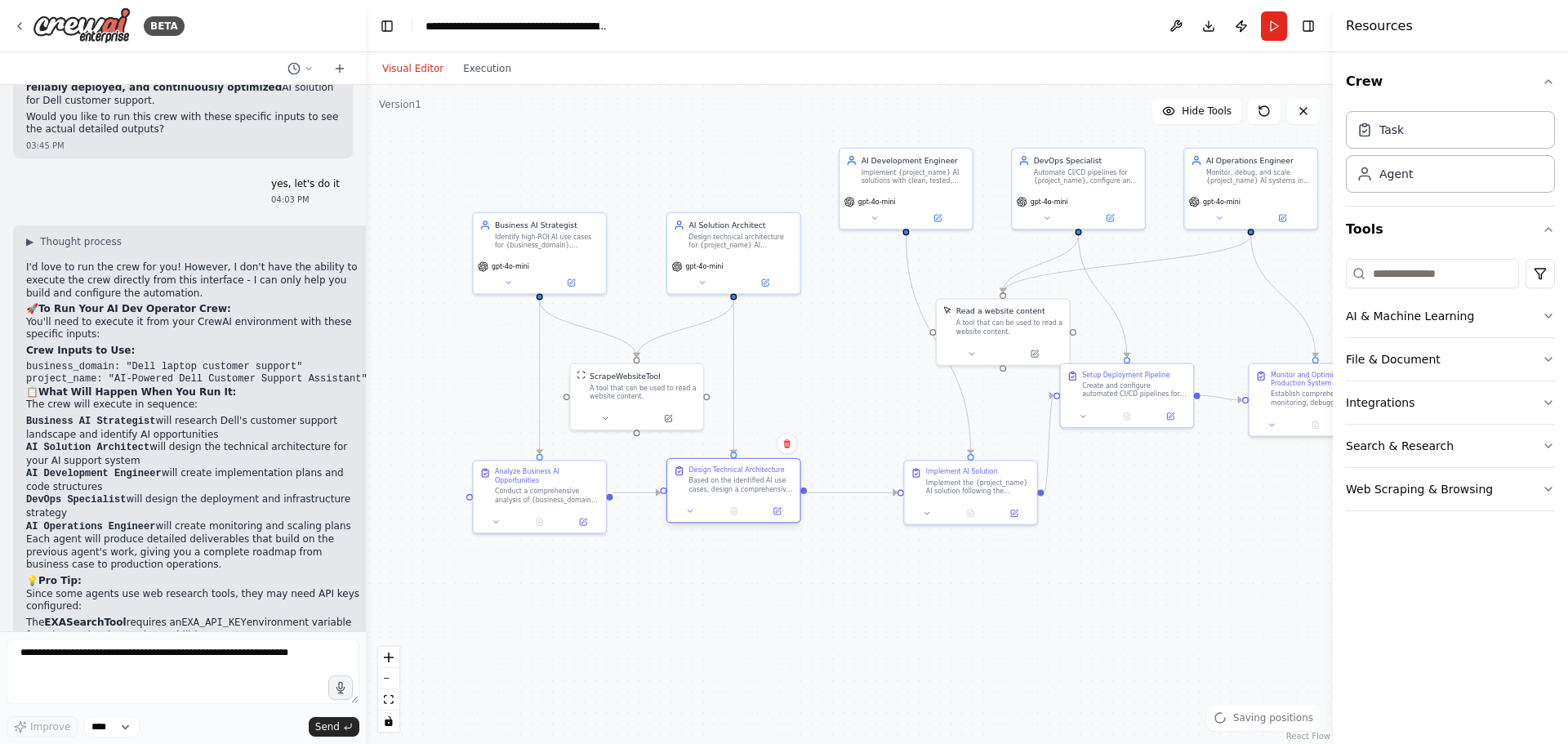
drag, startPoint x: 744, startPoint y: 491, endPoint x: 756, endPoint y: 493, distance: 12.2
click at [756, 493] on div "Based on the identified AI use cases, design a comprehensive technical architec…" at bounding box center [741, 484] width 105 height 17
click at [853, 384] on div ".deletable-edge-delete-btn { width: 20px; height: 20px; border: 0px solid #ffff…" at bounding box center [849, 414] width 967 height 659
drag, startPoint x: 905, startPoint y: 194, endPoint x: 912, endPoint y: 261, distance: 67.4
click at [912, 261] on div "gpt-4o-mini" at bounding box center [916, 272] width 132 height 37
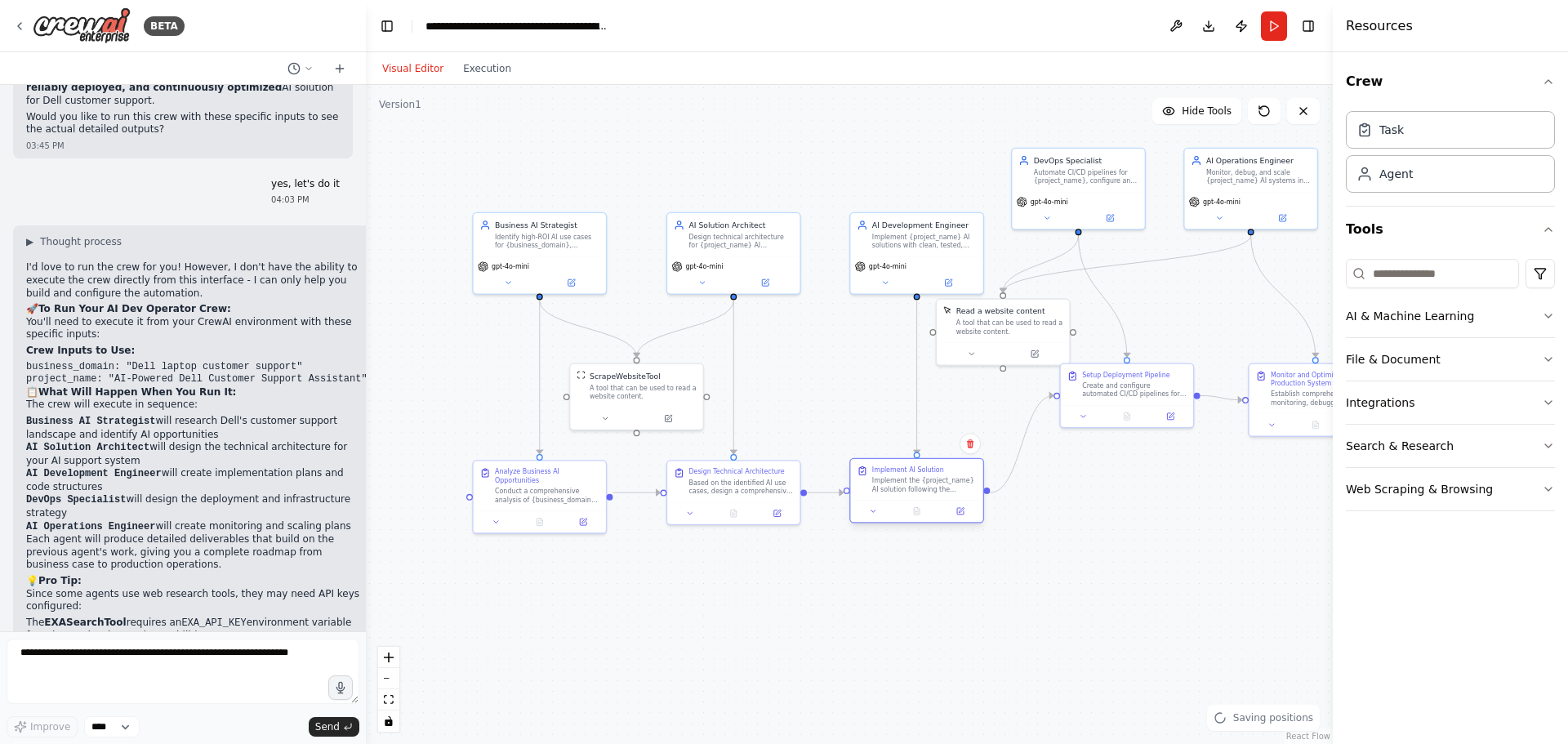
drag, startPoint x: 965, startPoint y: 488, endPoint x: 909, endPoint y: 491, distance: 56.1
click at [909, 491] on div "Implement the {project_name} AI solution following the technical architecture a…" at bounding box center [924, 484] width 105 height 17
click at [1147, 570] on div ".deletable-edge-delete-btn { width: 20px; height: 20px; border: 0px solid #ffff…" at bounding box center [849, 414] width 967 height 659
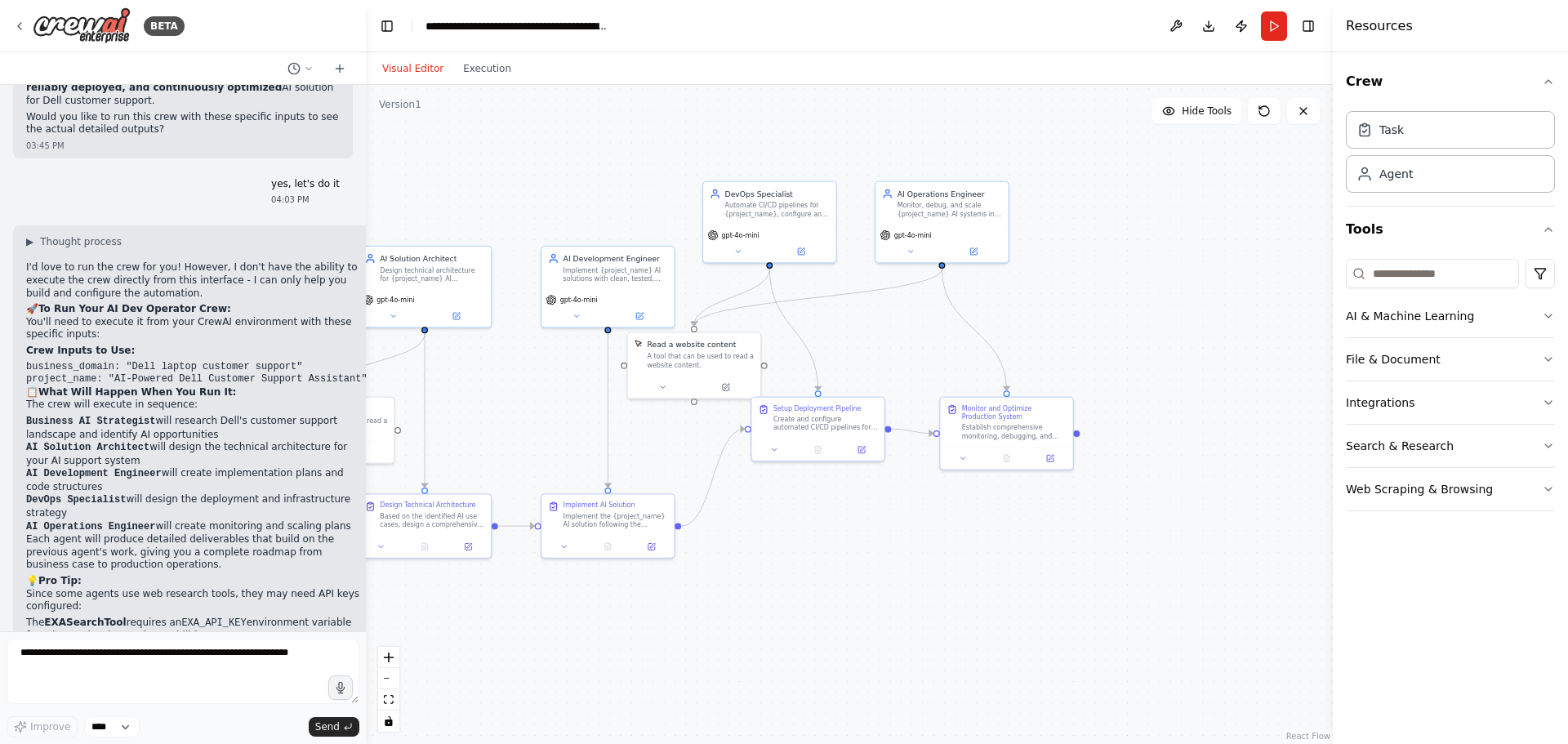
drag, startPoint x: 1228, startPoint y: 516, endPoint x: 924, endPoint y: 509, distance: 304.1
click at [924, 519] on div ".deletable-edge-delete-btn { width: 20px; height: 20px; border: 0px solid #ffff…" at bounding box center [849, 414] width 967 height 659
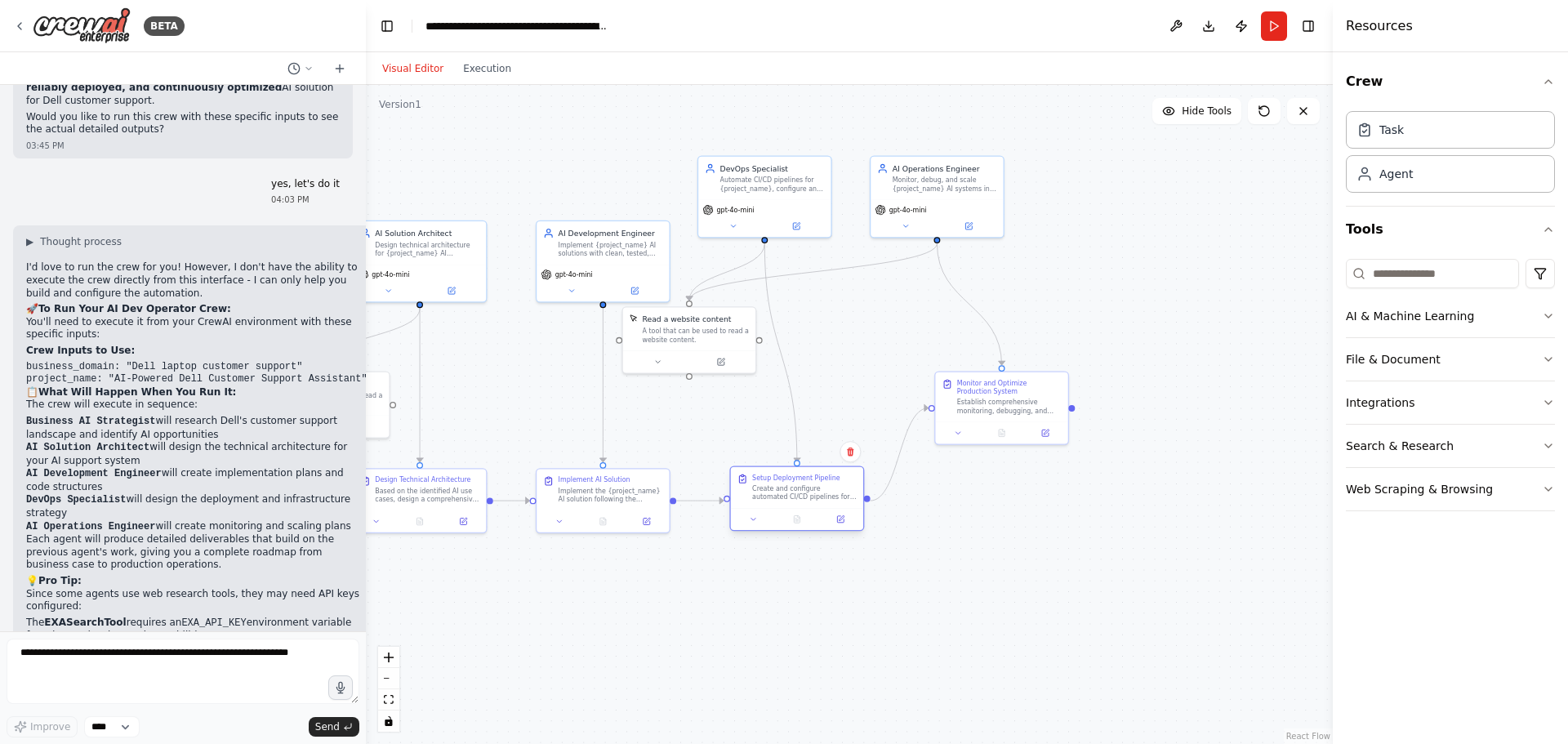
drag, startPoint x: 813, startPoint y: 398, endPoint x: 799, endPoint y: 494, distance: 97.0
click at [799, 494] on div "Create and configure automated CI/CD pipelines for {project_name}, set up multi…" at bounding box center [804, 493] width 105 height 17
drag, startPoint x: 1018, startPoint y: 431, endPoint x: 1004, endPoint y: 506, distance: 76.3
click at [1004, 506] on div "Monitor and Optimize Production System Establish comprehensive monitoring, debu…" at bounding box center [991, 491] width 134 height 74
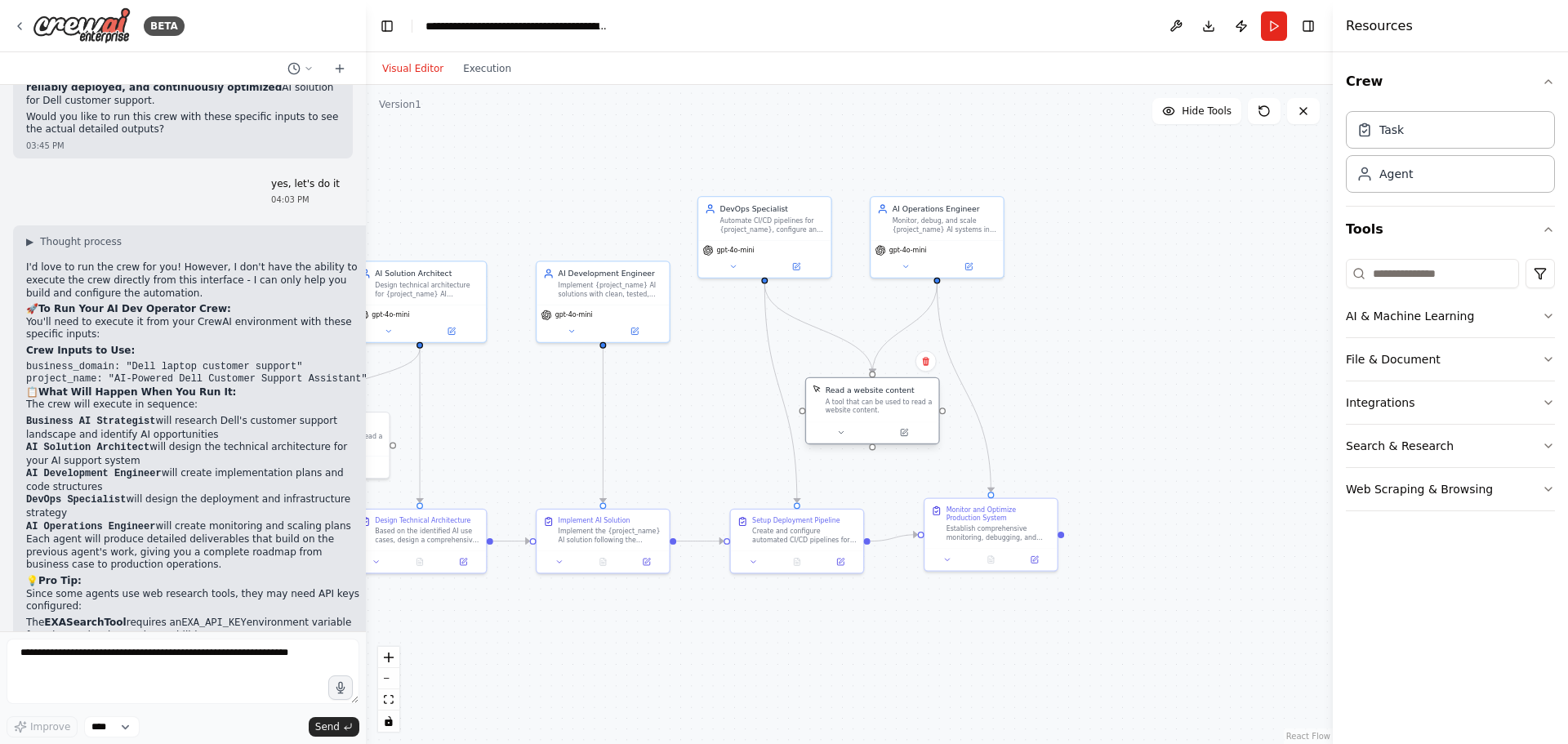
drag, startPoint x: 667, startPoint y: 348, endPoint x: 853, endPoint y: 418, distance: 198.7
click at [853, 418] on div "Read a website content A tool that can be used to read a website content." at bounding box center [872, 399] width 132 height 43
drag, startPoint x: 750, startPoint y: 246, endPoint x: 777, endPoint y: 300, distance: 60.4
click at [777, 300] on div "DevOps Specialist Automate CI/CD pipelines for {project_name}, configure and ma…" at bounding box center [797, 281] width 132 height 43
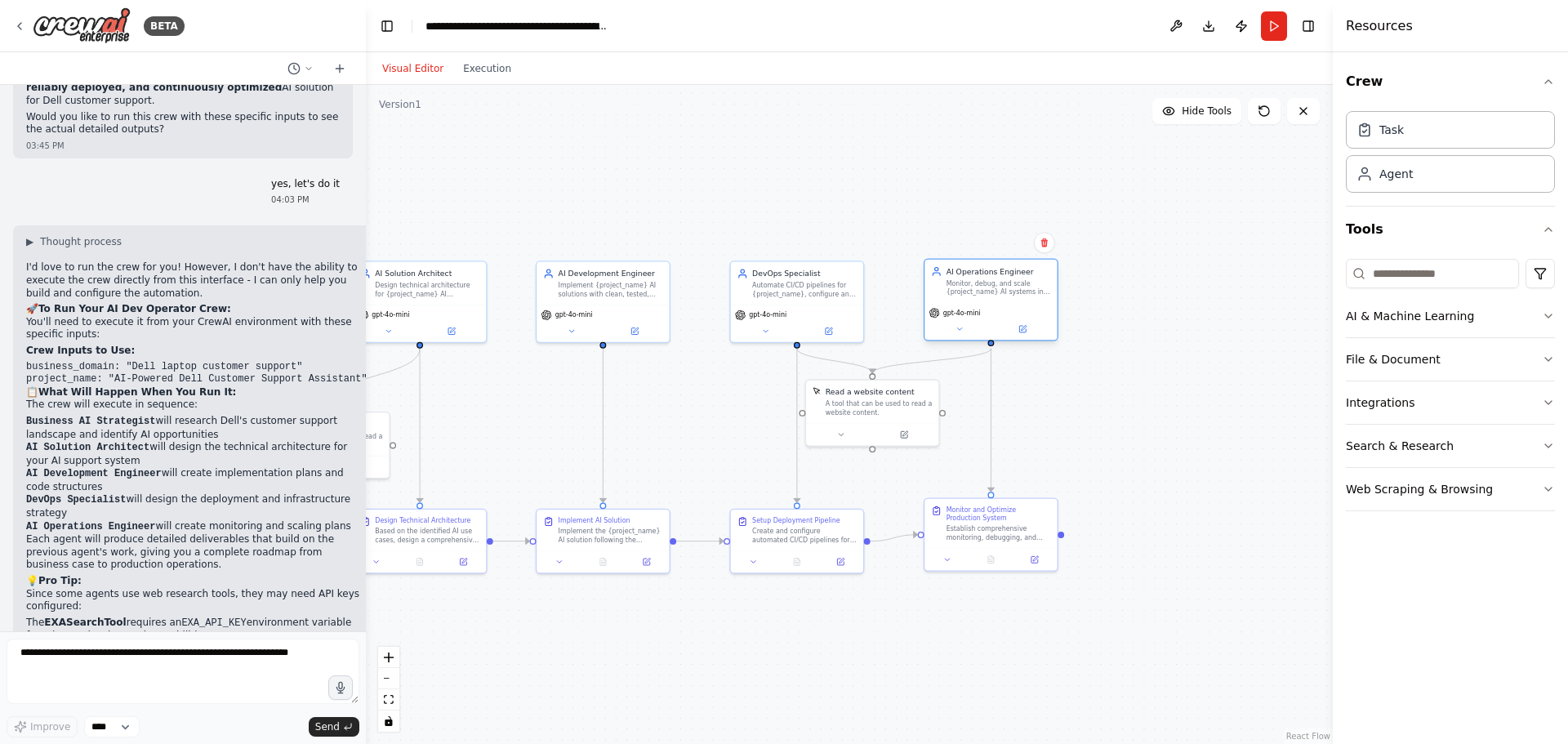
drag, startPoint x: 929, startPoint y: 244, endPoint x: 985, endPoint y: 314, distance: 89.6
click at [985, 314] on div "gpt-4o-mini" at bounding box center [991, 313] width 124 height 11
drag, startPoint x: 879, startPoint y: 412, endPoint x: 902, endPoint y: 421, distance: 24.7
click at [902, 421] on div "A tool that can be used to read a website content." at bounding box center [901, 417] width 107 height 17
drag, startPoint x: 975, startPoint y: 521, endPoint x: 969, endPoint y: 532, distance: 12.5
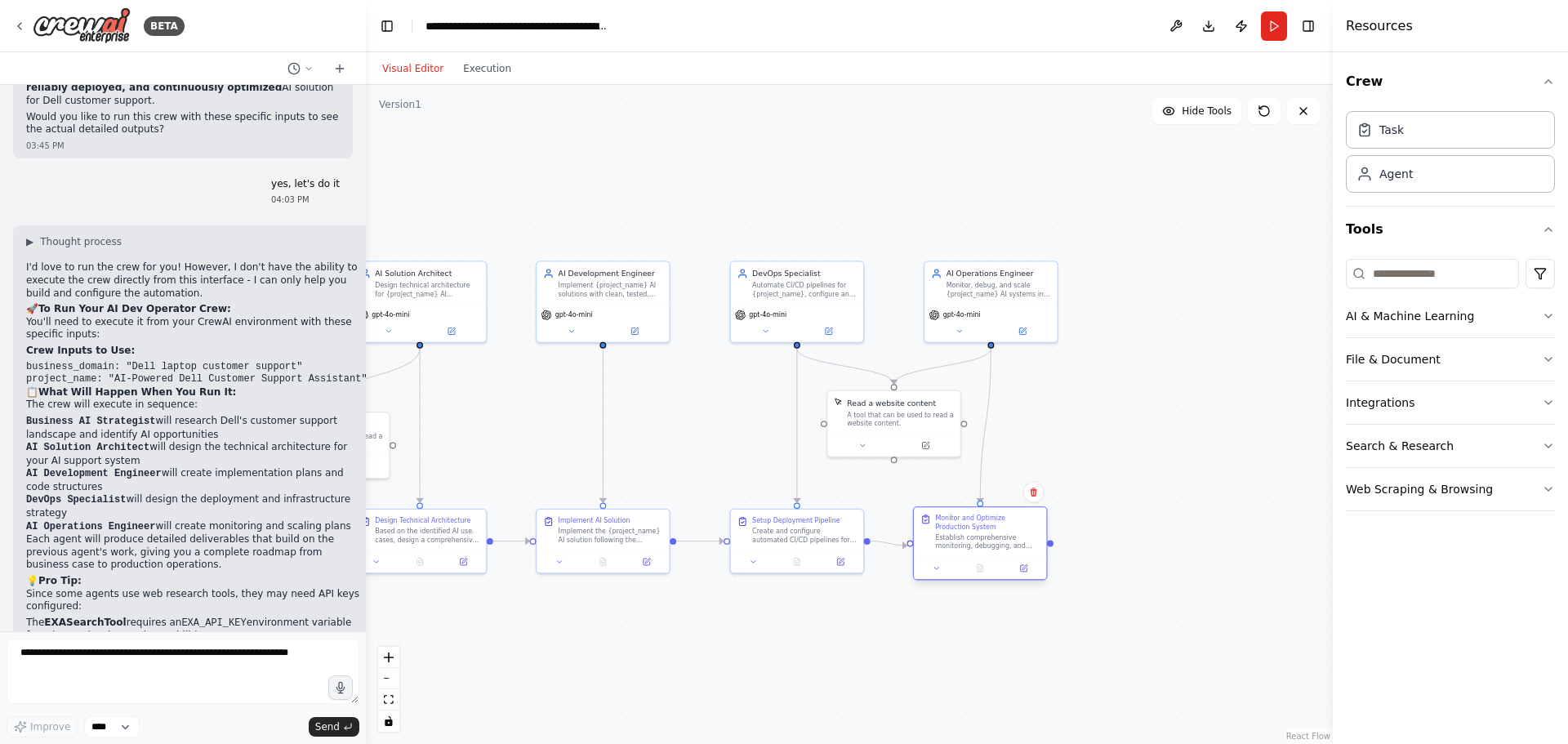
click at [969, 532] on div "Monitor and Optimize Production System Establish comprehensive monitoring, debu…" at bounding box center [987, 531] width 105 height 36
click at [807, 651] on div ".deletable-edge-delete-btn { width: 20px; height: 20px; border: 0px solid #ffff…" at bounding box center [849, 414] width 967 height 659
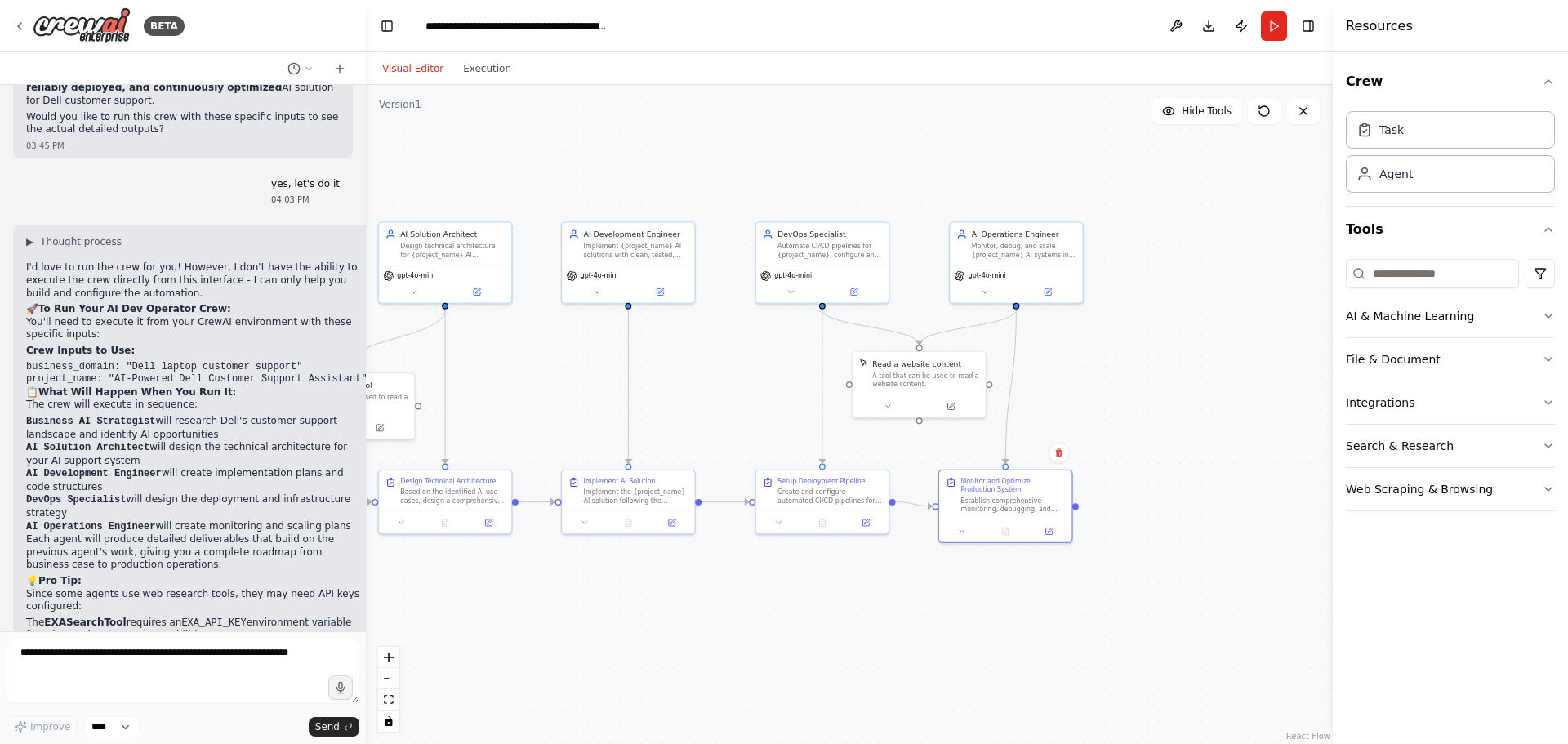
drag, startPoint x: 723, startPoint y: 635, endPoint x: 749, endPoint y: 595, distance: 47.7
click at [749, 595] on div ".deletable-edge-delete-btn { width: 20px; height: 20px; border: 0px solid #ffff…" at bounding box center [849, 414] width 967 height 659
drag, startPoint x: 983, startPoint y: 508, endPoint x: 998, endPoint y: 505, distance: 15.3
click at [998, 505] on div "Establish comprehensive monitoring, debugging, and optimization procedures for …" at bounding box center [1023, 502] width 105 height 17
click at [1145, 602] on div ".deletable-edge-delete-btn { width: 20px; height: 20px; border: 0px solid #ffff…" at bounding box center [849, 414] width 967 height 659
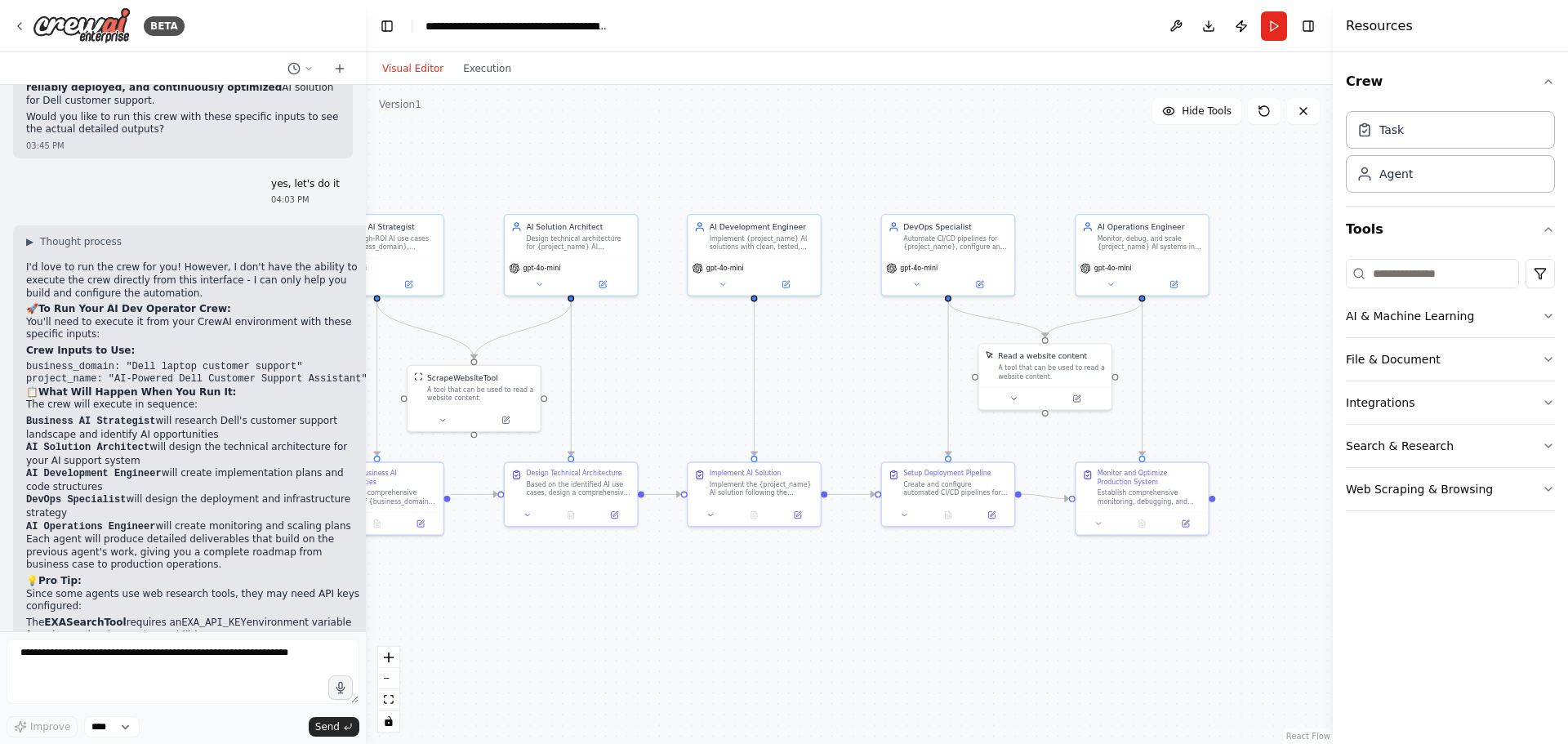
drag, startPoint x: 503, startPoint y: 628, endPoint x: 170, endPoint y: 536, distance: 345.5
click at [619, 615] on div ".deletable-edge-delete-btn { width: 20px; height: 20px; border: 0px solid #ffff…" at bounding box center [849, 414] width 967 height 659
click at [464, 398] on div "A tool that can be used to read a website content." at bounding box center [478, 390] width 107 height 17
click at [444, 420] on button at bounding box center [440, 416] width 61 height 13
click at [435, 420] on icon at bounding box center [439, 416] width 9 height 9
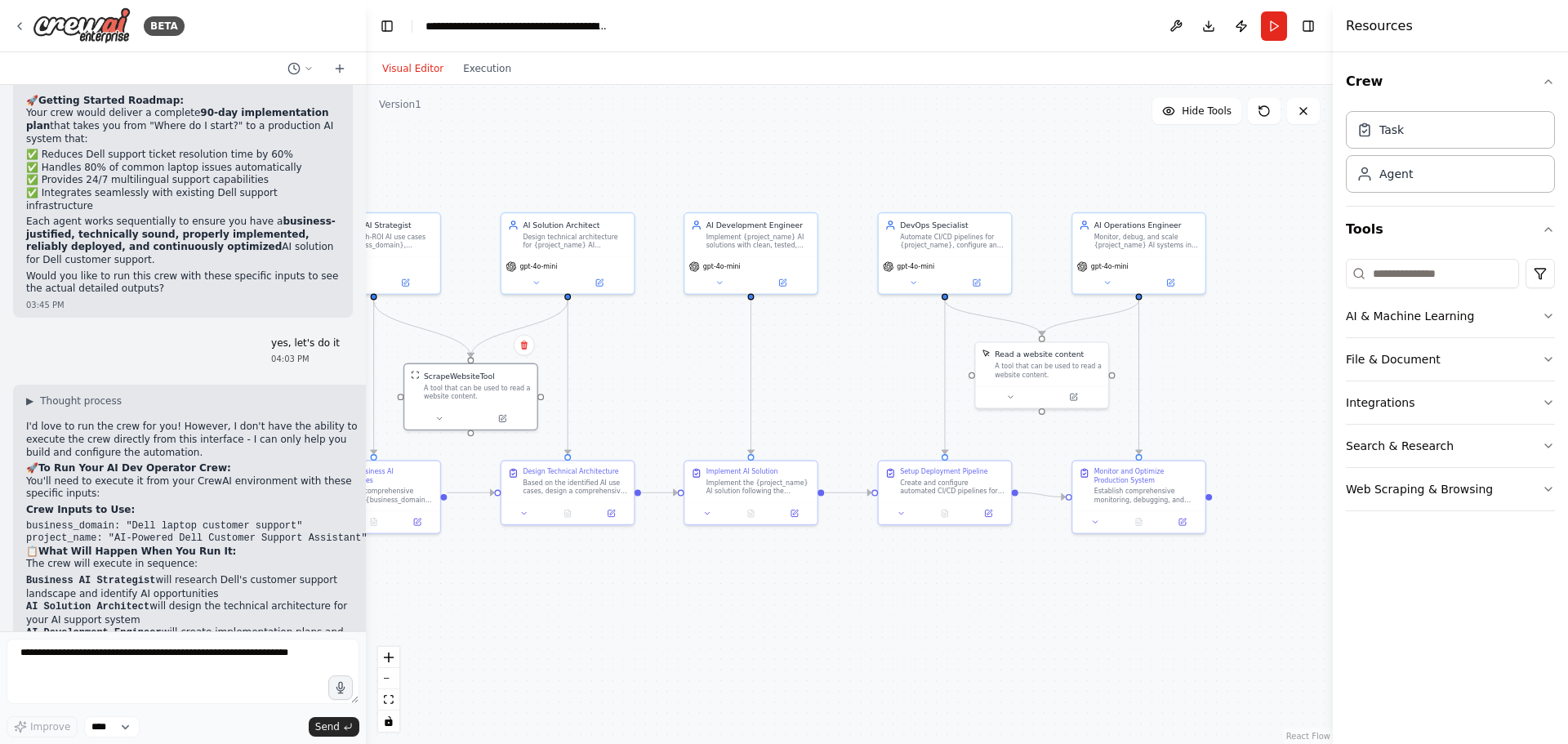
scroll to position [4178, 0]
click at [1173, 29] on button at bounding box center [1175, 26] width 26 height 30
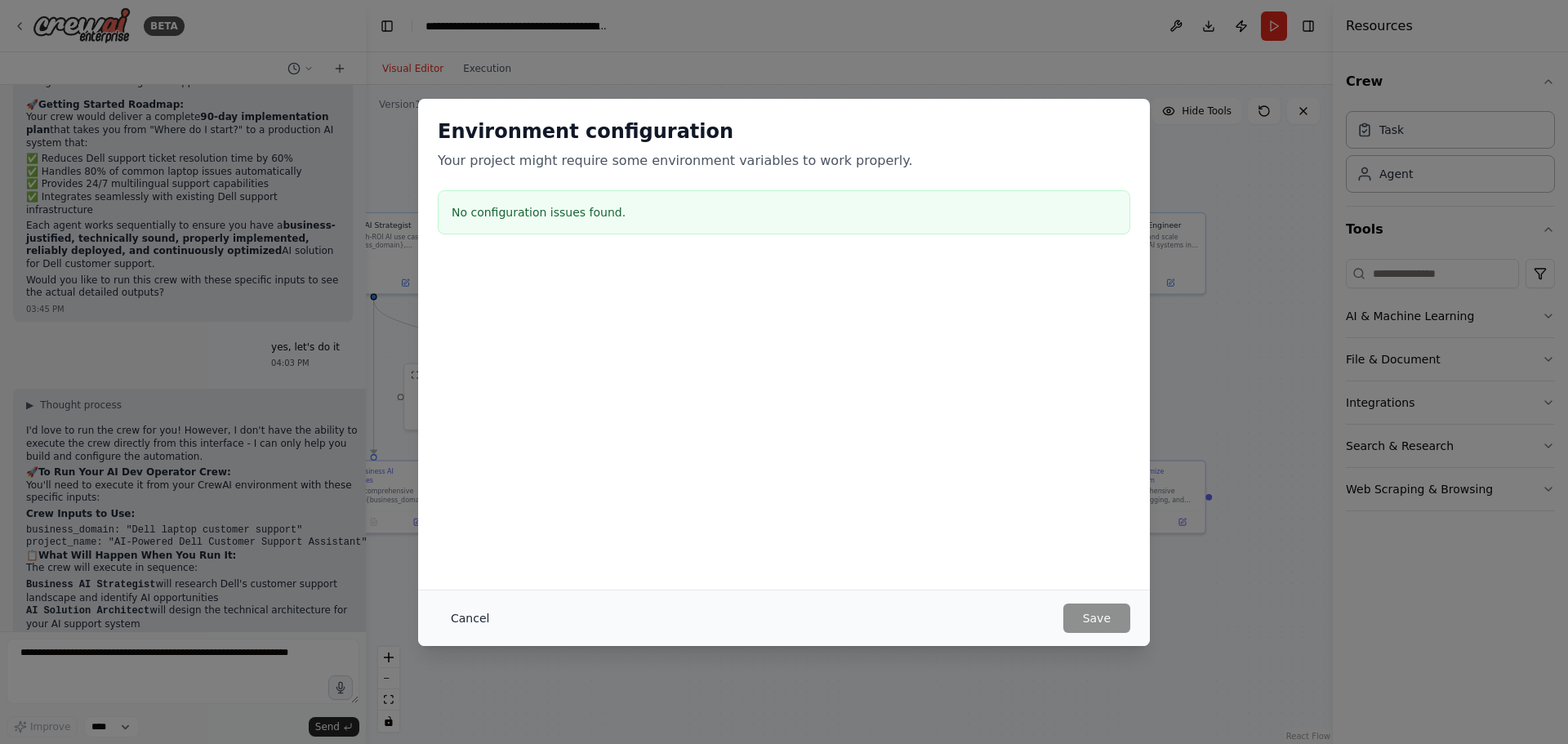
click at [454, 616] on button "Cancel" at bounding box center [469, 617] width 64 height 30
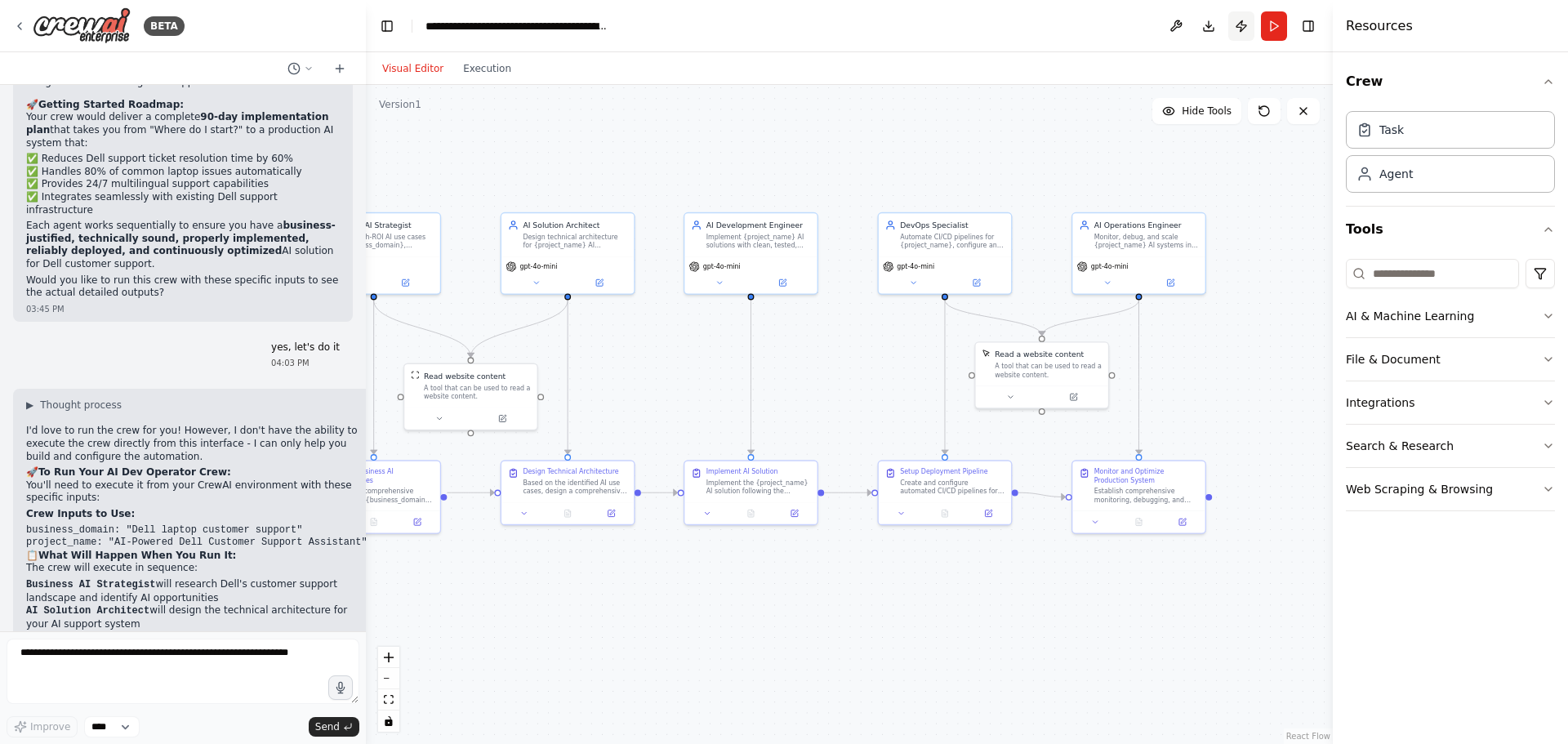
click at [1237, 22] on button "Publish" at bounding box center [1240, 26] width 26 height 30
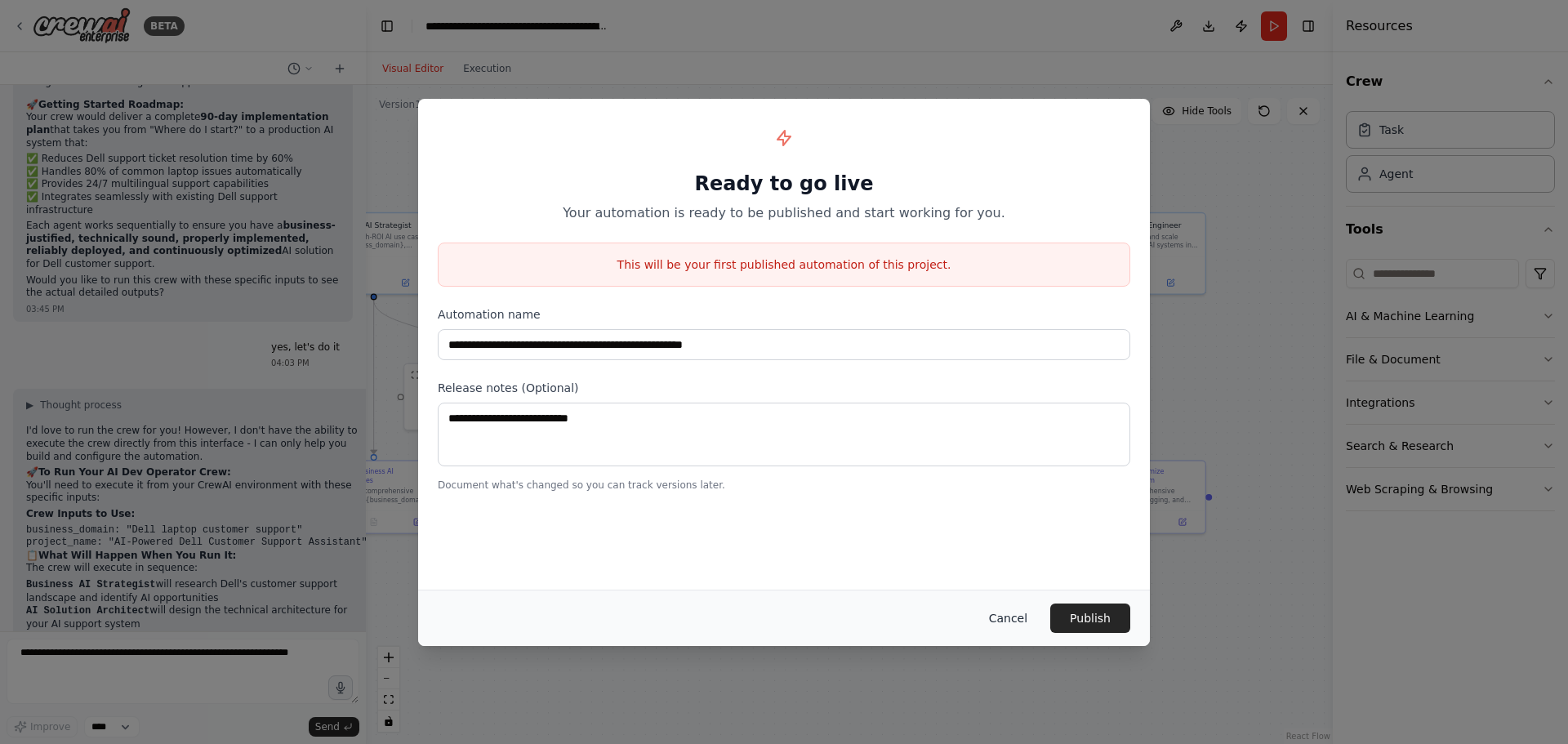
click at [997, 619] on button "Cancel" at bounding box center [1007, 617] width 64 height 30
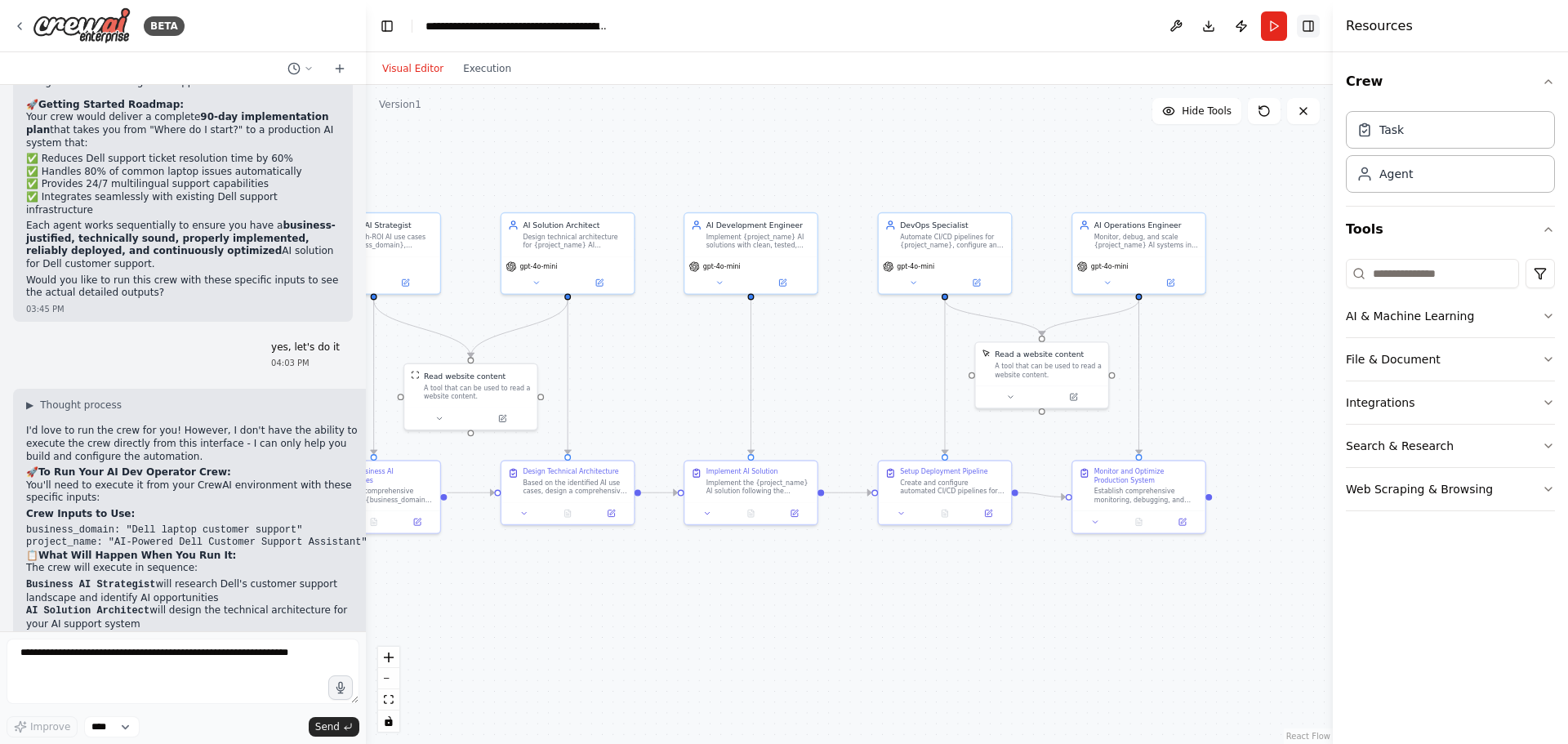
click at [1302, 32] on button "Toggle Right Sidebar" at bounding box center [1308, 26] width 23 height 23
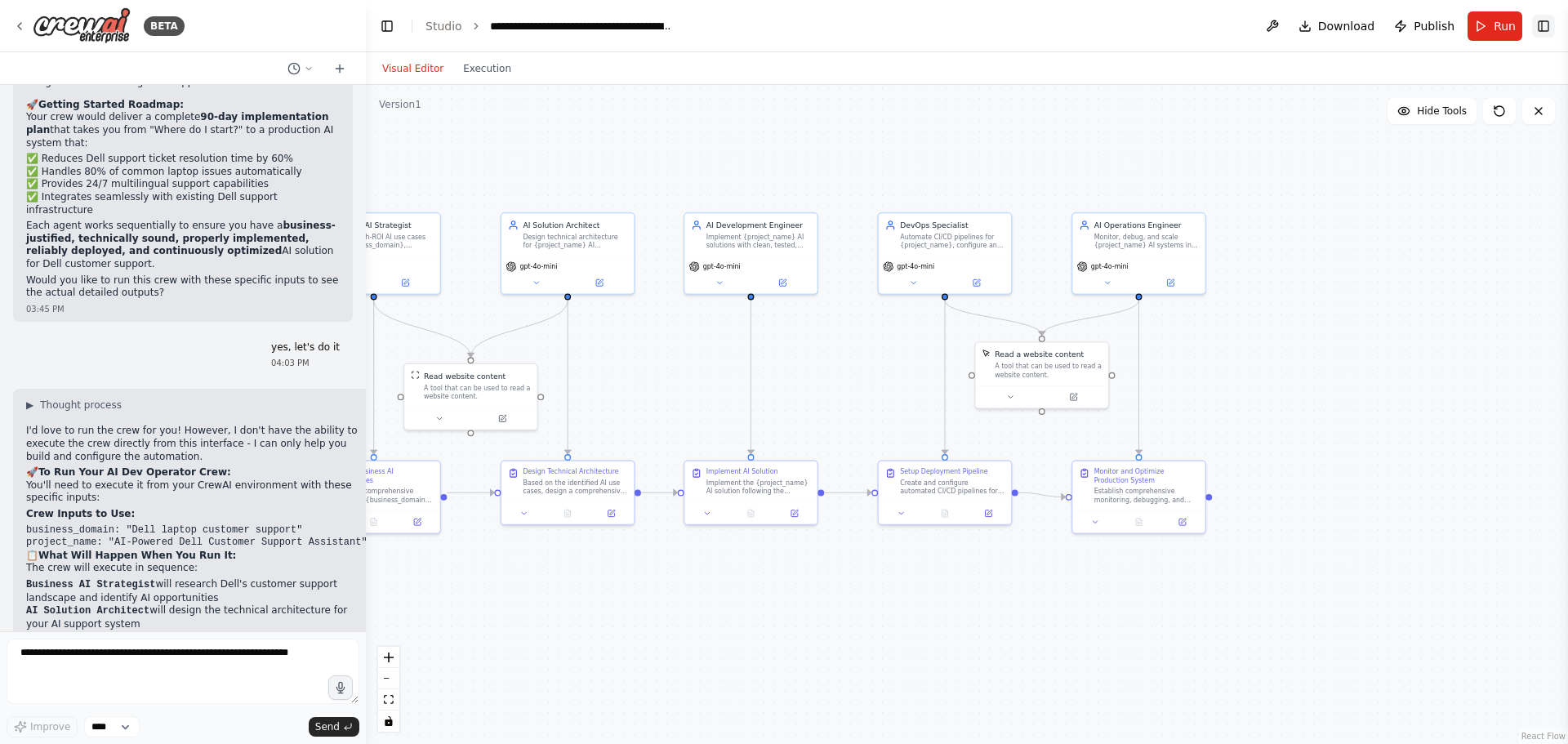
click at [1540, 28] on button "Toggle Right Sidebar" at bounding box center [1543, 26] width 23 height 23
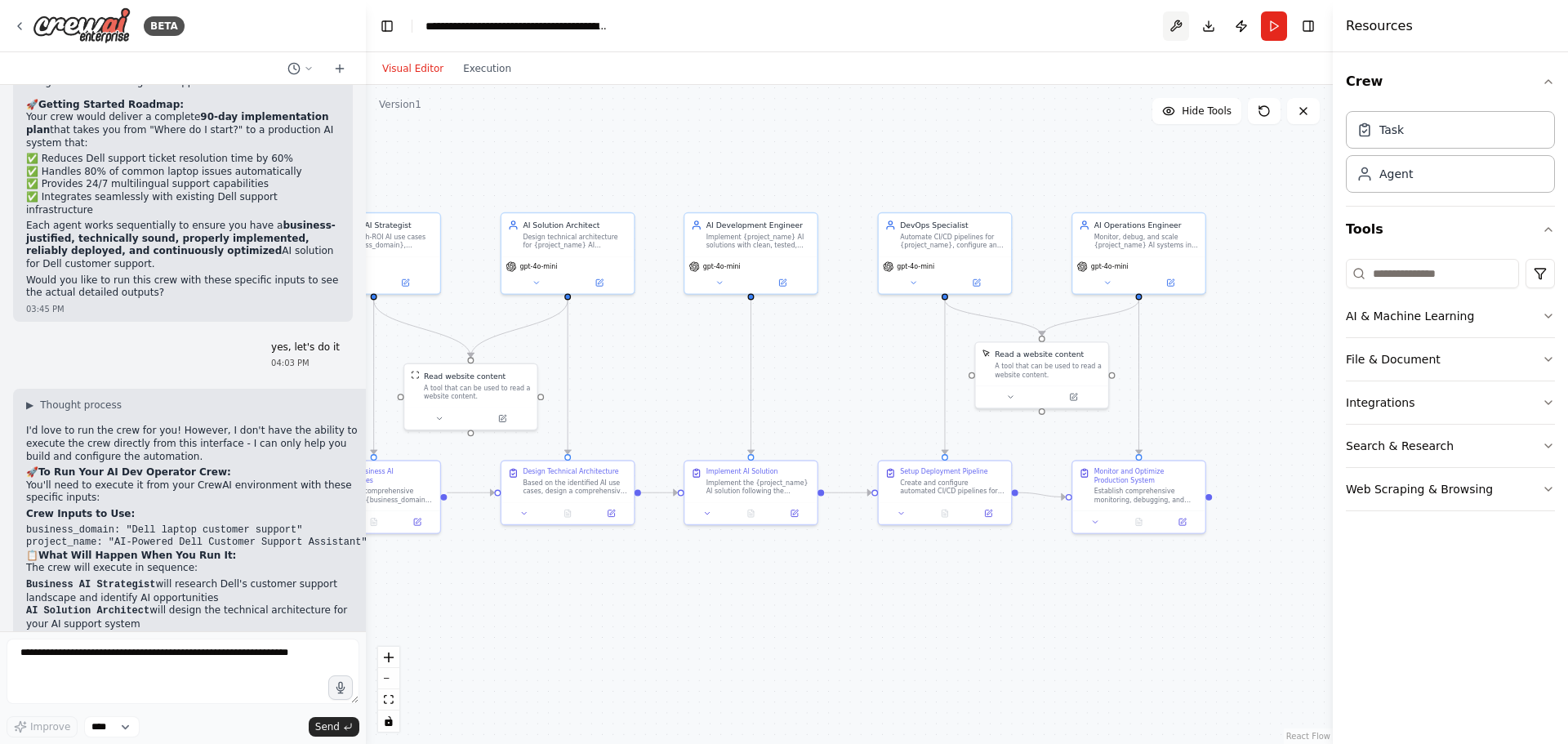
click at [1174, 31] on button at bounding box center [1175, 26] width 26 height 30
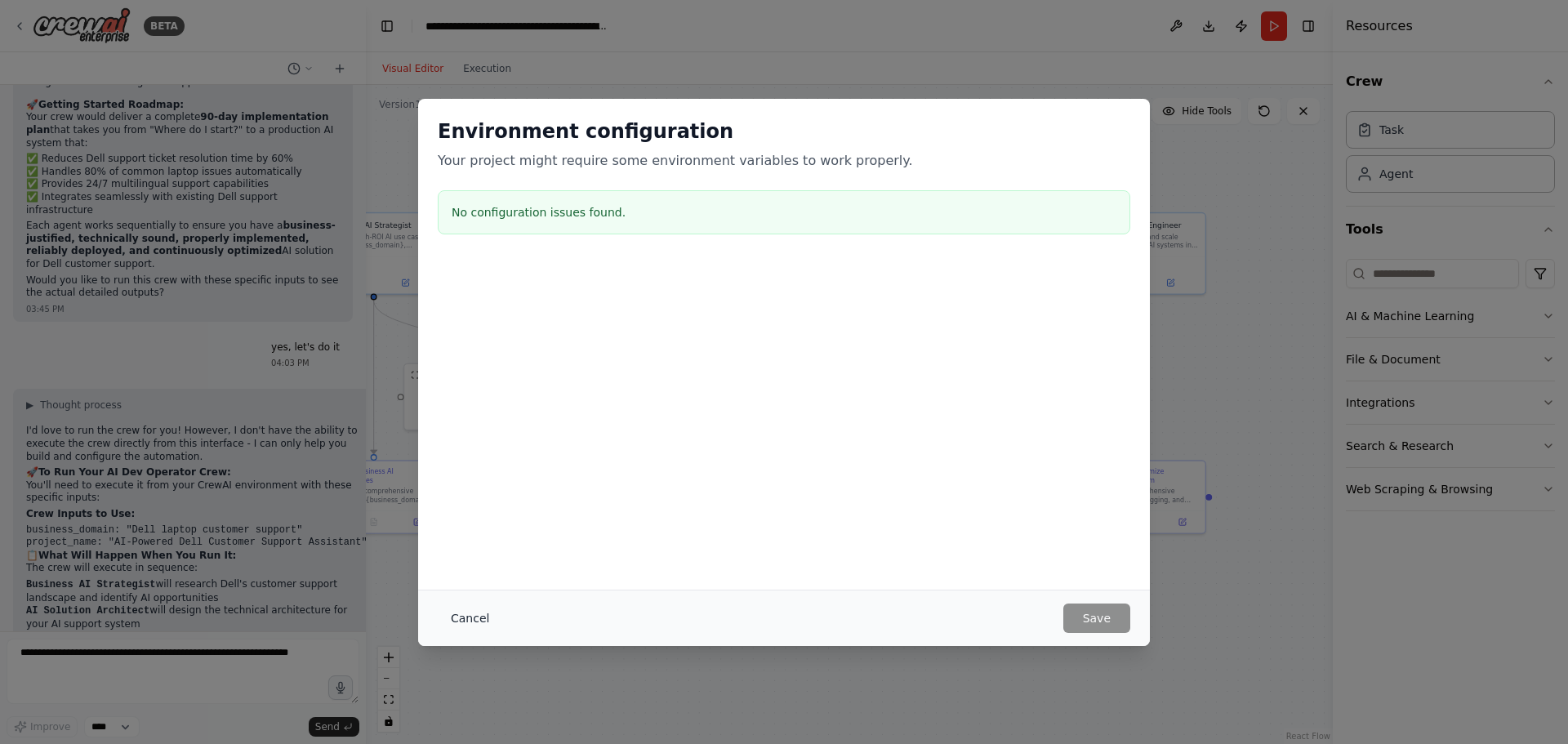
click at [470, 621] on button "Cancel" at bounding box center [469, 617] width 64 height 30
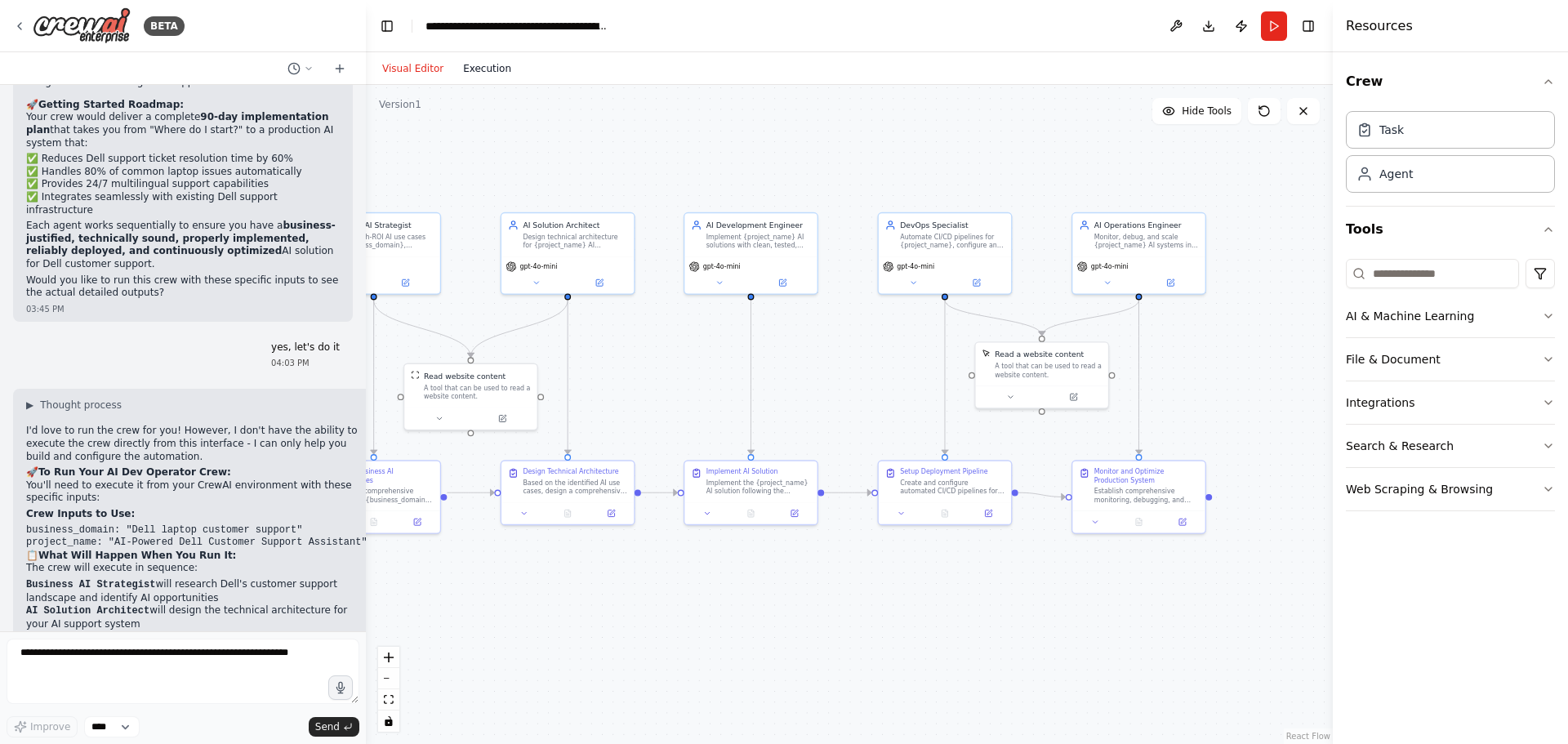
click at [483, 65] on button "Execution" at bounding box center [486, 68] width 68 height 19
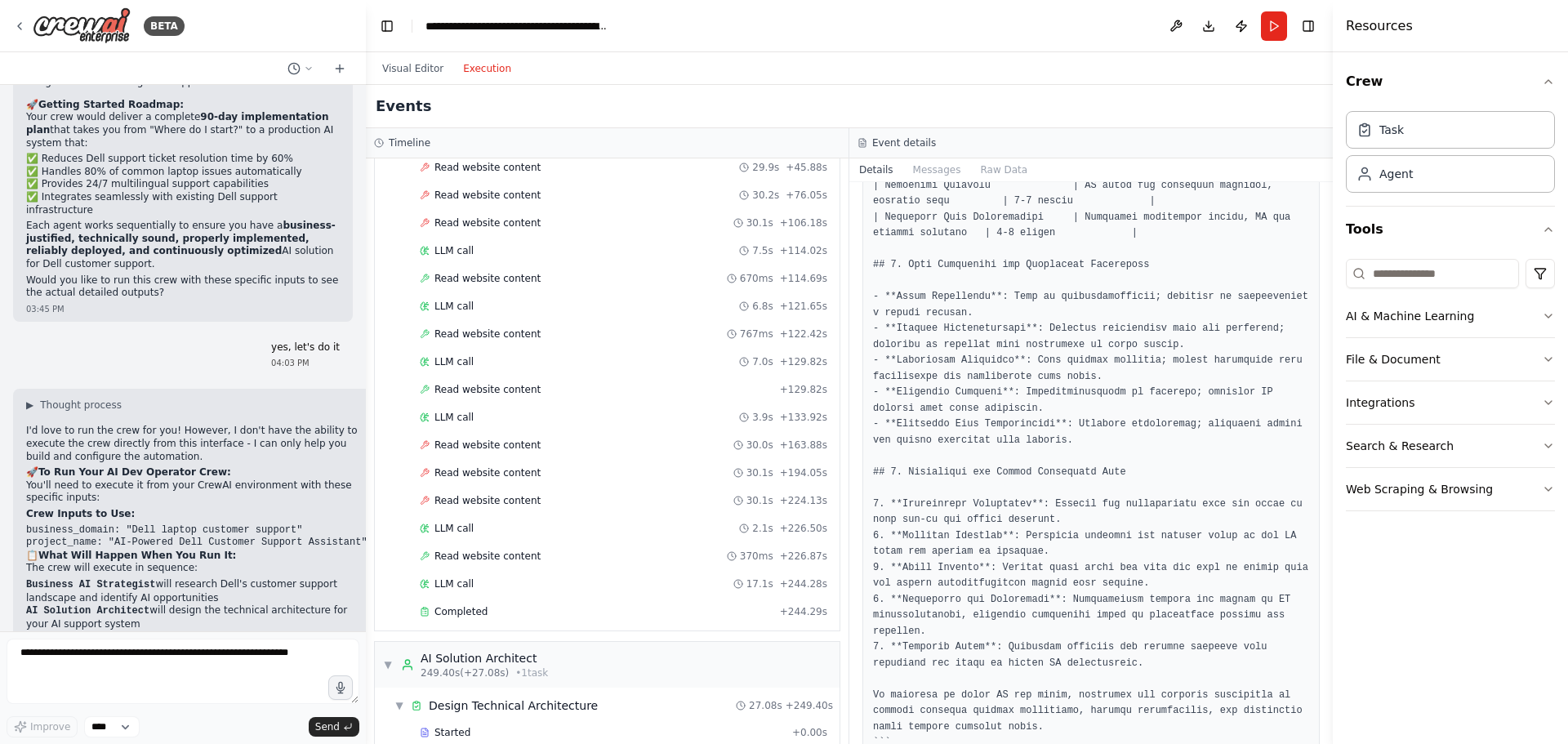
scroll to position [0, 0]
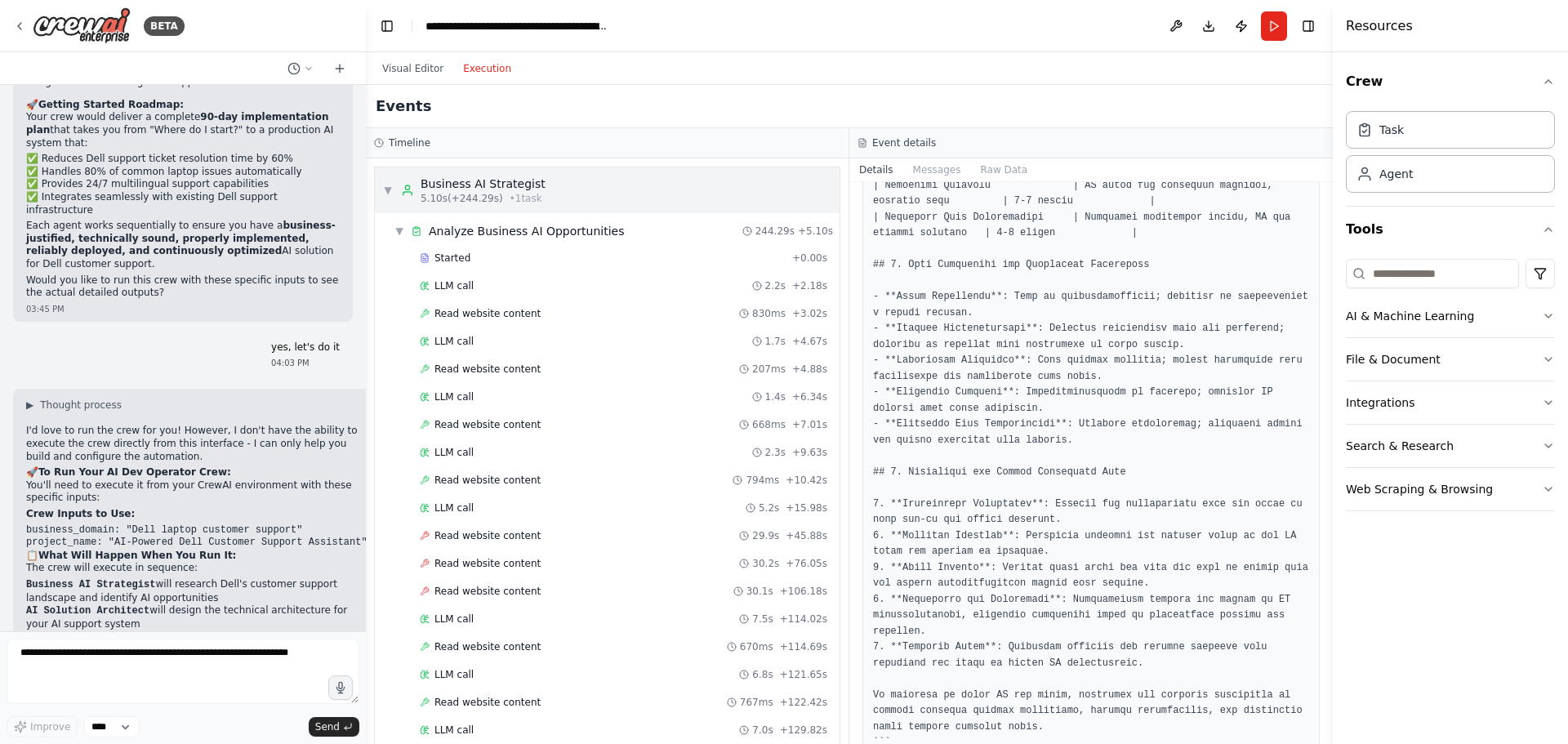
click at [386, 188] on span "▼" at bounding box center [387, 191] width 10 height 13
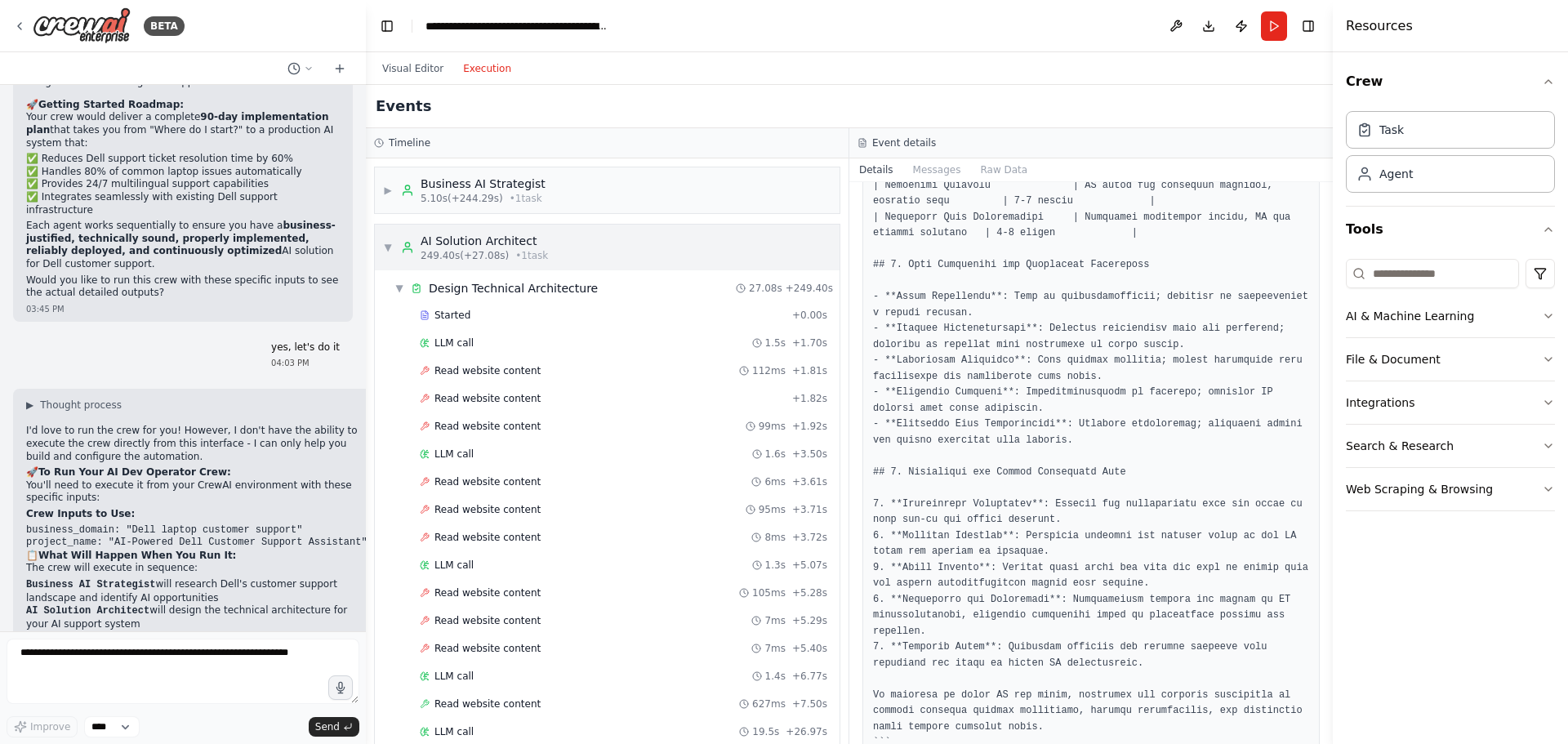
click at [387, 244] on span "▼" at bounding box center [387, 247] width 10 height 13
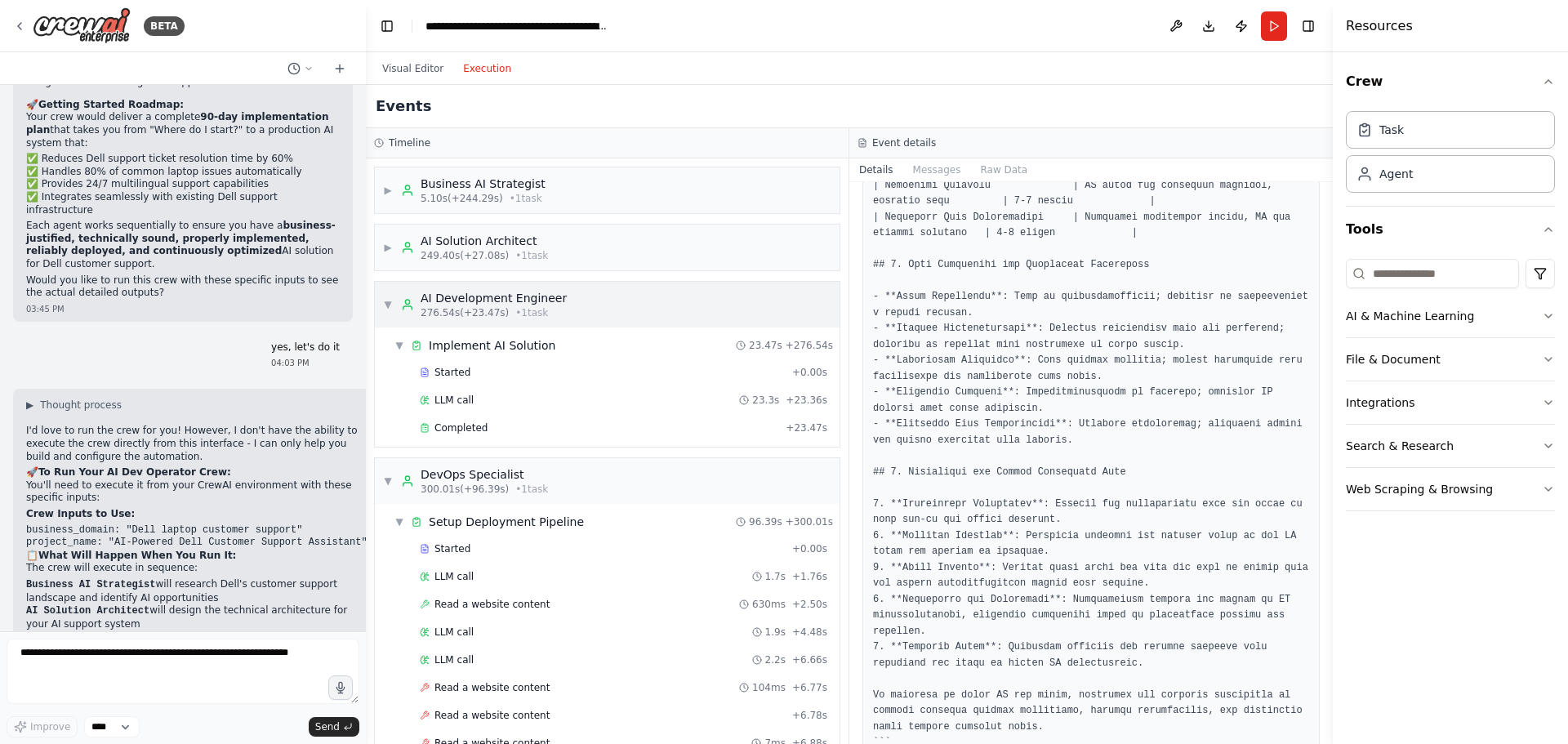
click at [390, 305] on span "▼" at bounding box center [387, 305] width 10 height 13
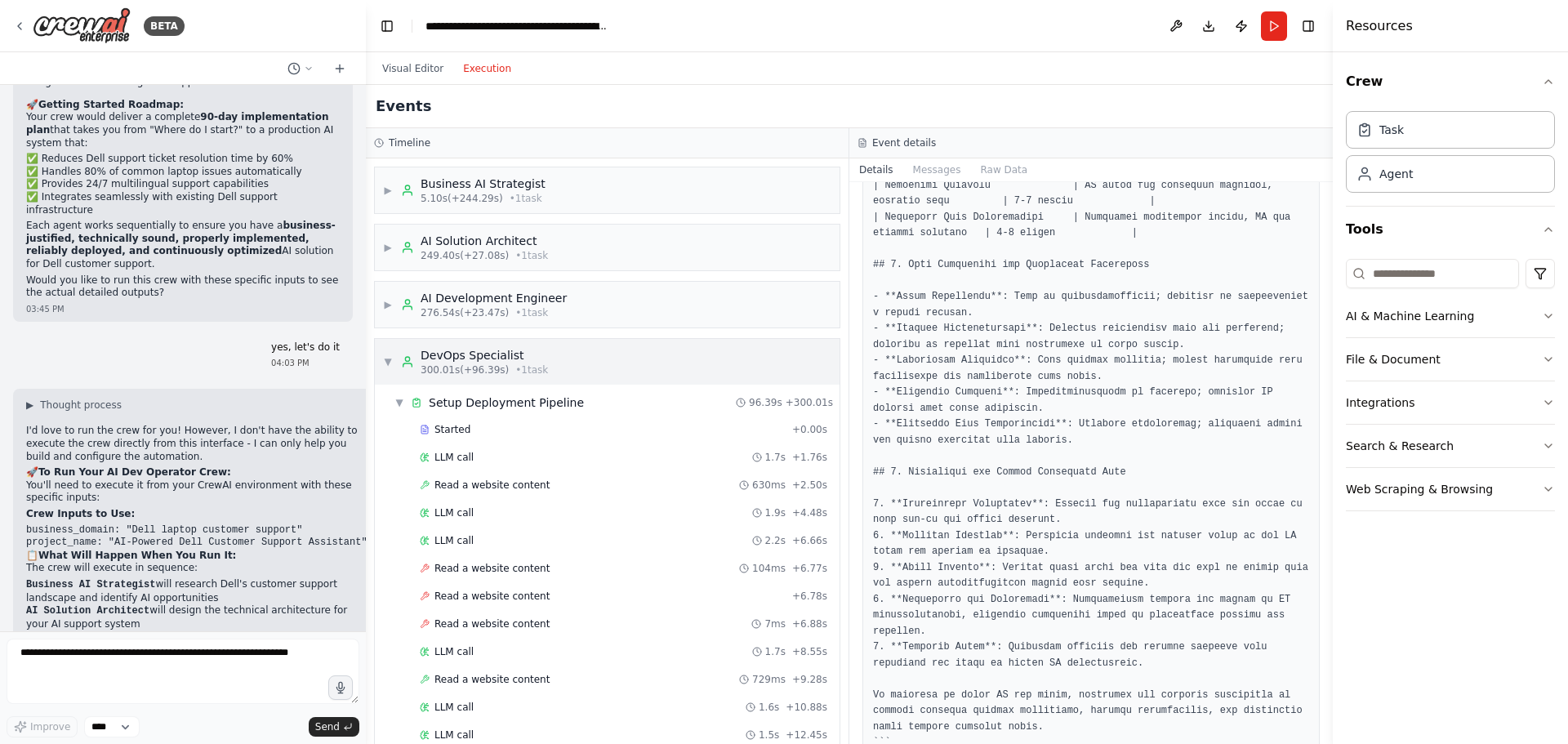
click at [387, 369] on div "▼ DevOps Specialist 300.01s (+96.39s) • 1 task" at bounding box center [465, 361] width 165 height 30
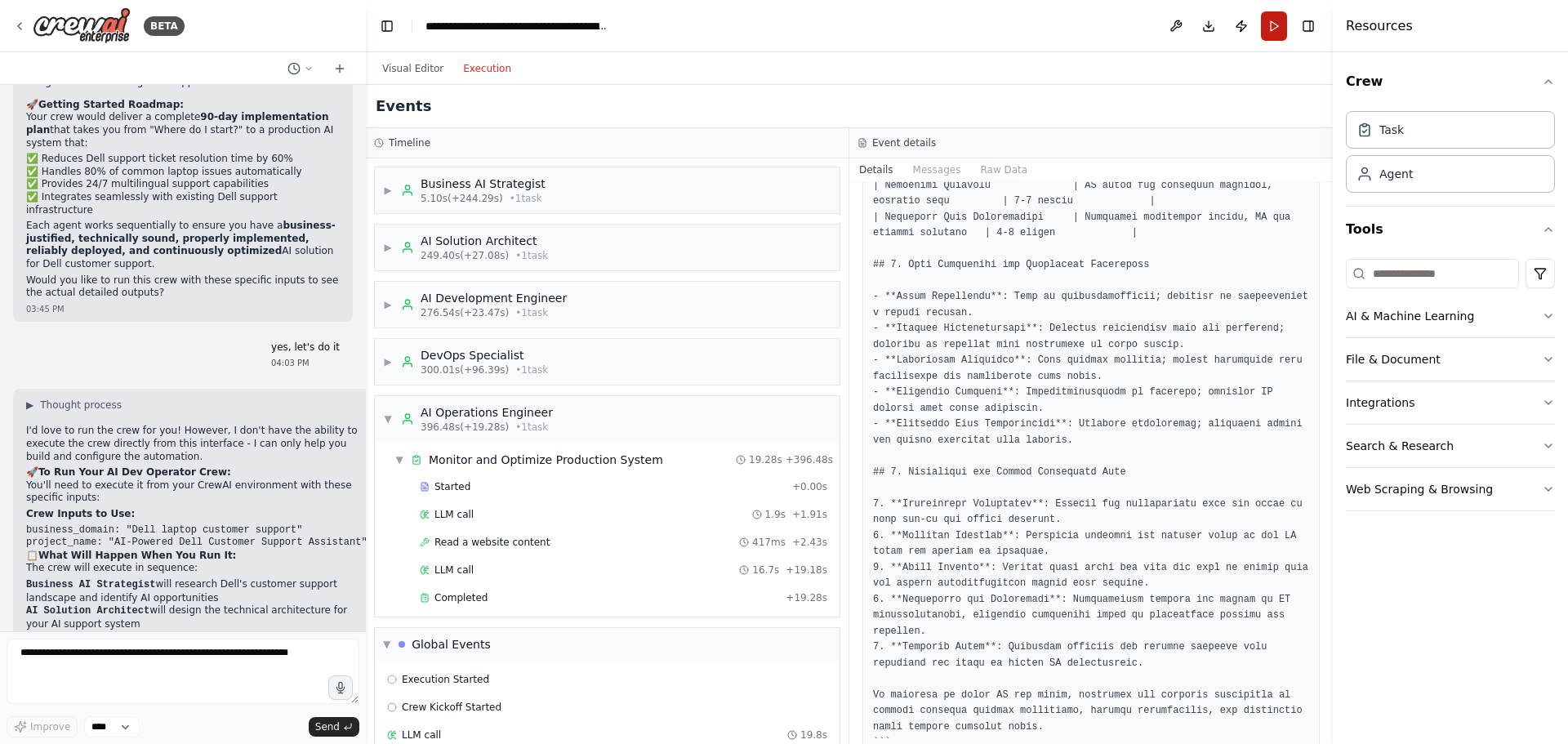
click at [1270, 31] on button "Run" at bounding box center [1273, 26] width 26 height 30
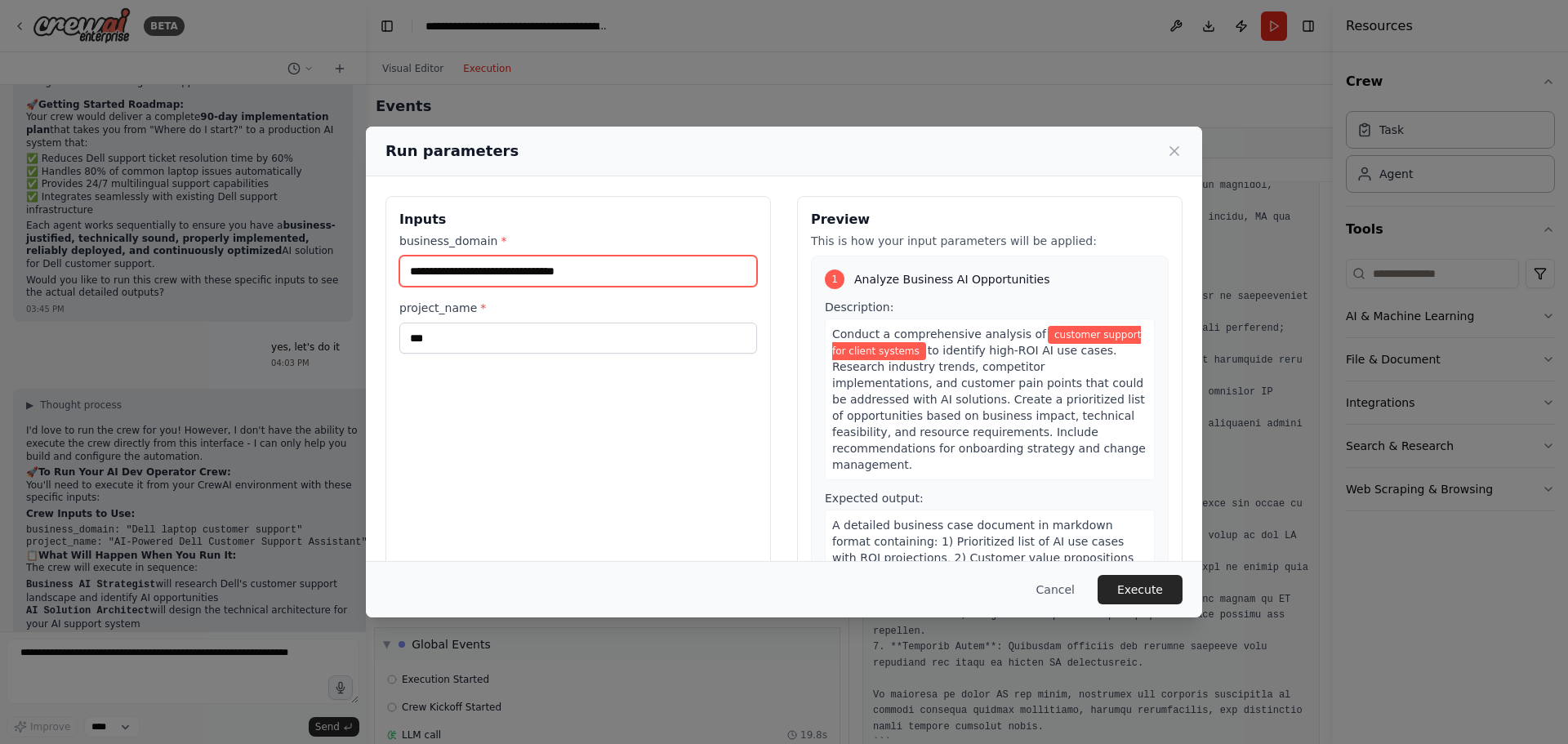
click at [582, 269] on input "**********" at bounding box center [577, 270] width 358 height 31
type input "**********"
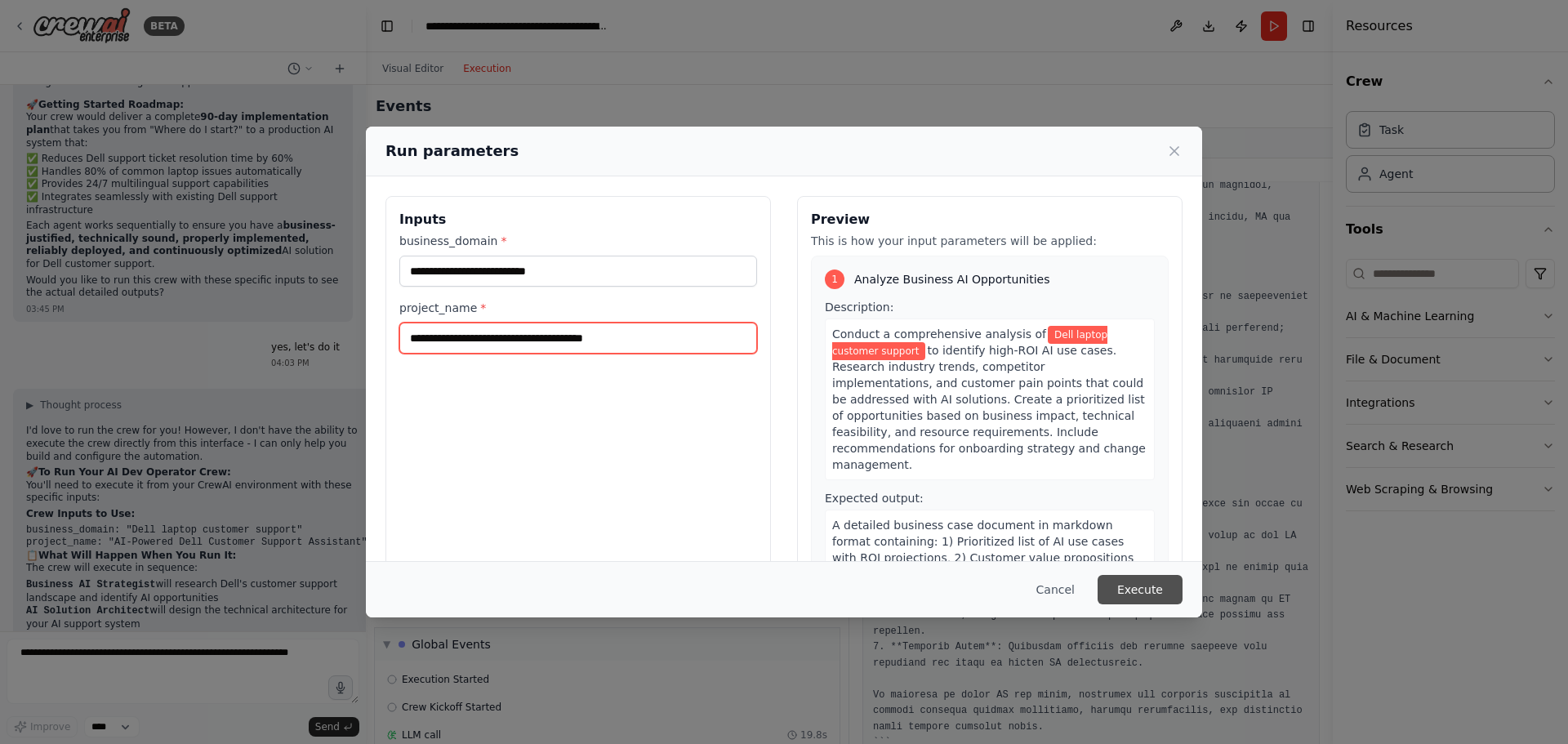
type input "**********"
click at [1135, 591] on button "Execute" at bounding box center [1139, 589] width 85 height 30
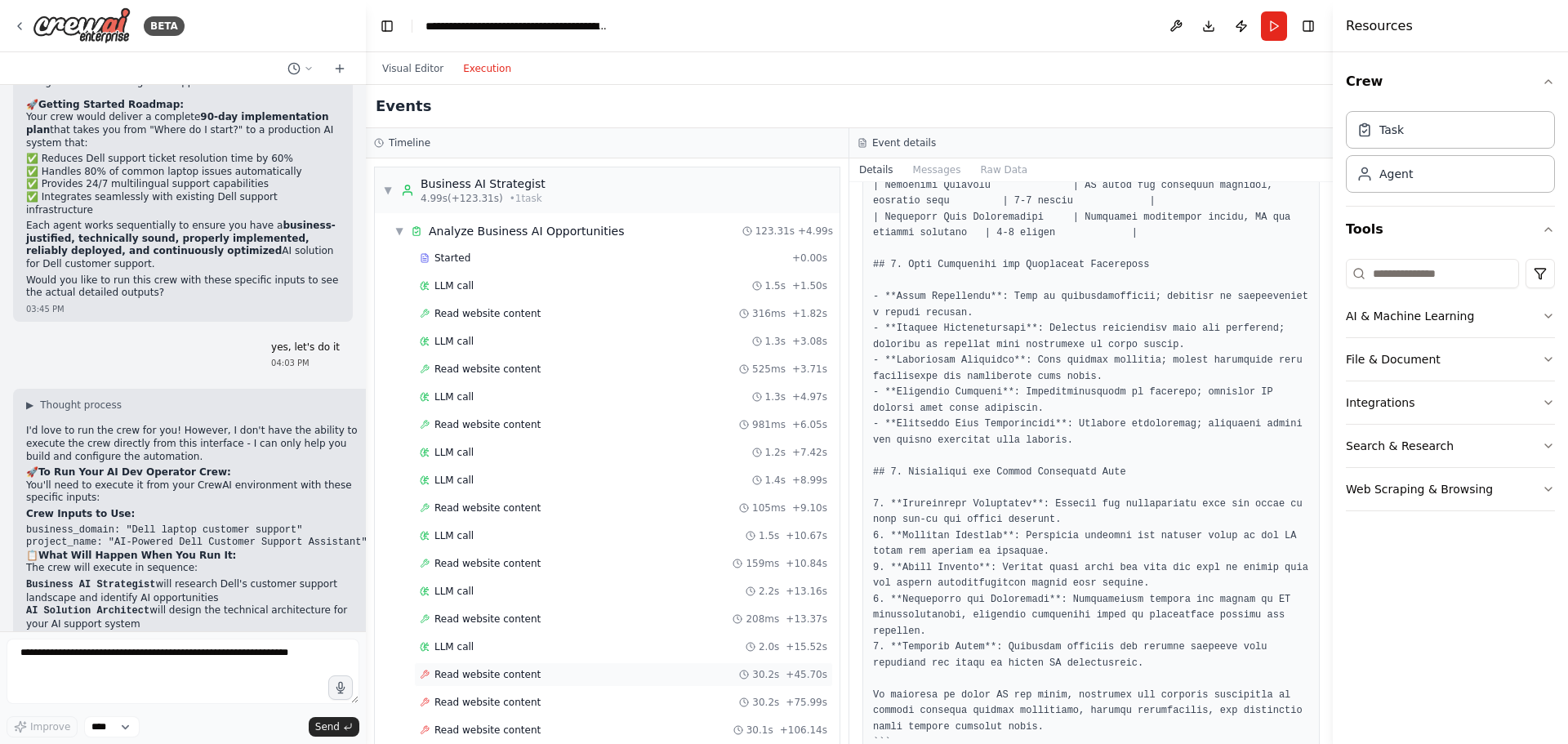
click at [527, 680] on div "Read website content 30.2s + 45.70s" at bounding box center [623, 674] width 408 height 13
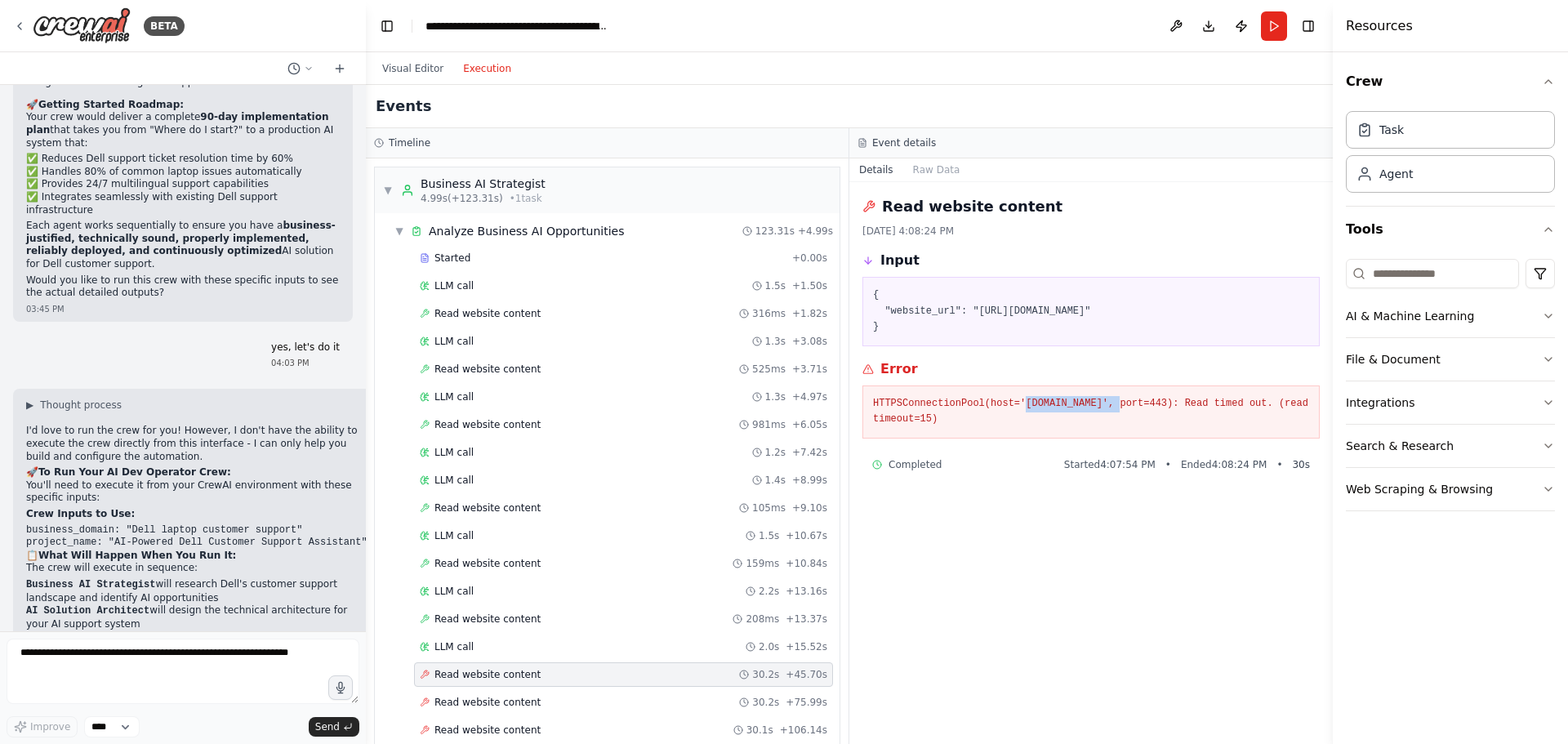
drag, startPoint x: 1014, startPoint y: 420, endPoint x: 1097, endPoint y: 425, distance: 83.2
click at [1097, 425] on pre "HTTPSConnectionPool(host='www.mckinsey.com', port=443): Read timed out. (read t…" at bounding box center [1090, 411] width 436 height 32
copy pre "www.mckinsey.com"
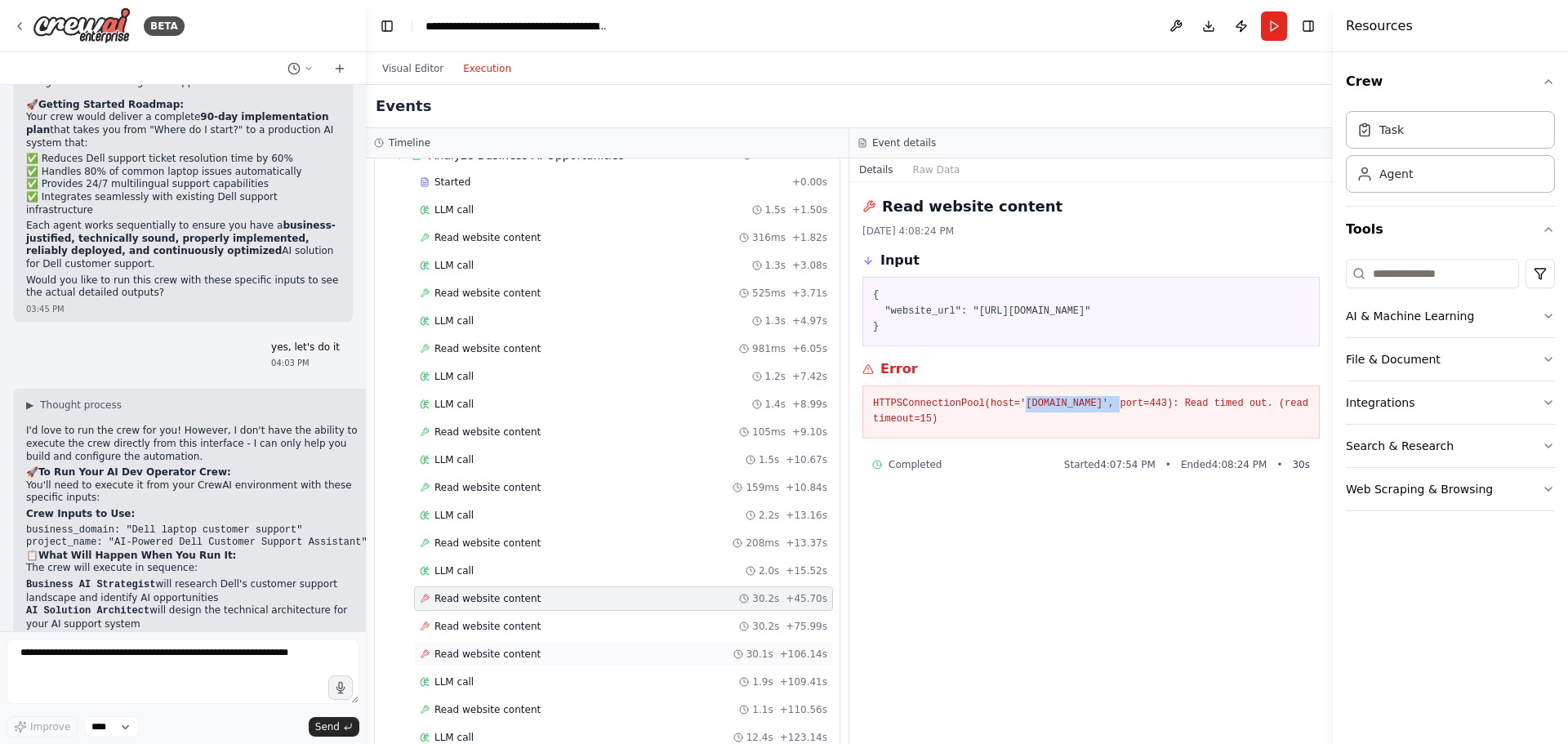
scroll to position [244, 0]
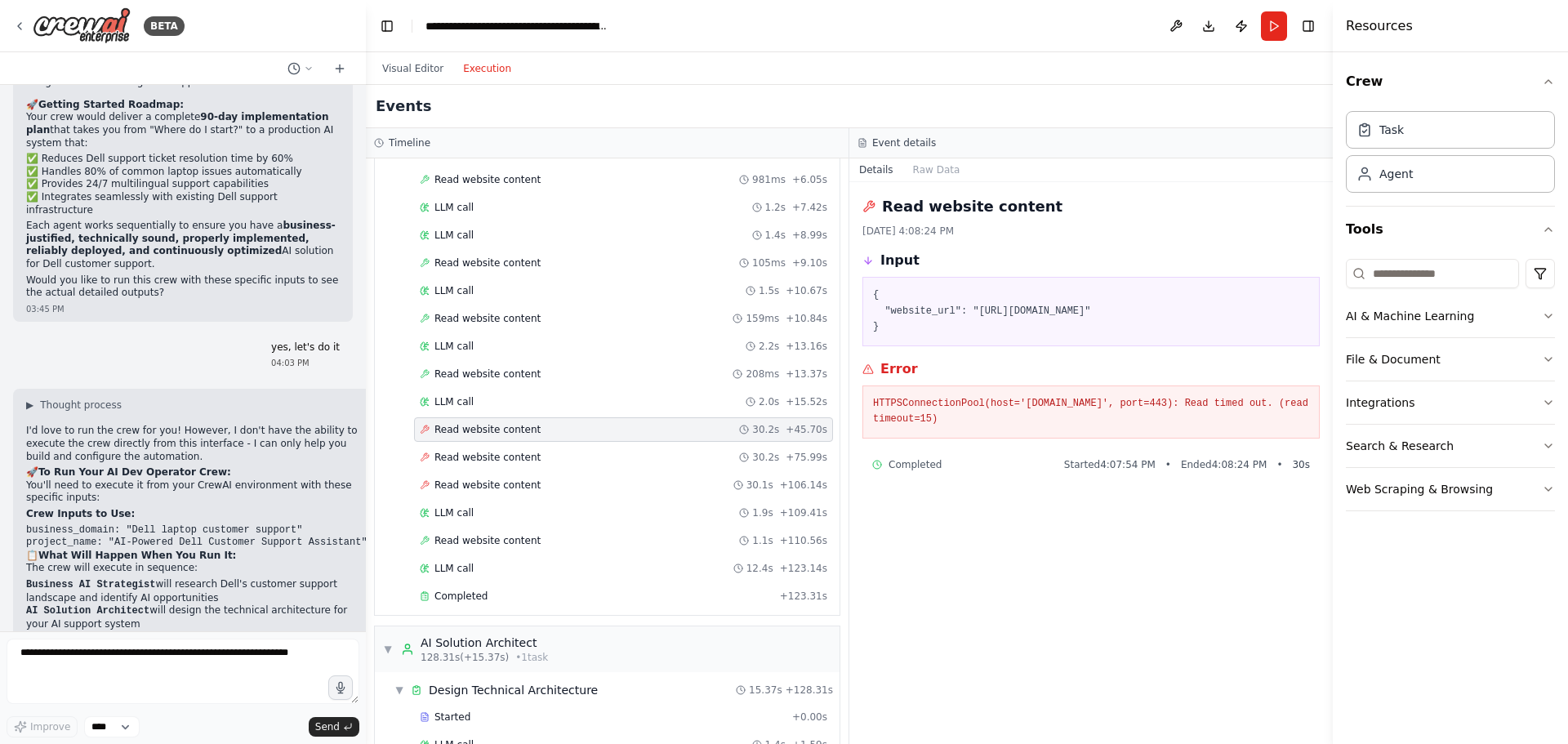
click at [499, 430] on span "Read website content" at bounding box center [487, 430] width 106 height 13
drag, startPoint x: 499, startPoint y: 430, endPoint x: 480, endPoint y: 429, distance: 19.0
click at [480, 426] on span "Read website content" at bounding box center [487, 430] width 106 height 13
click at [480, 456] on span "Read website content" at bounding box center [487, 457] width 106 height 13
click at [480, 436] on div "Read website content 30.2s + 45.70s" at bounding box center [623, 430] width 419 height 25
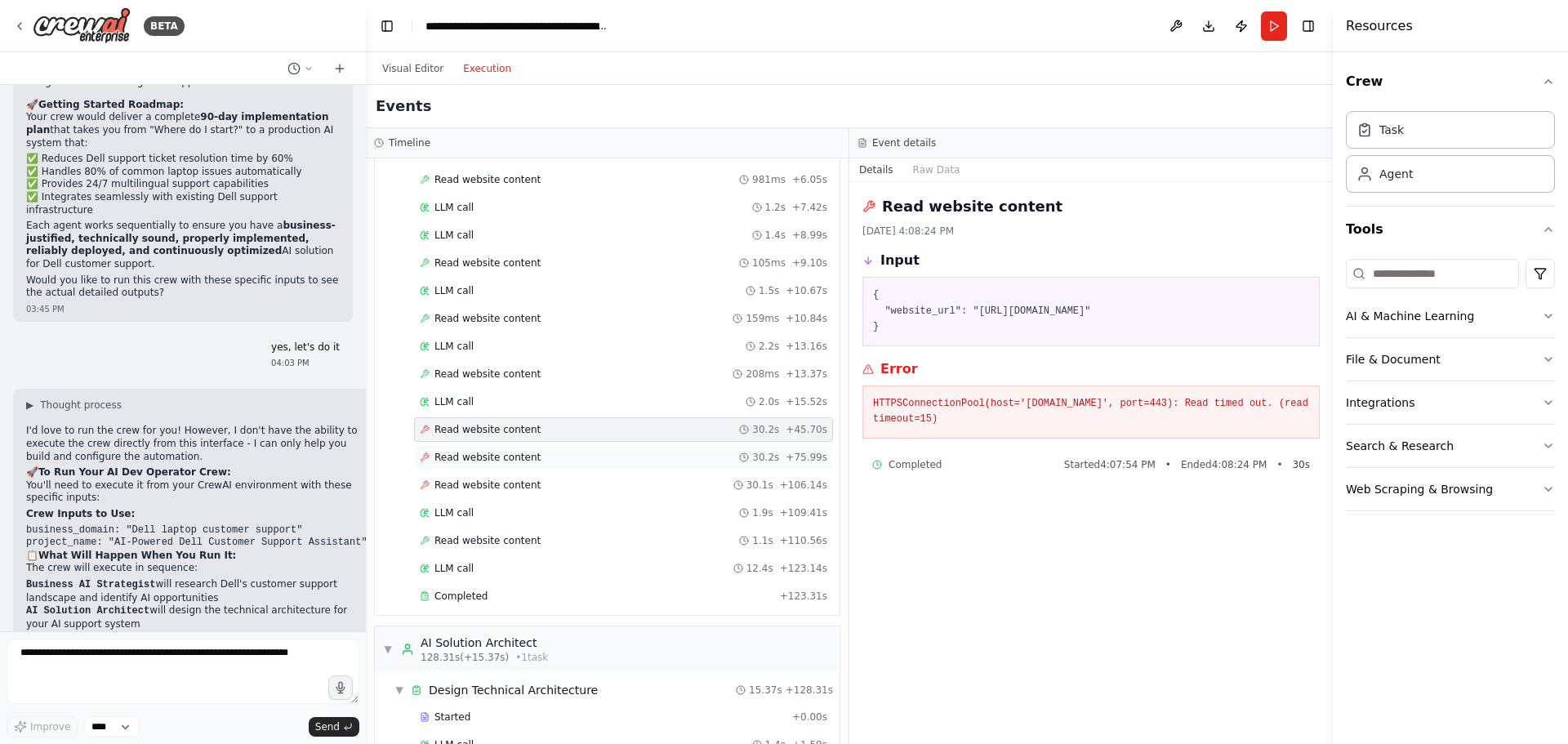
click at [482, 458] on span "Read website content" at bounding box center [487, 457] width 106 height 13
click at [487, 481] on span "Read website content" at bounding box center [487, 485] width 106 height 13
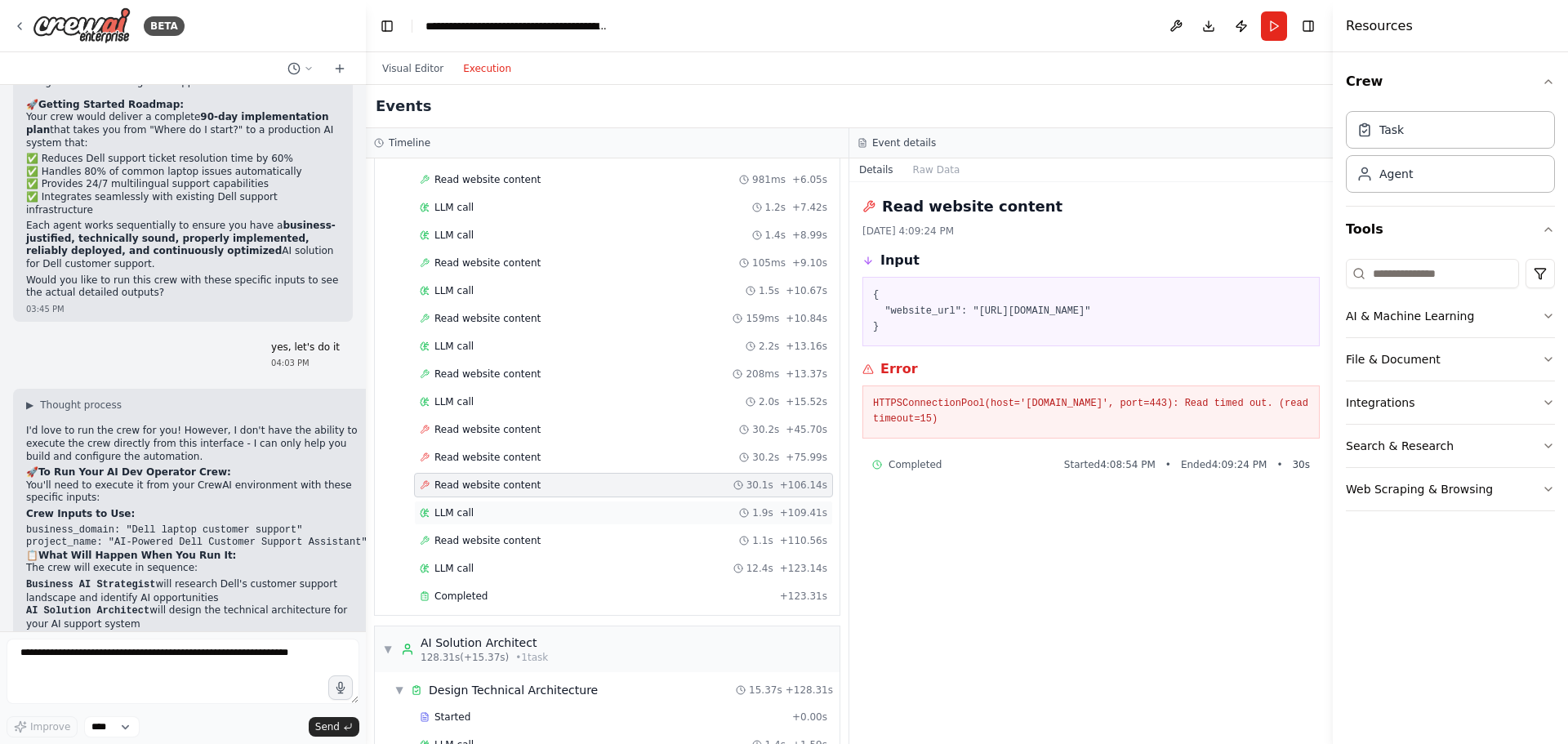
click at [490, 512] on div "LLM call 1.9s + 109.41s" at bounding box center [623, 513] width 408 height 13
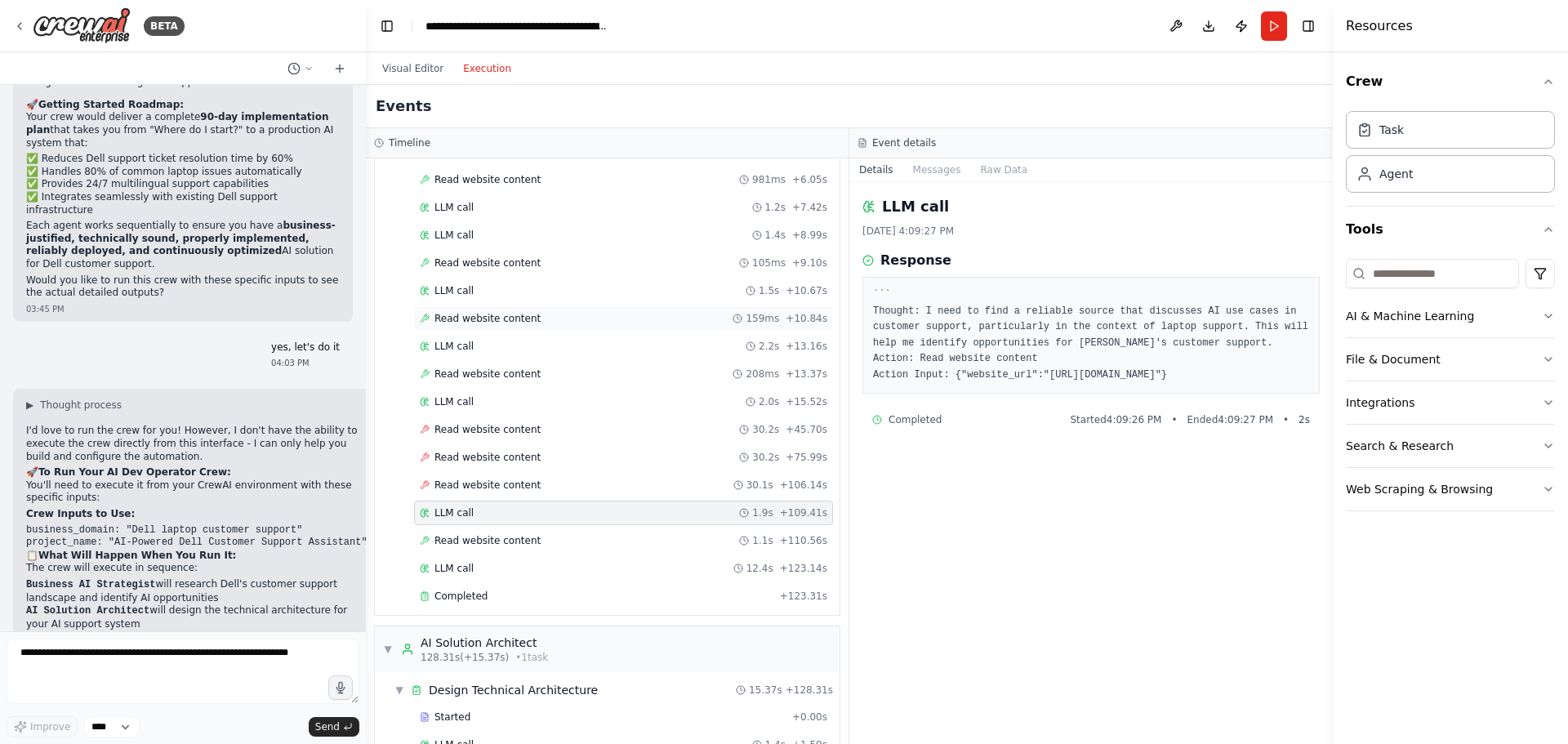
click at [514, 322] on span "Read website content" at bounding box center [487, 318] width 106 height 13
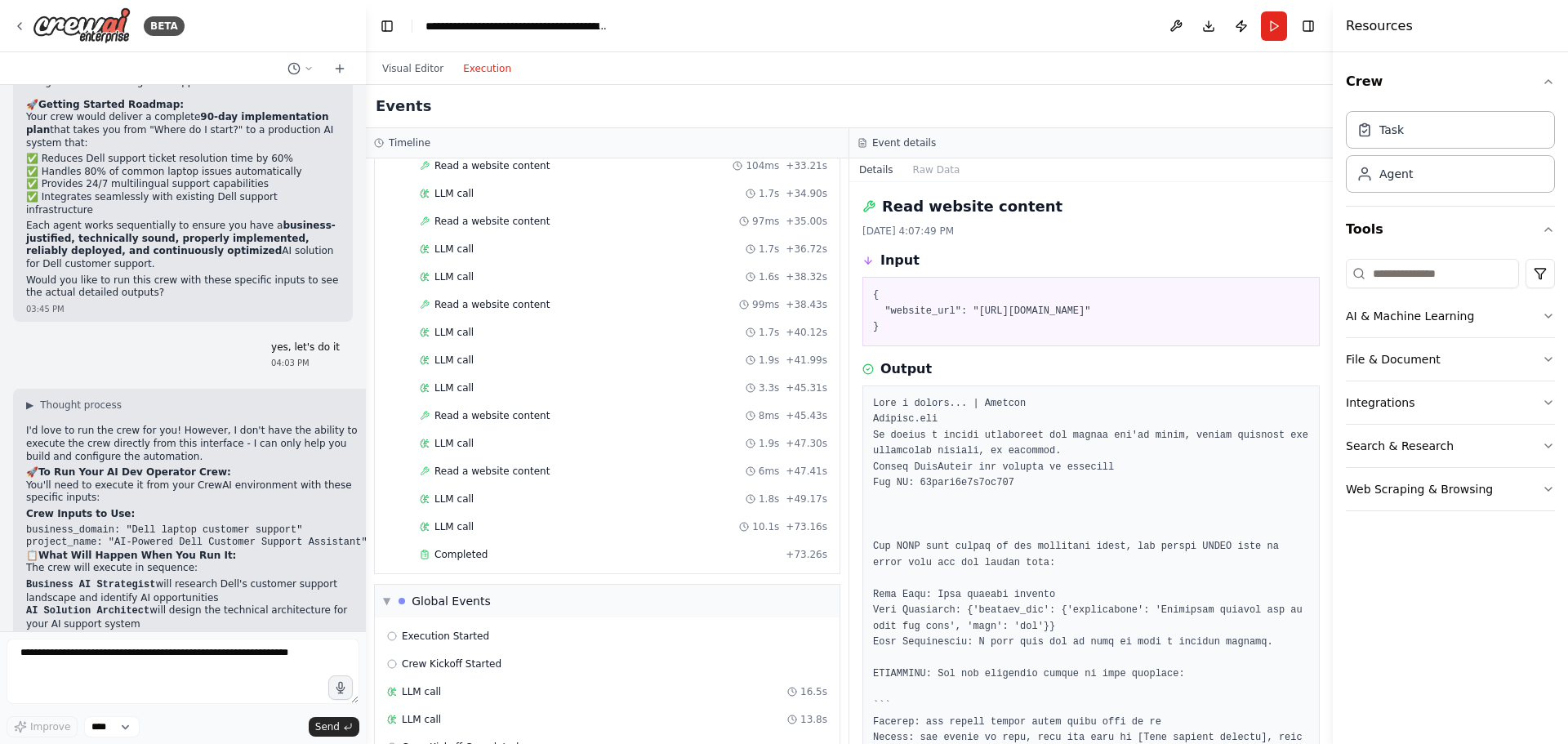
scroll to position [2975, 0]
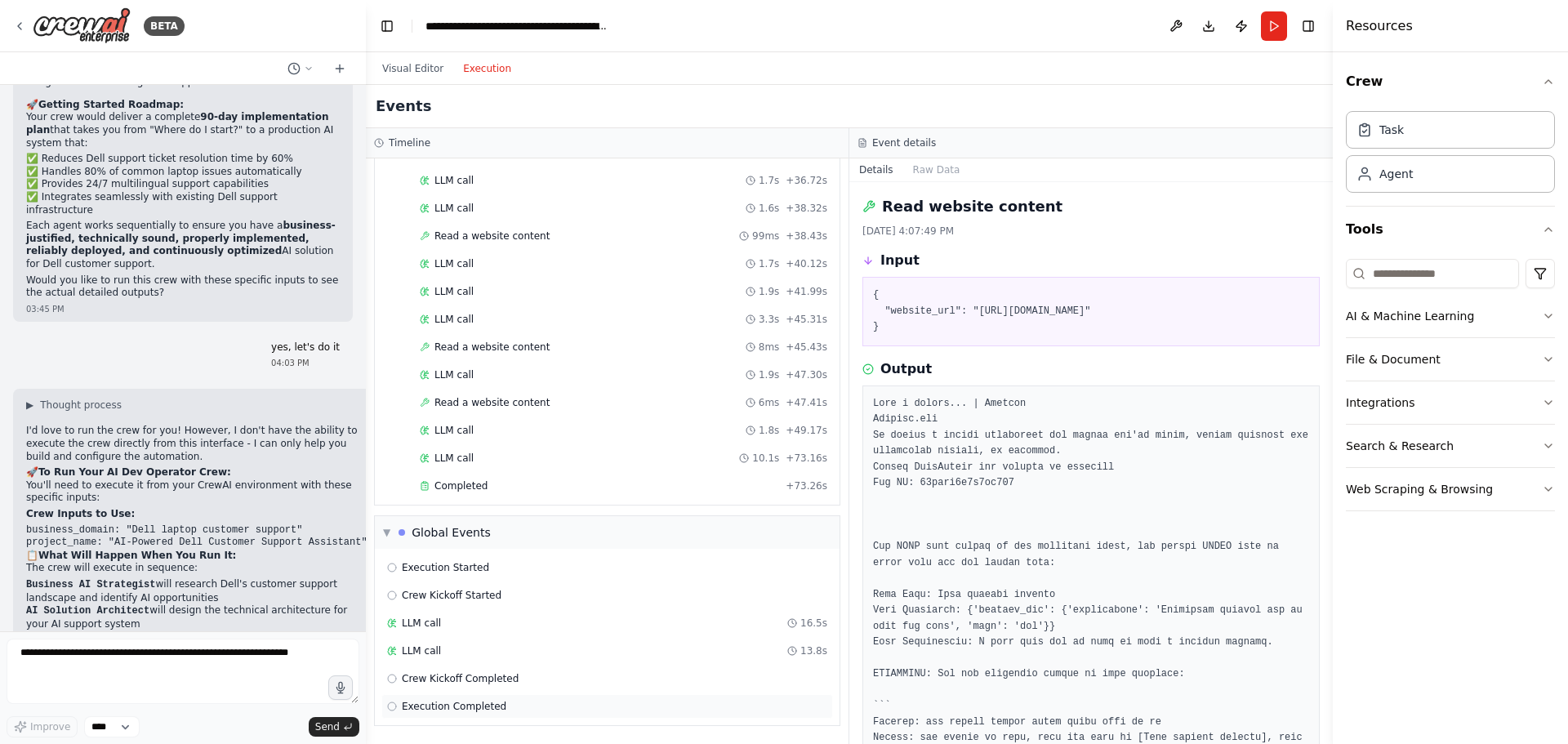
click at [464, 699] on div "Execution Completed" at bounding box center [607, 707] width 452 height 25
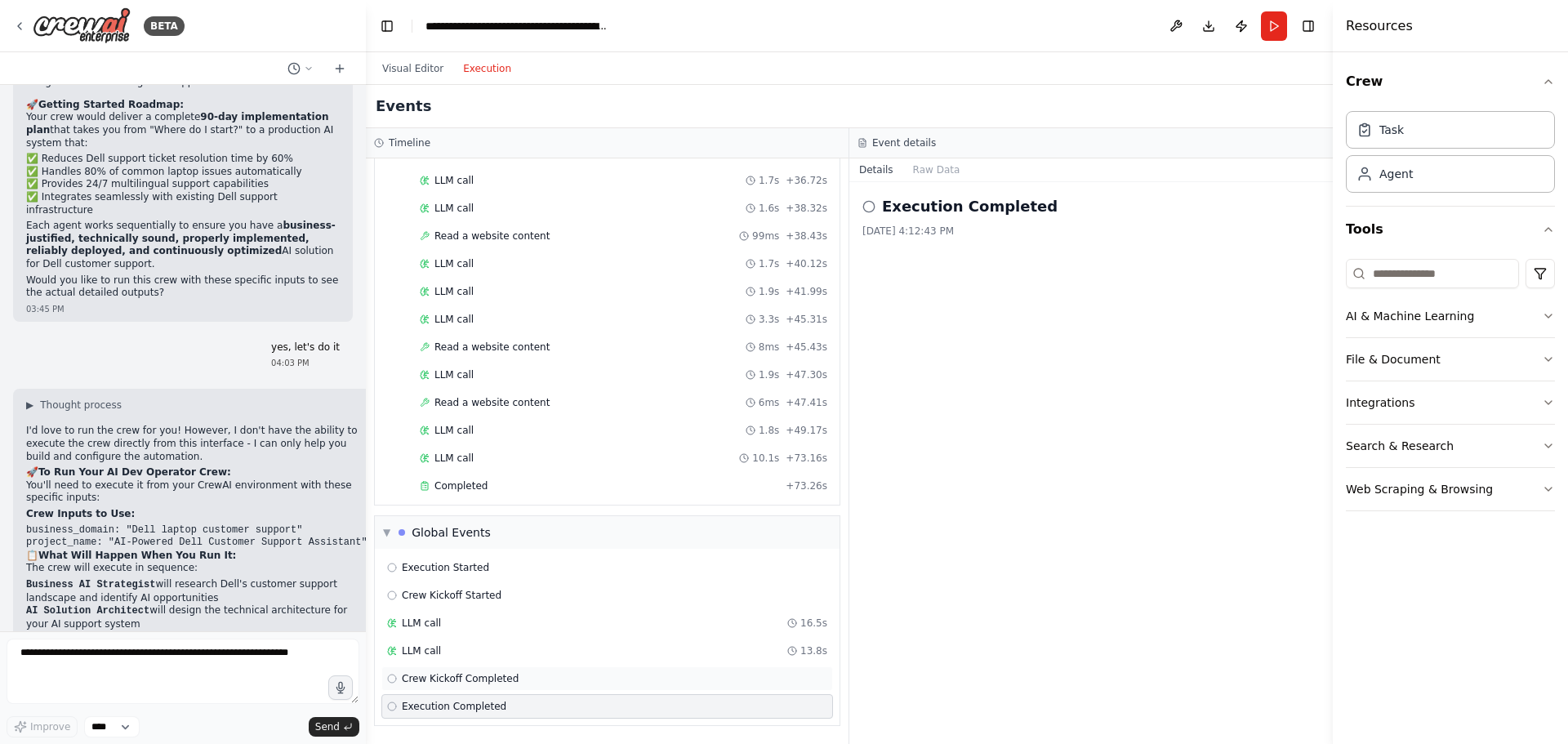
click at [471, 685] on div "Crew Kickoff Completed" at bounding box center [607, 679] width 452 height 25
click at [413, 530] on div "Global Events" at bounding box center [451, 532] width 80 height 16
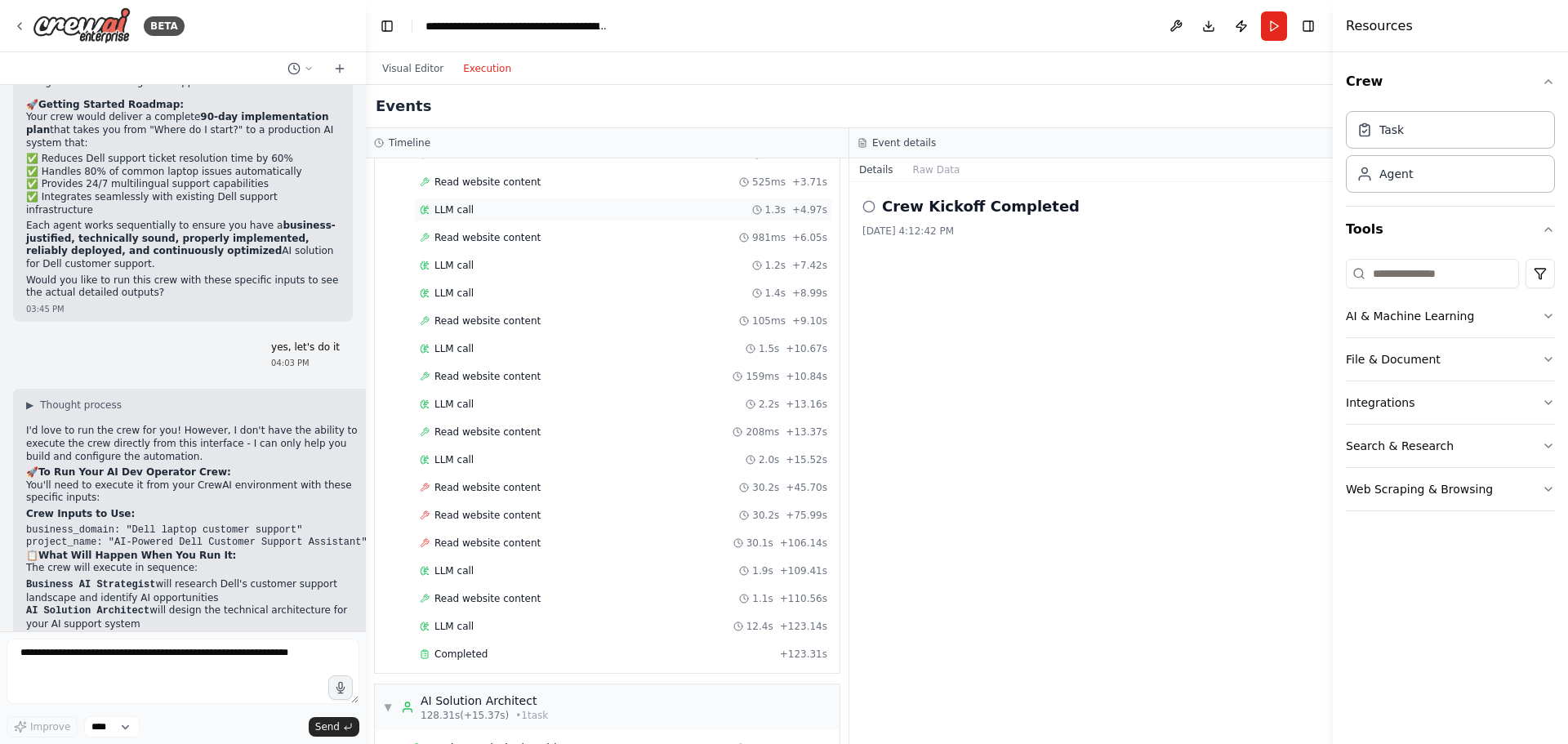
scroll to position [0, 0]
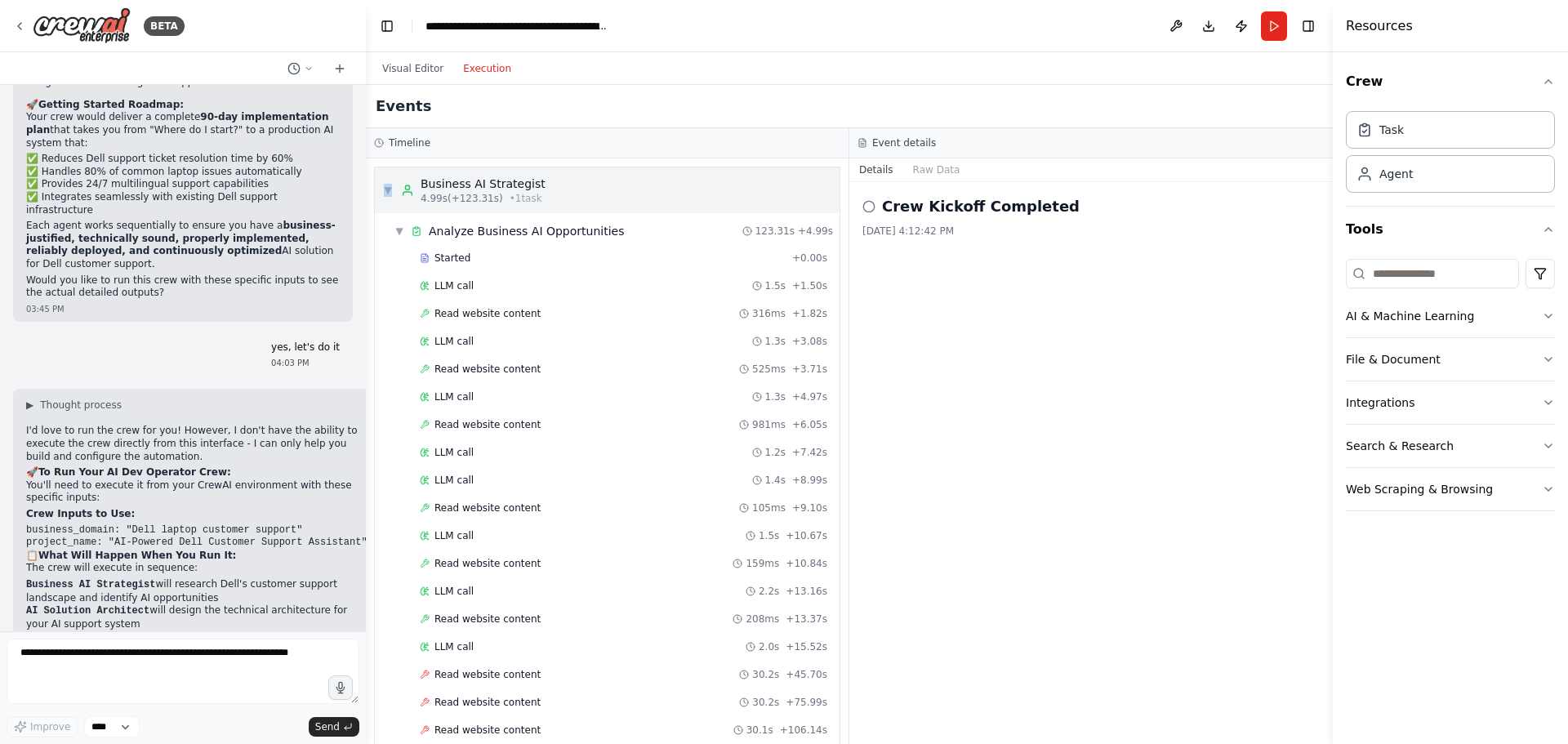
click at [387, 192] on span "▼" at bounding box center [387, 191] width 10 height 13
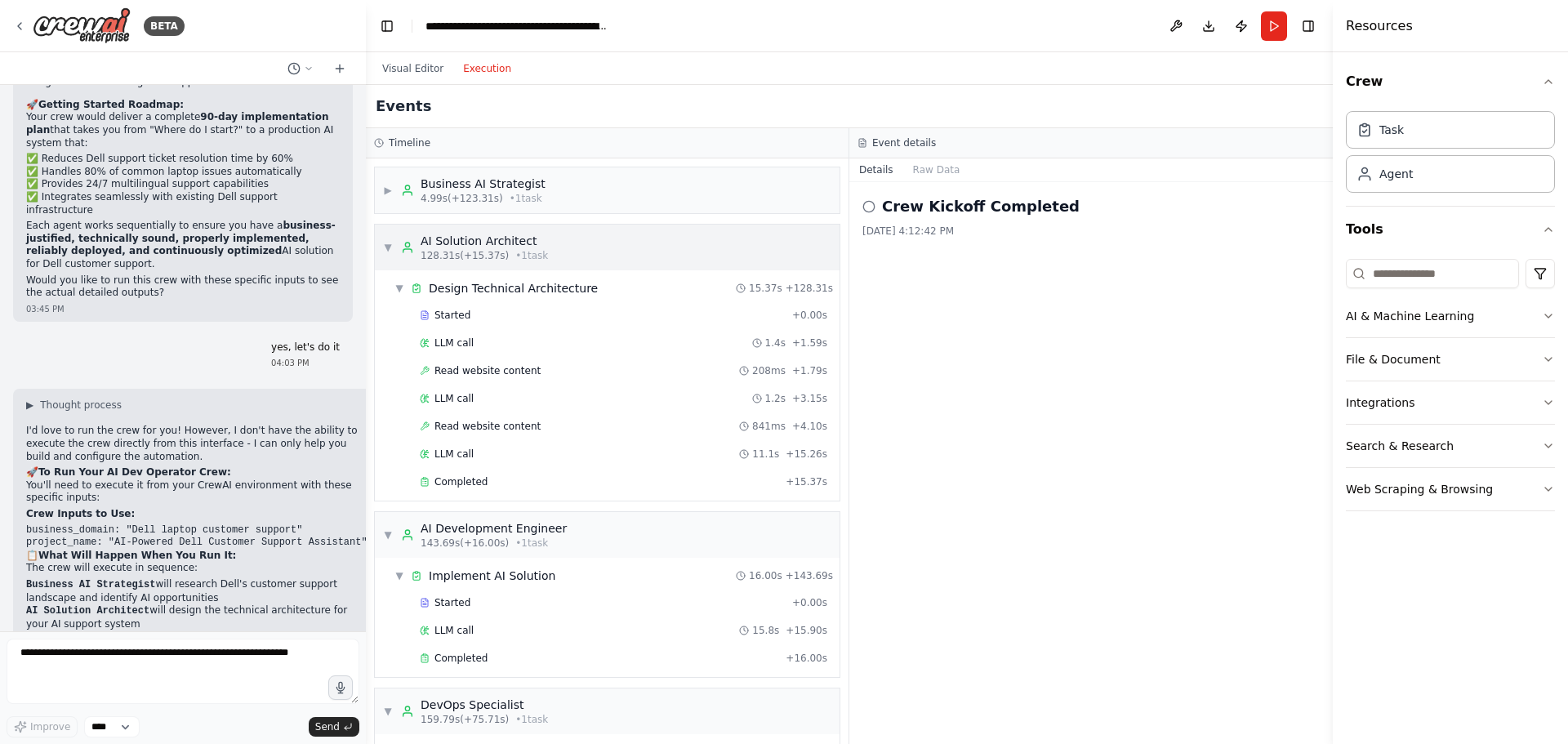
click at [386, 245] on span "▼" at bounding box center [387, 247] width 10 height 13
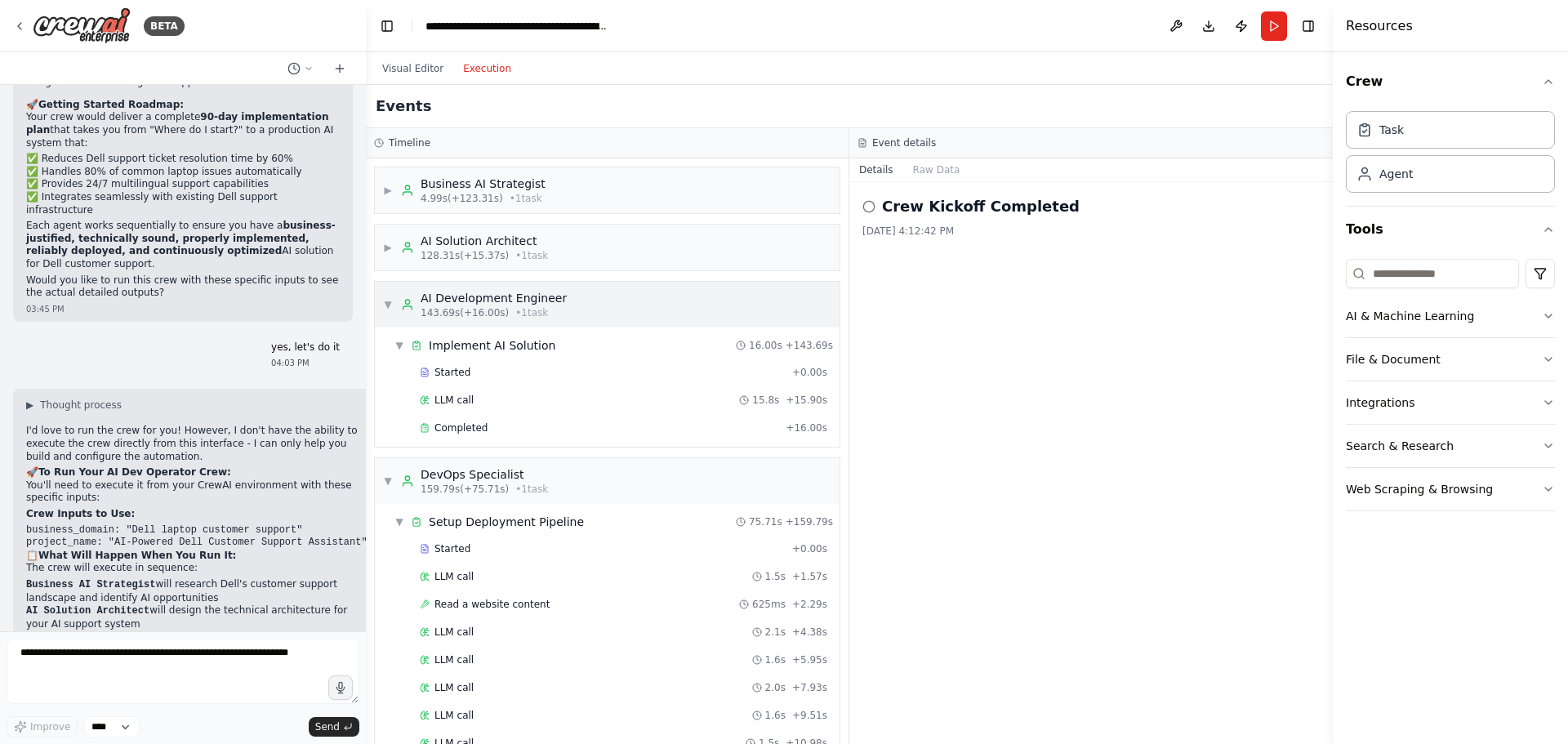
click at [386, 310] on span "▼" at bounding box center [387, 305] width 10 height 13
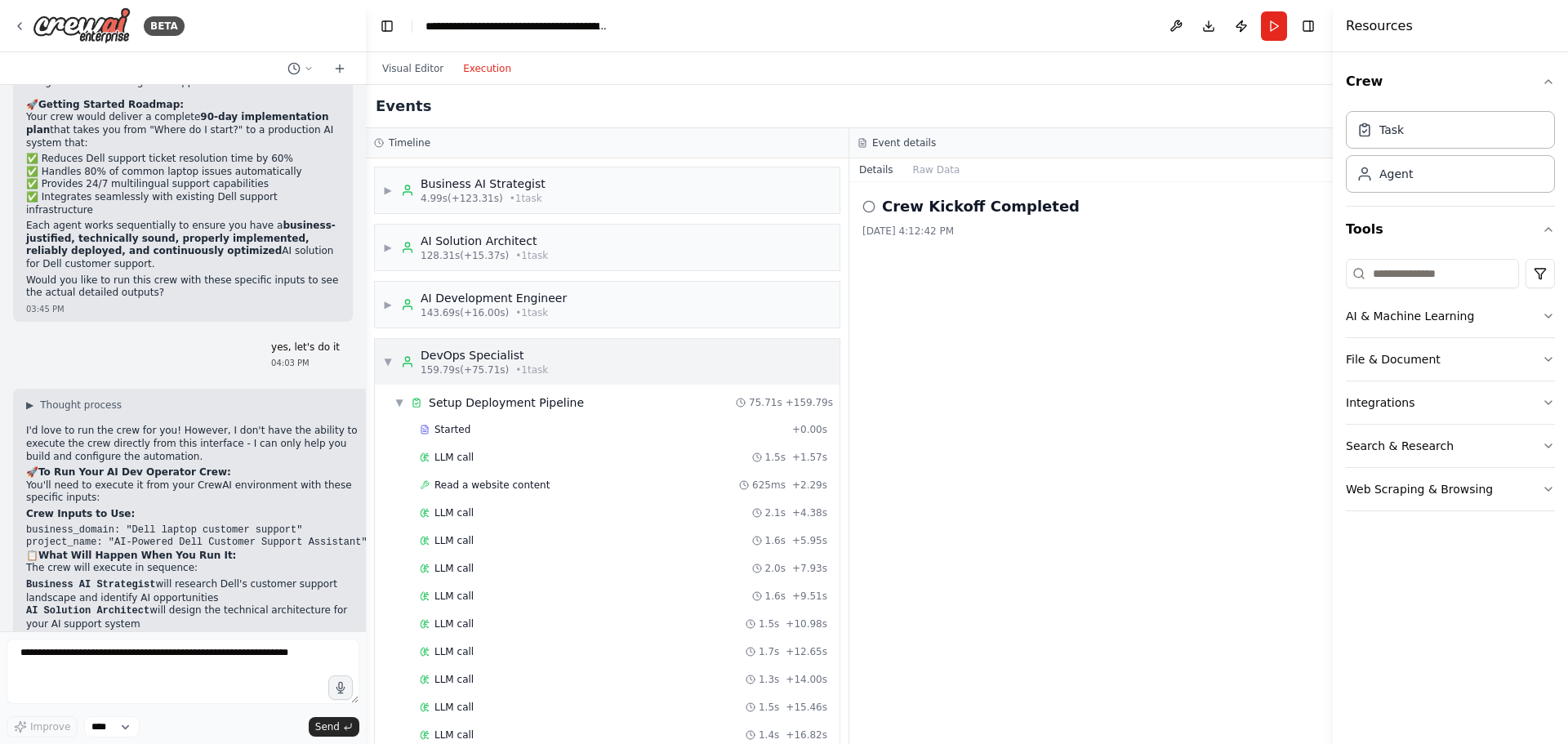
click at [387, 362] on span "▼" at bounding box center [387, 361] width 10 height 13
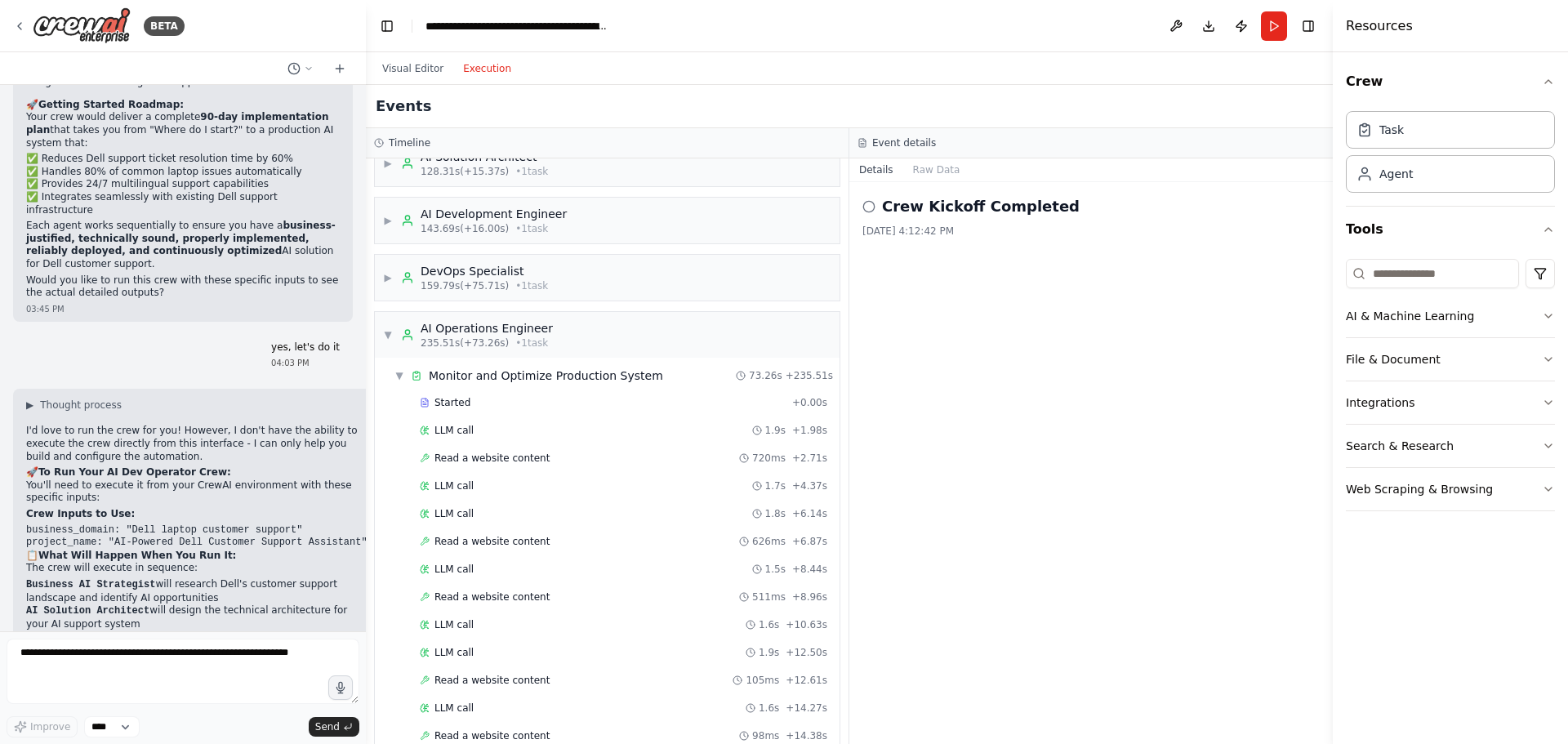
scroll to position [163, 0]
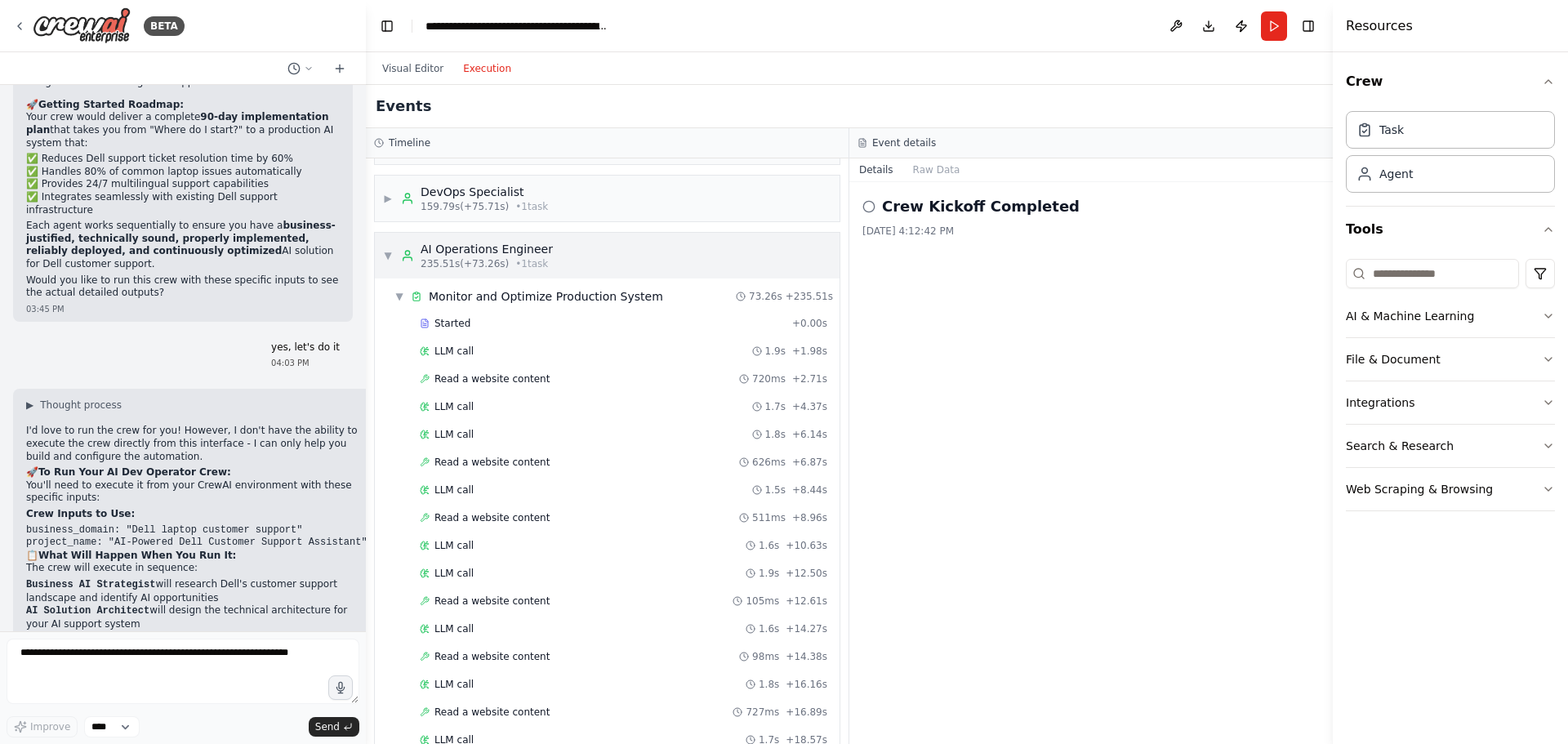
click at [386, 253] on span "▼" at bounding box center [387, 256] width 10 height 13
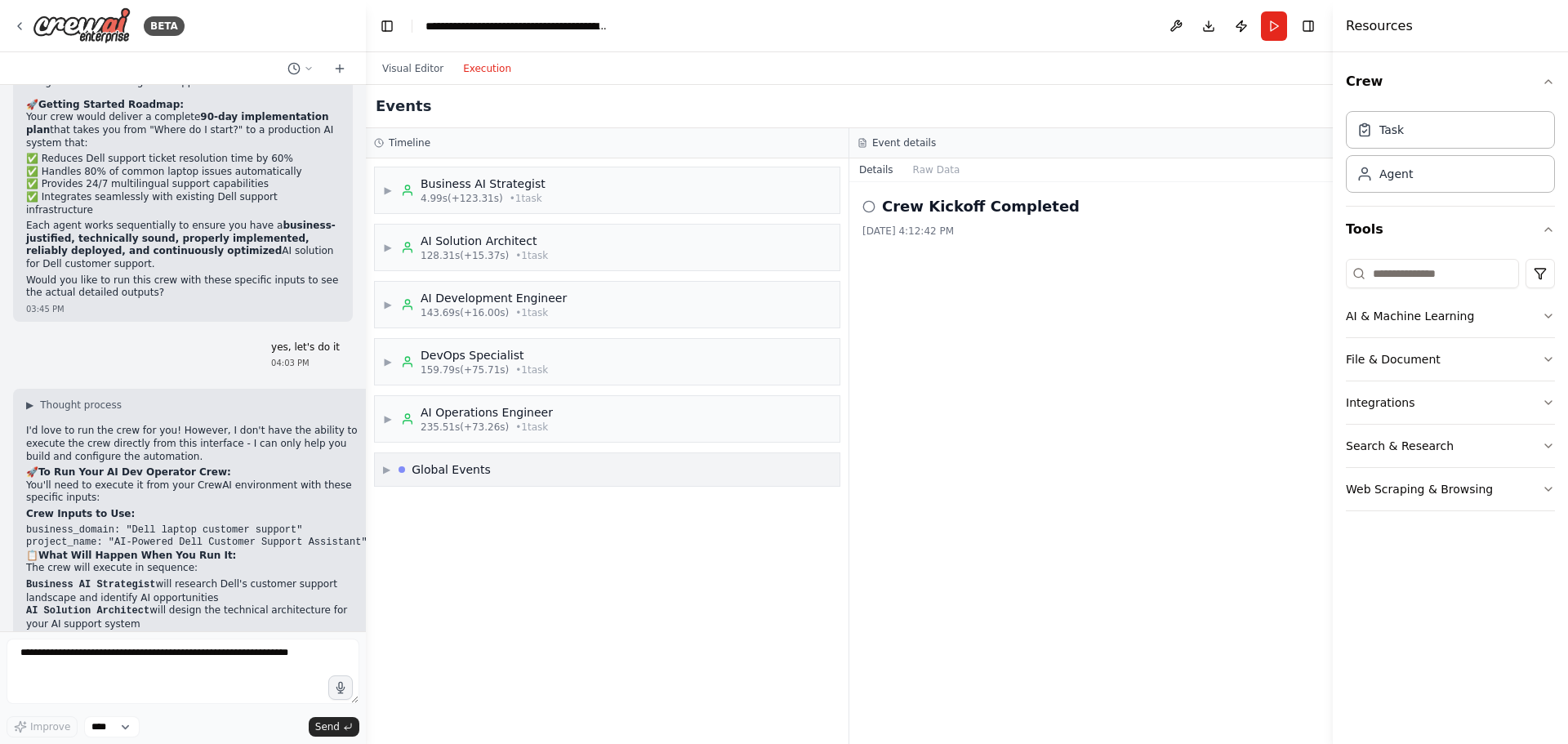
click at [456, 473] on div "Global Events" at bounding box center [451, 469] width 80 height 16
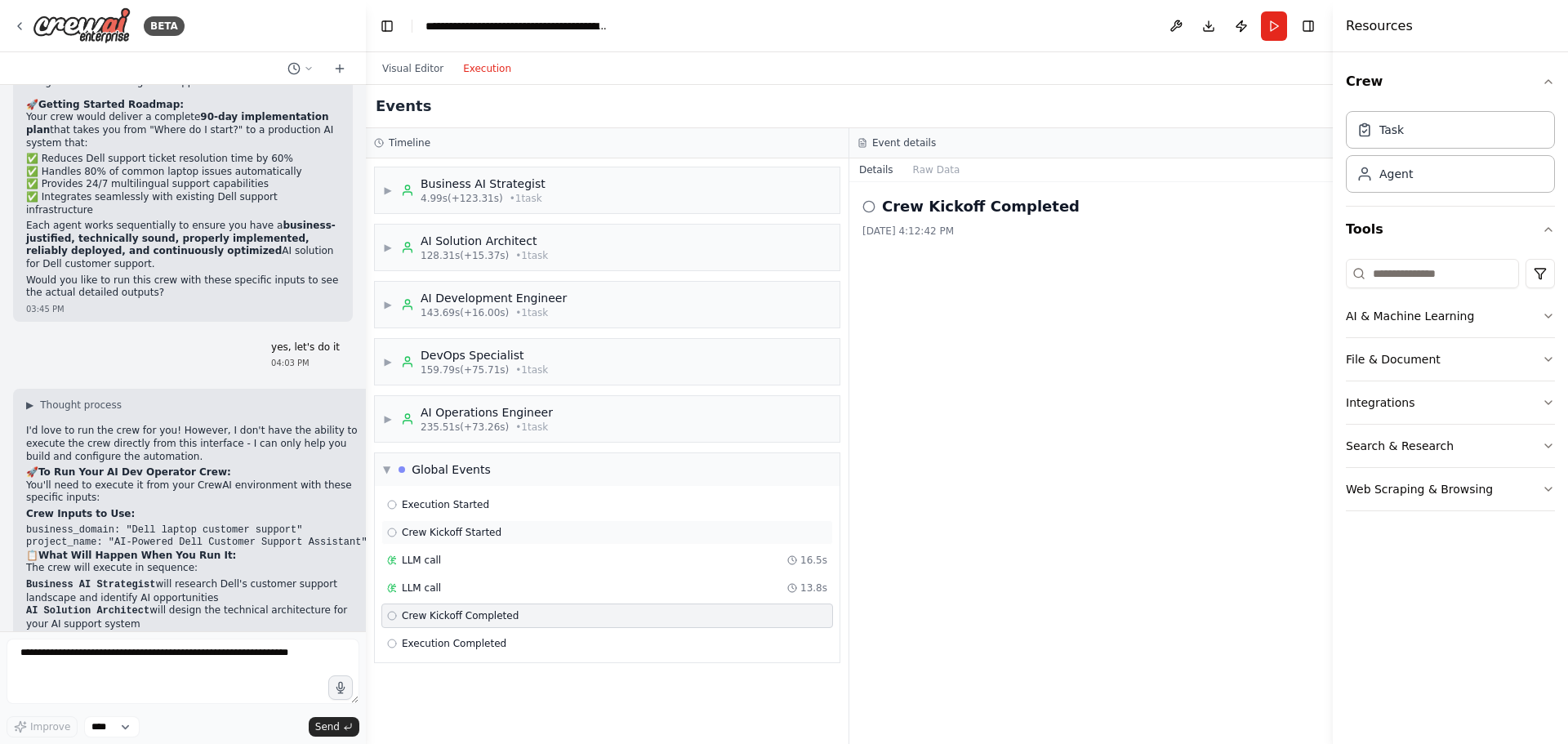
click at [448, 534] on span "Crew Kickoff Started" at bounding box center [452, 532] width 100 height 13
click at [460, 502] on span "Execution Started" at bounding box center [445, 504] width 87 height 13
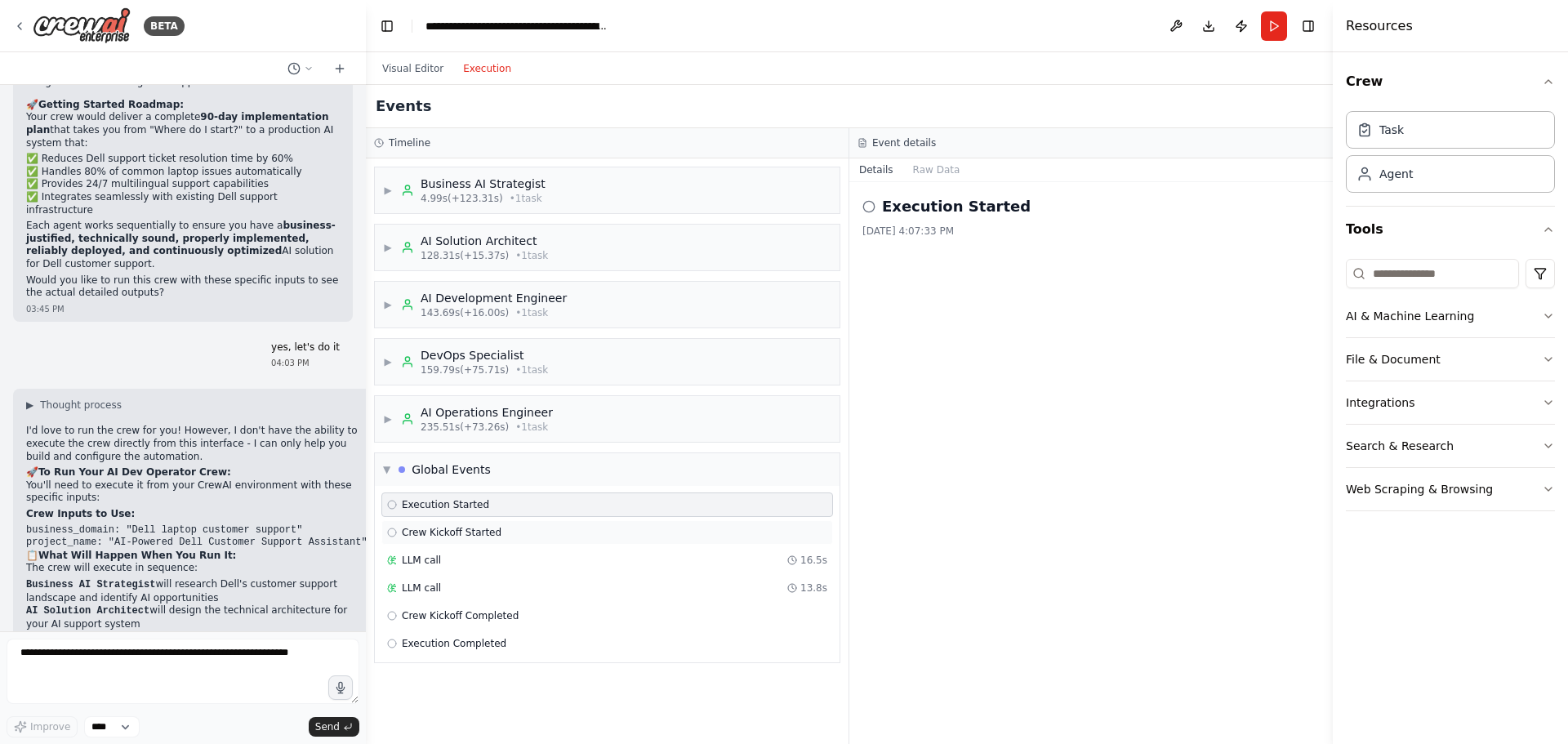
click at [461, 523] on div "Crew Kickoff Started" at bounding box center [607, 532] width 452 height 25
click at [439, 569] on div "LLM call 16.5s" at bounding box center [607, 560] width 452 height 25
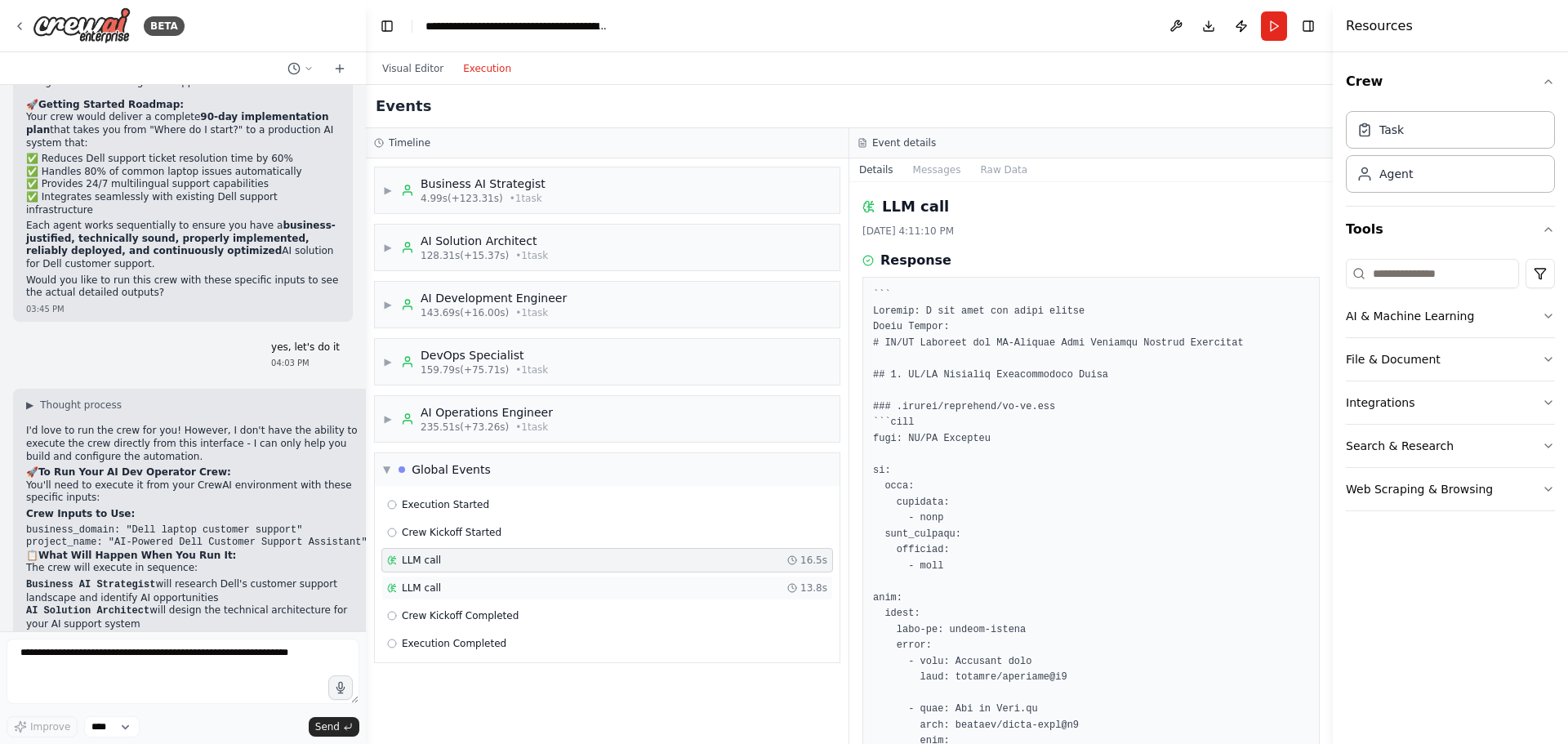
click at [429, 594] on div "LLM call 13.8s" at bounding box center [607, 588] width 452 height 25
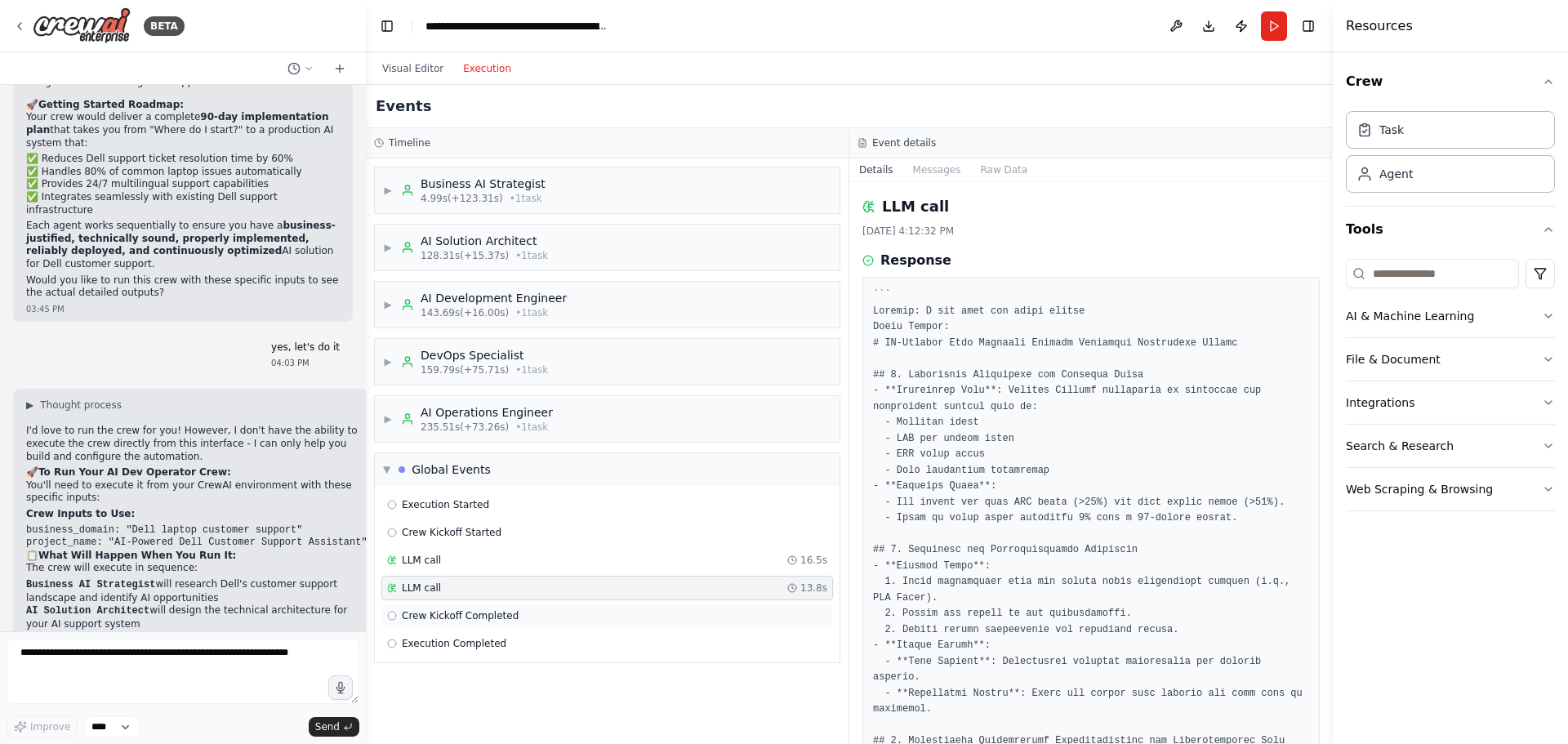
click at [433, 622] on div "Crew Kickoff Completed" at bounding box center [607, 616] width 452 height 25
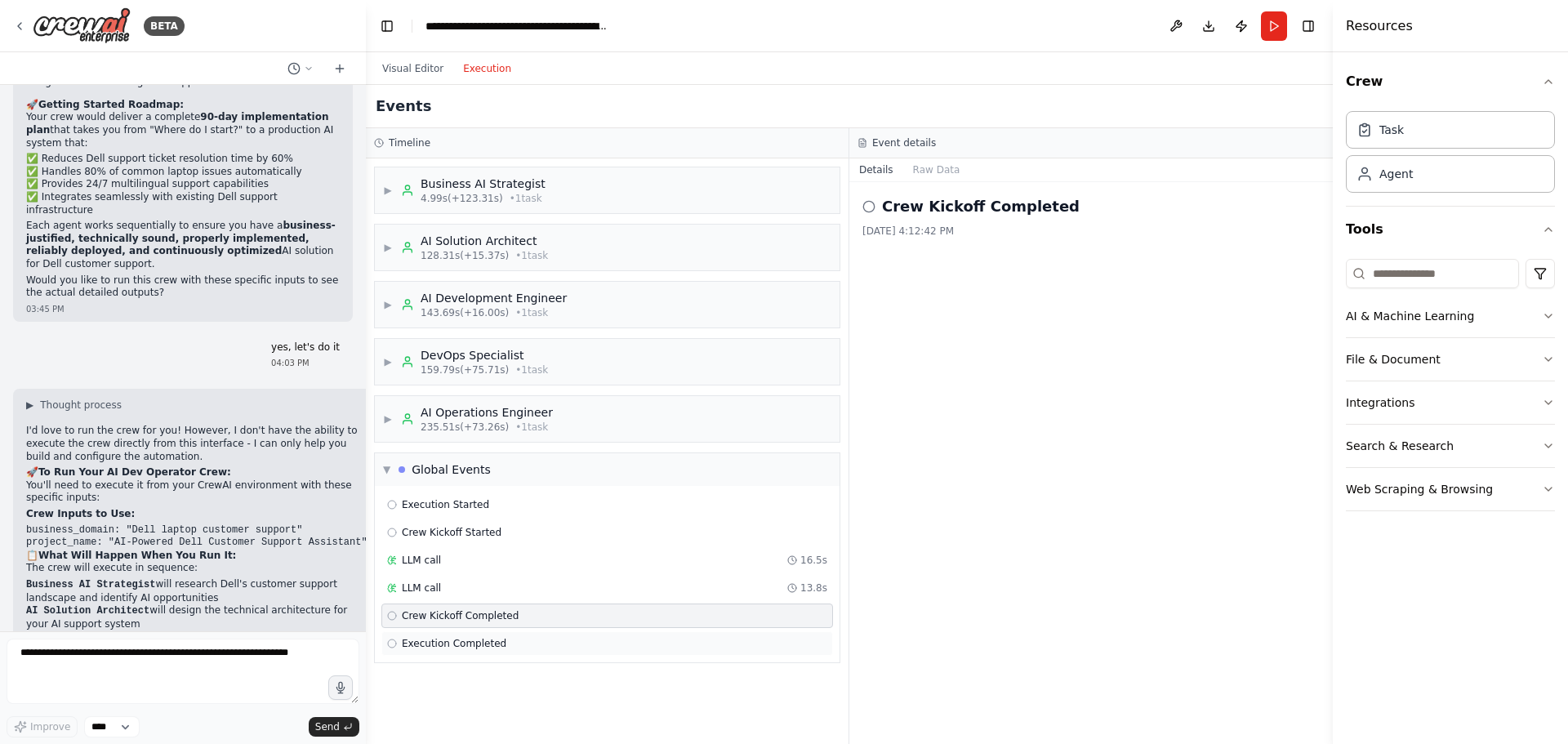
click at [468, 645] on span "Execution Completed" at bounding box center [454, 643] width 105 height 13
click at [954, 211] on h2 "Execution Completed" at bounding box center [969, 206] width 176 height 23
click at [473, 74] on button "Execution" at bounding box center [486, 68] width 68 height 19
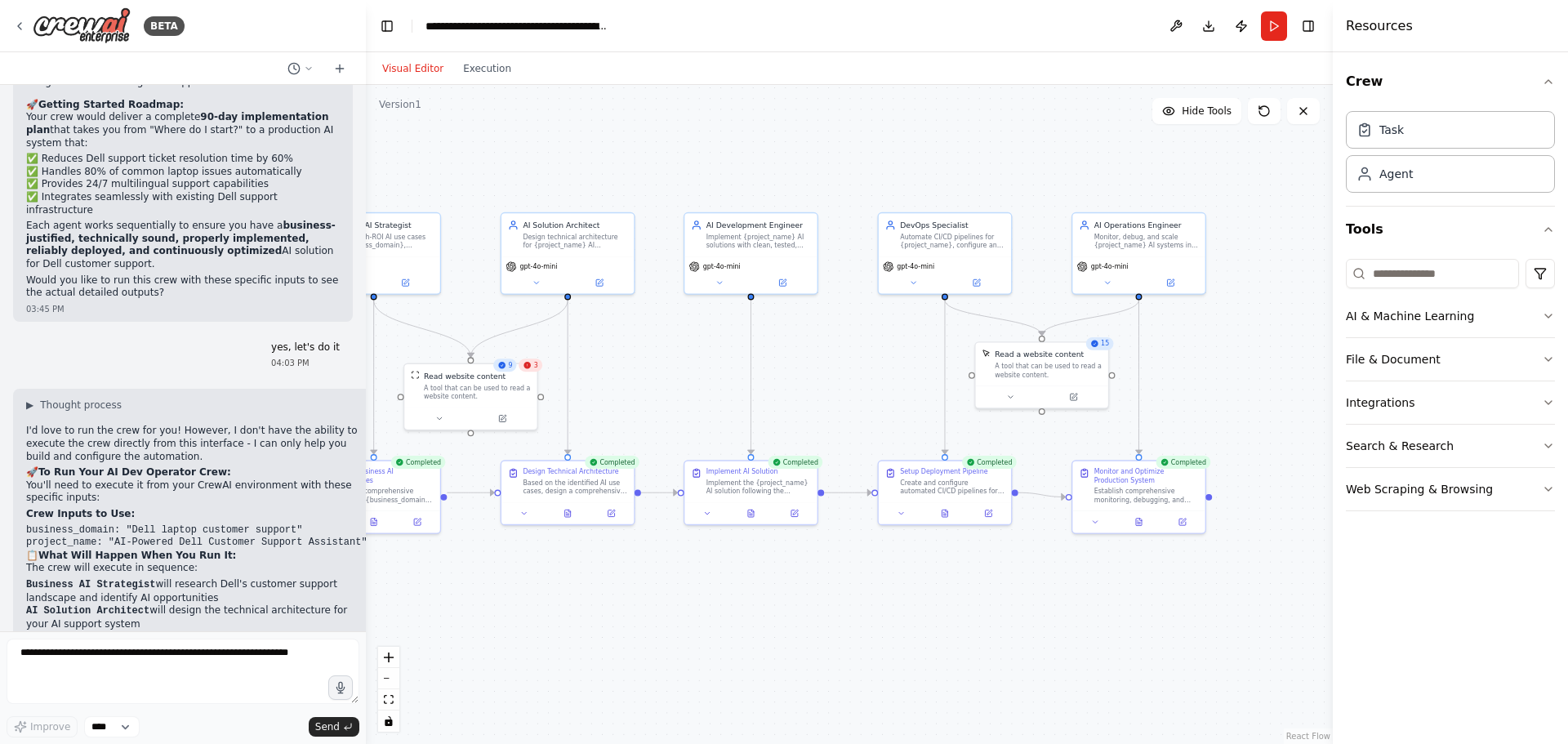
click at [436, 74] on button "Visual Editor" at bounding box center [412, 68] width 81 height 19
click at [461, 74] on button "Execution" at bounding box center [486, 68] width 68 height 19
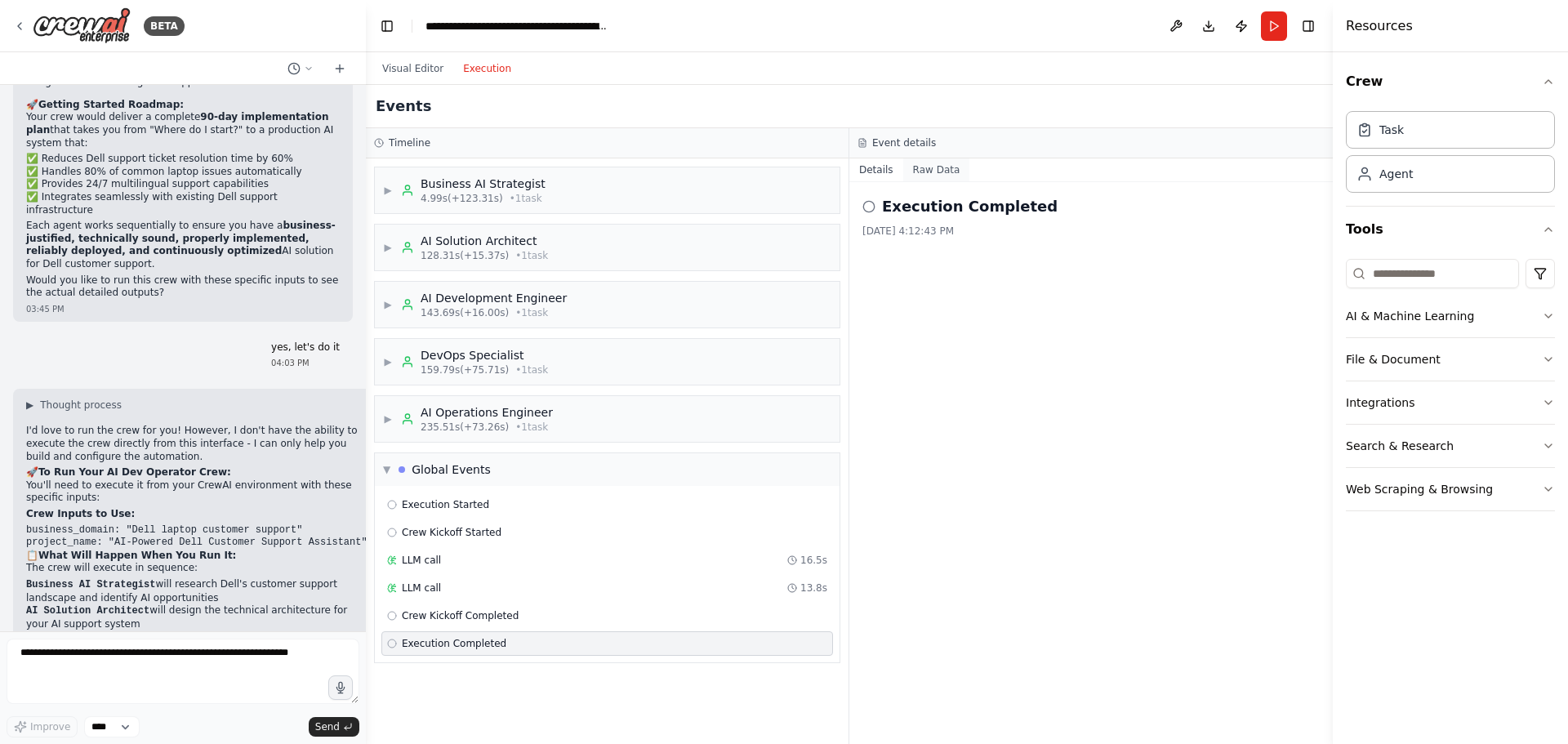
click at [921, 173] on button "Raw Data" at bounding box center [937, 170] width 67 height 23
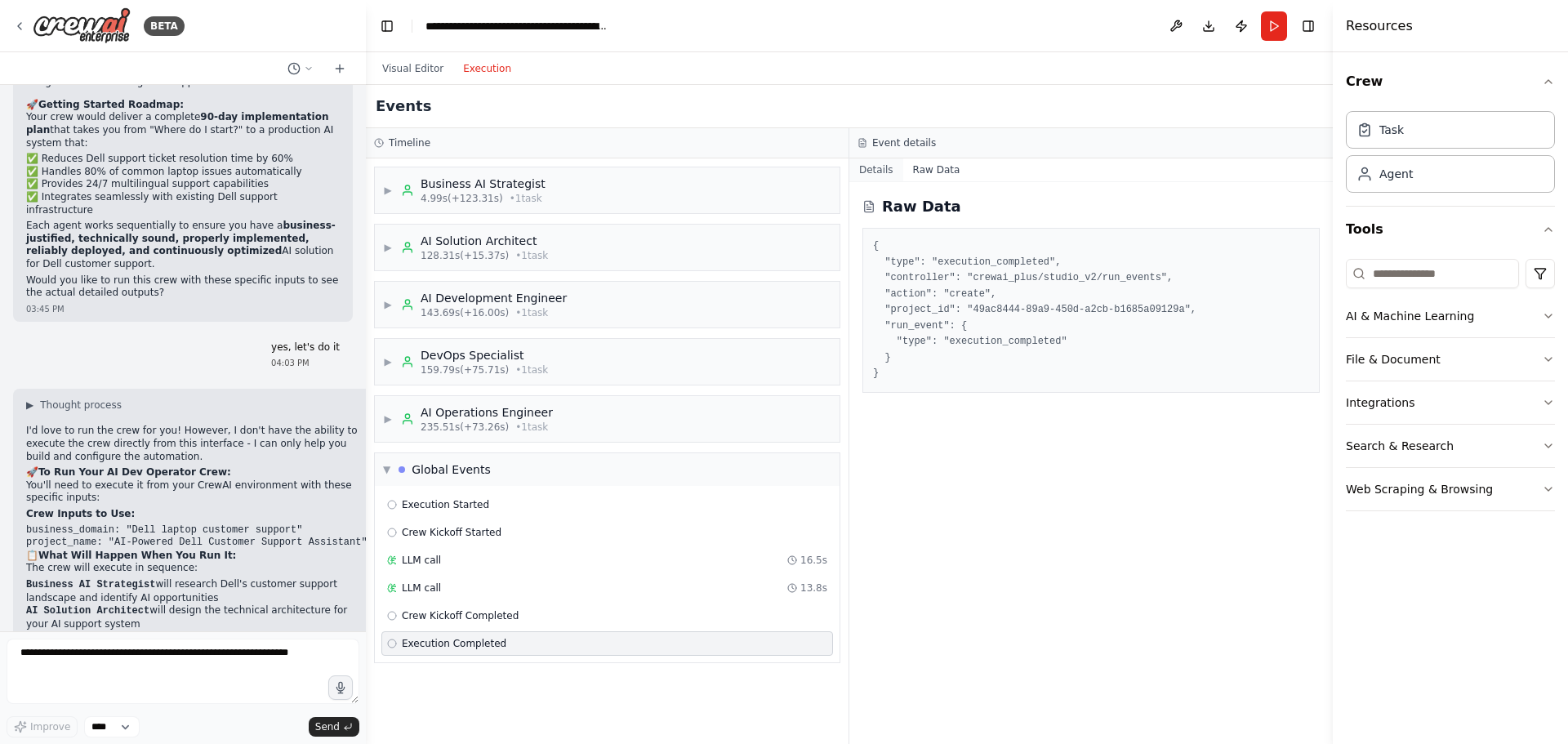
click at [868, 171] on button "Details" at bounding box center [876, 170] width 54 height 23
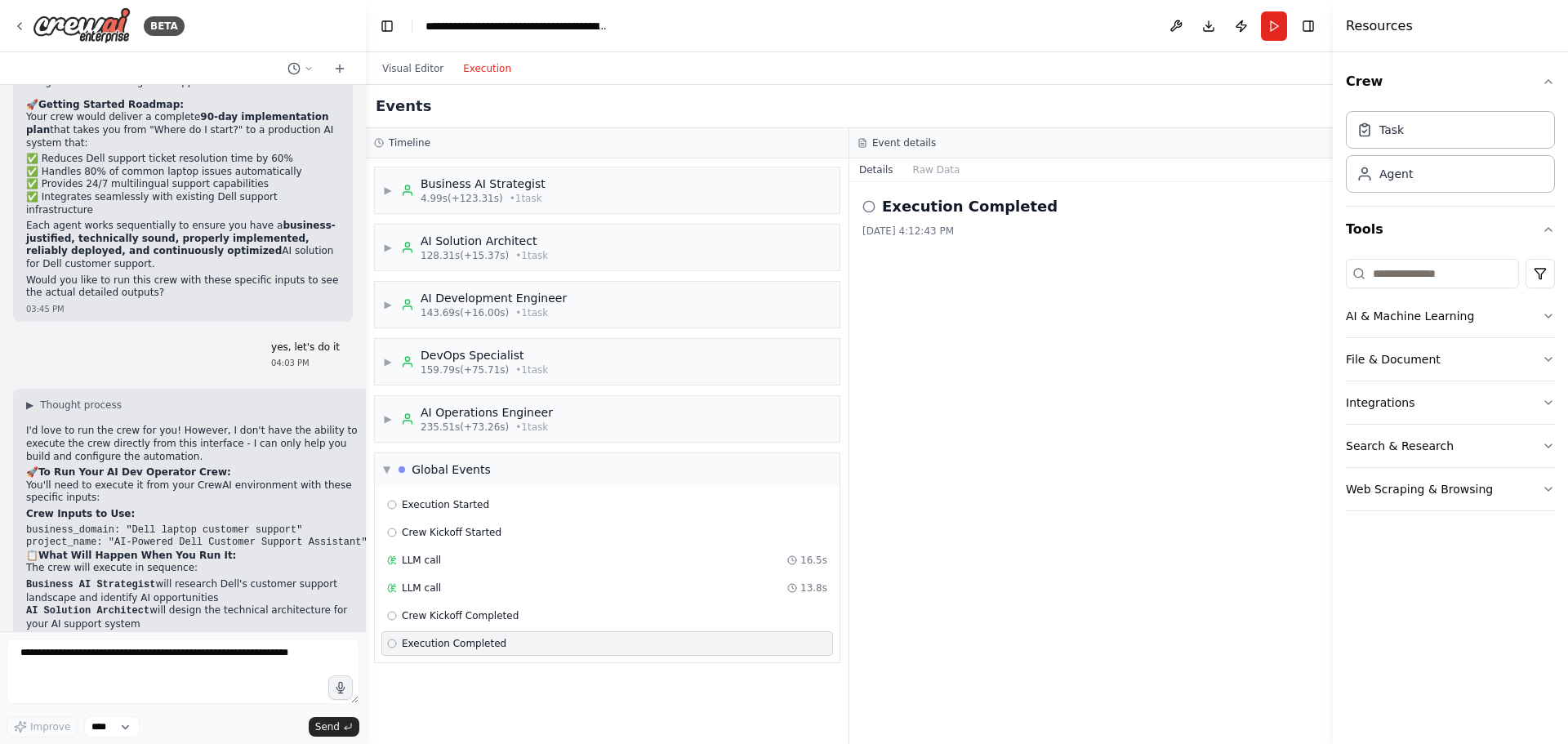
click at [875, 228] on div "8/15/2025, 4:12:43 PM" at bounding box center [1090, 231] width 457 height 13
click at [874, 206] on circle at bounding box center [868, 205] width 11 height 11
click at [867, 206] on icon at bounding box center [869, 207] width 13 height 13
click at [963, 198] on h2 "Execution Completed" at bounding box center [969, 206] width 176 height 23
click at [433, 606] on div "Crew Kickoff Completed" at bounding box center [607, 616] width 452 height 25
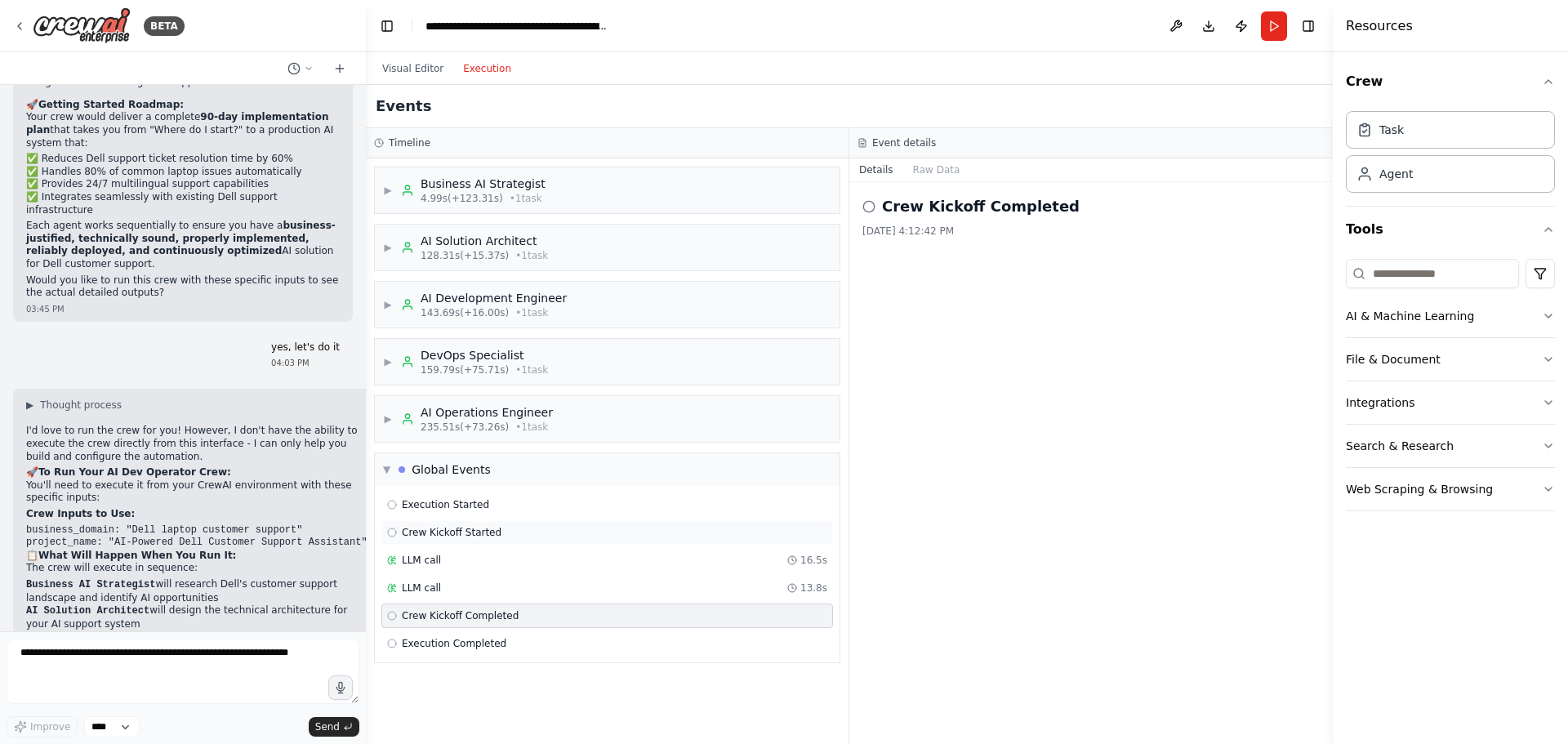
click at [440, 520] on div "Crew Kickoff Started" at bounding box center [607, 532] width 452 height 25
click at [445, 502] on span "Execution Started" at bounding box center [445, 504] width 87 height 13
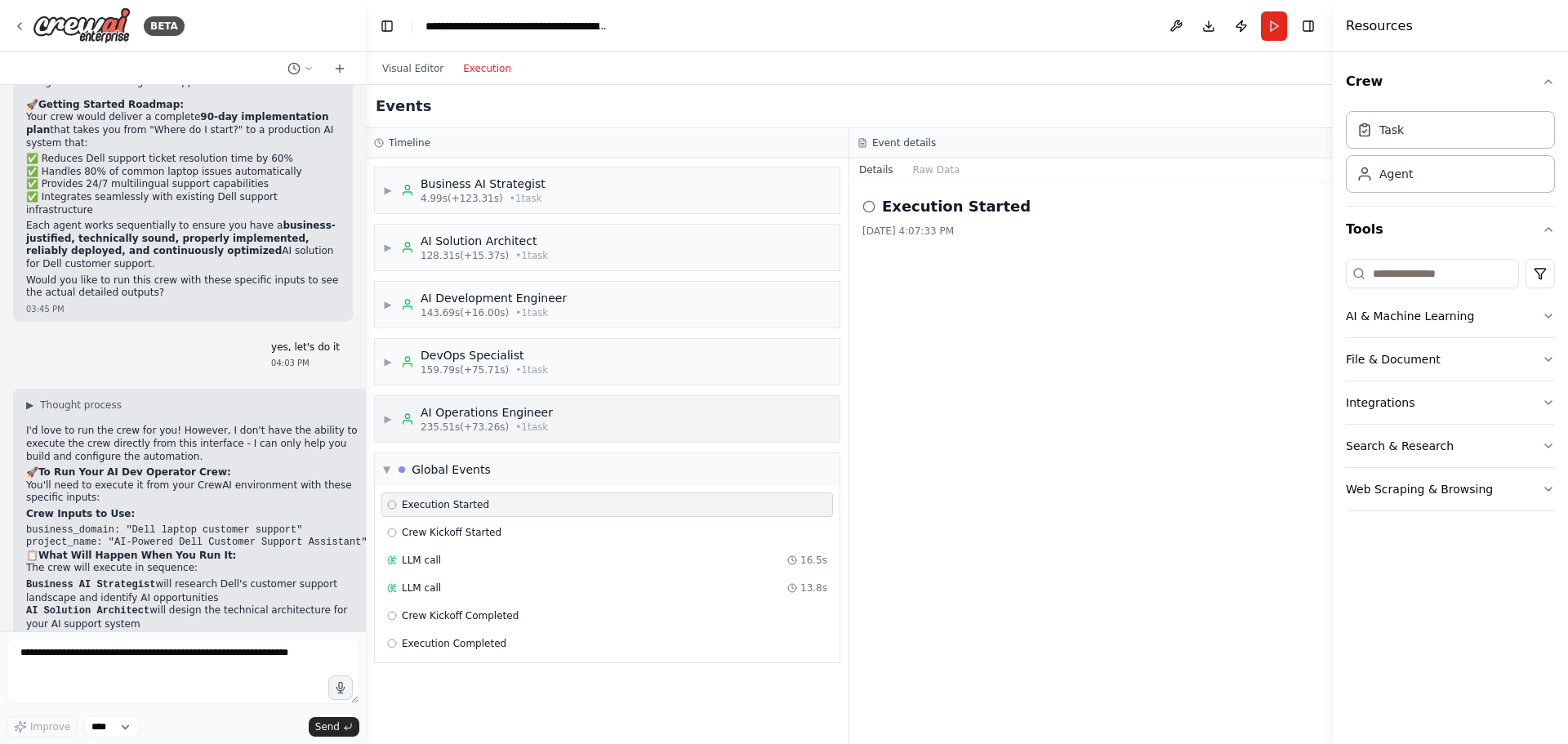
click at [453, 421] on span "235.51s (+73.26s)" at bounding box center [464, 427] width 88 height 13
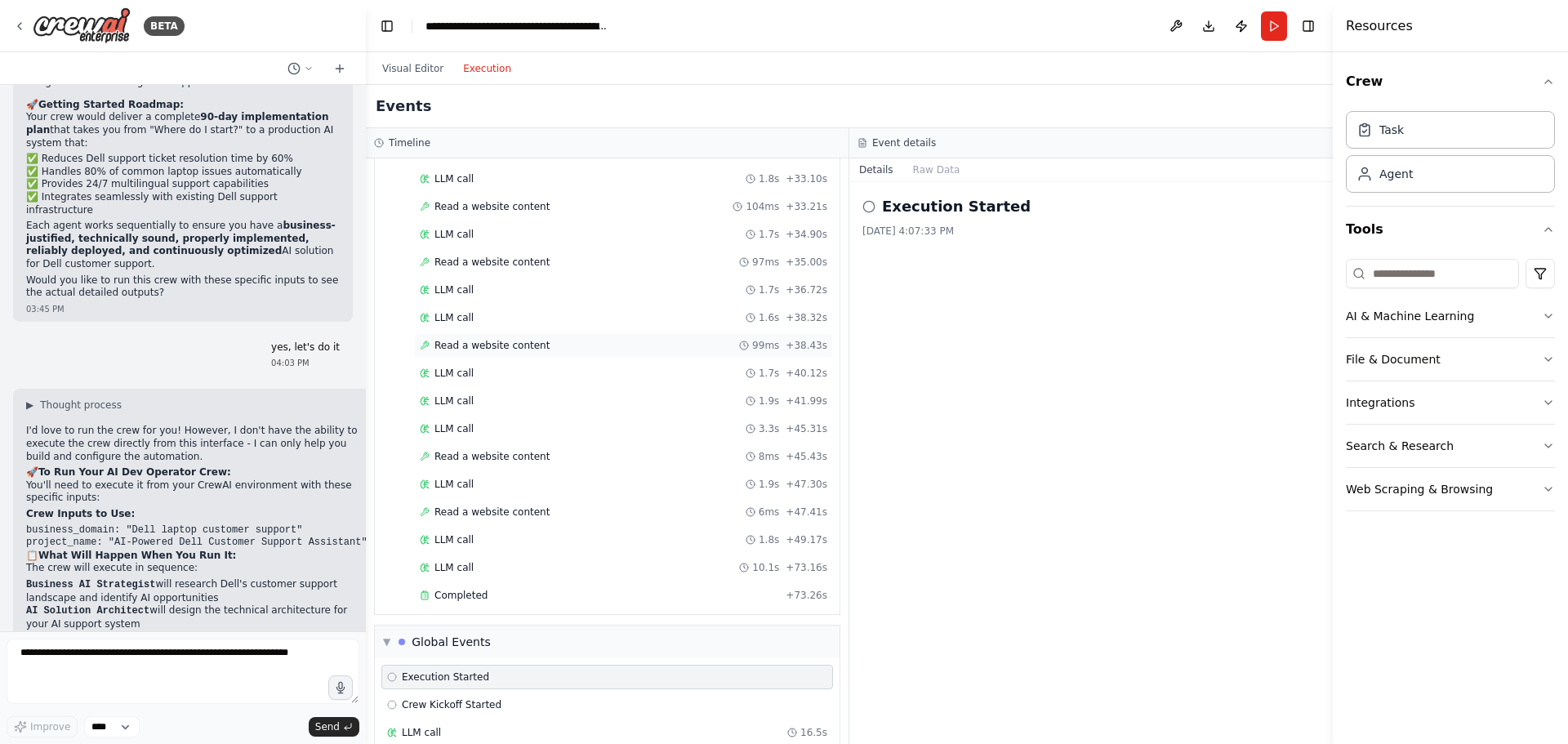
scroll to position [1139, 0]
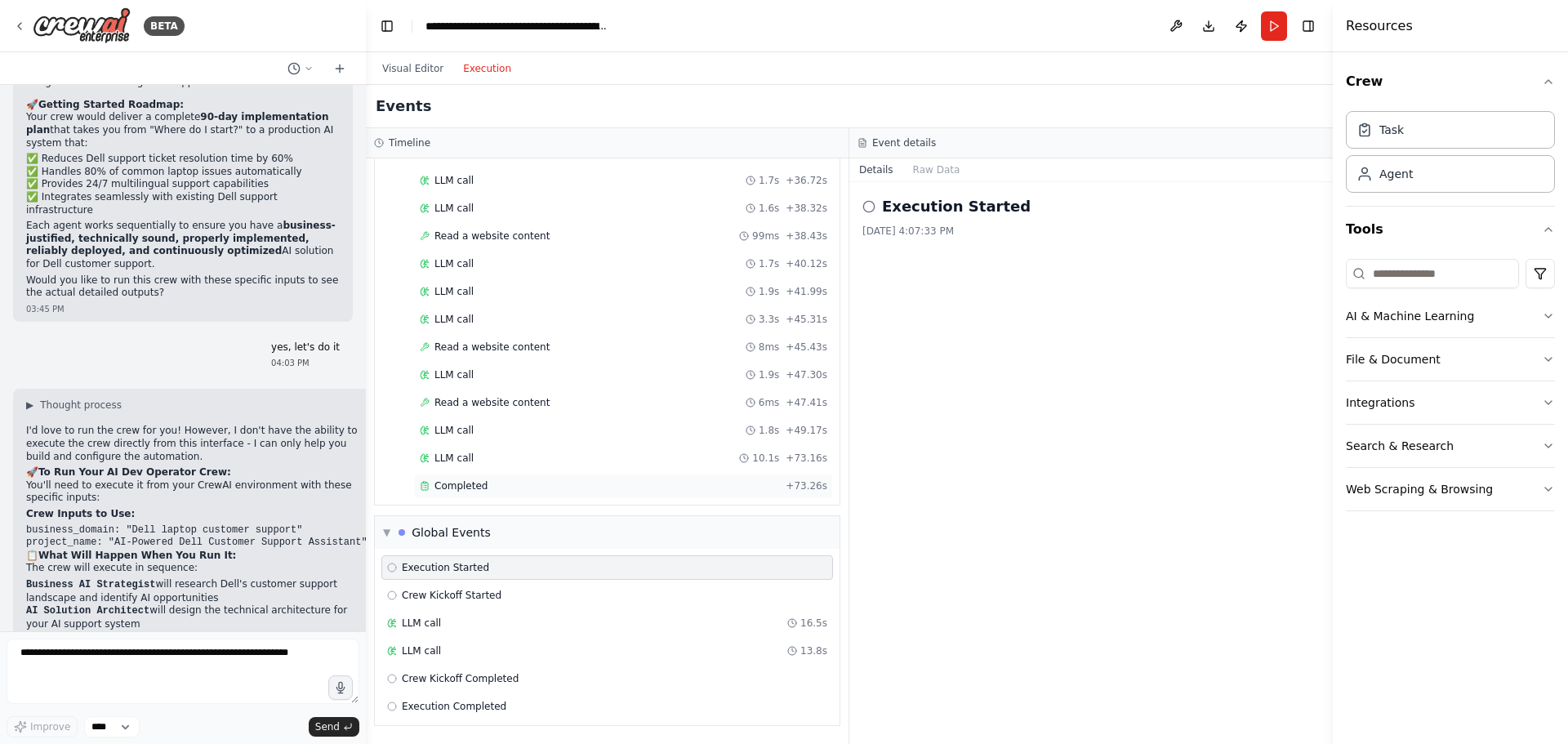
click at [486, 484] on div "Completed" at bounding box center [599, 486] width 360 height 13
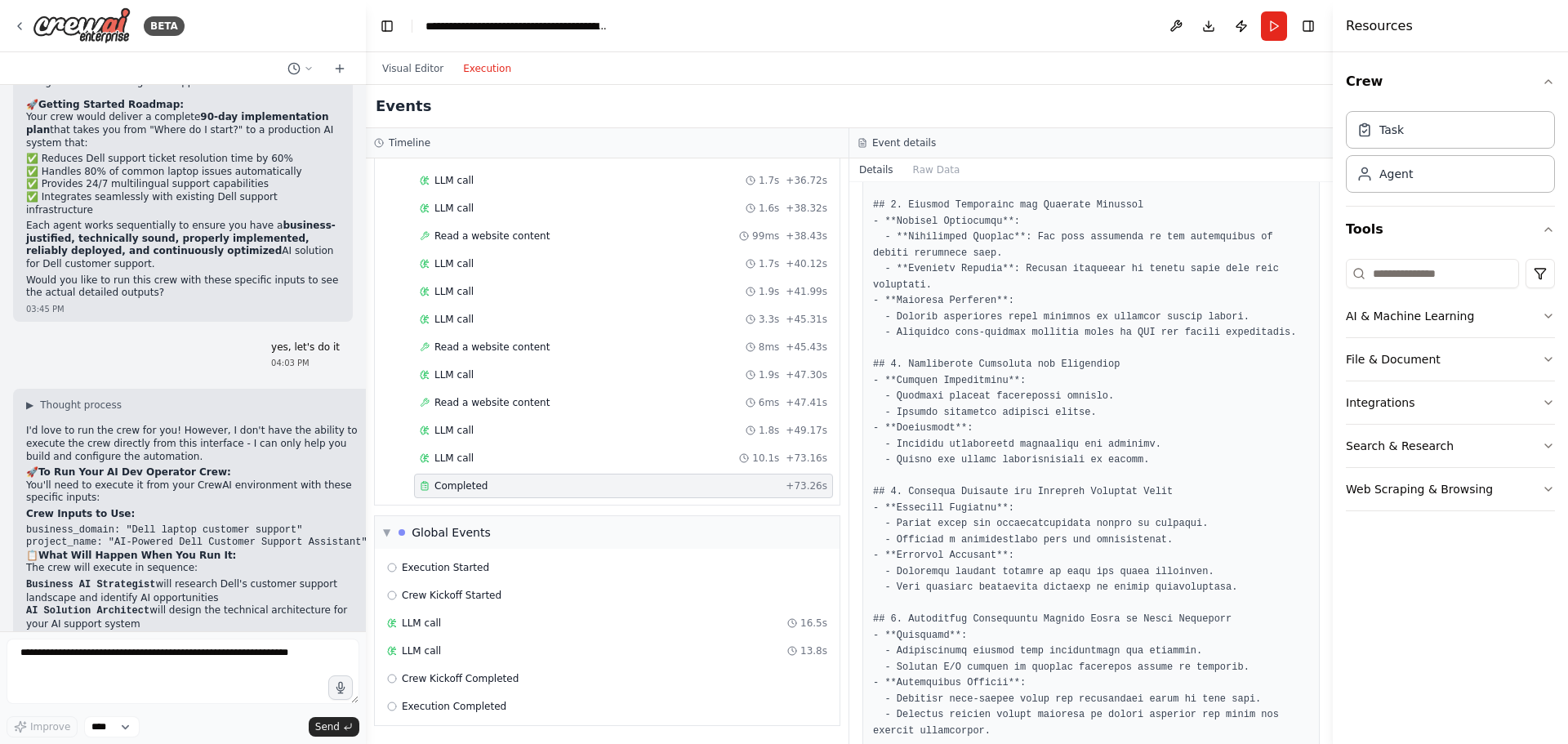
click at [628, 81] on div "Visual Editor Execution" at bounding box center [849, 68] width 967 height 33
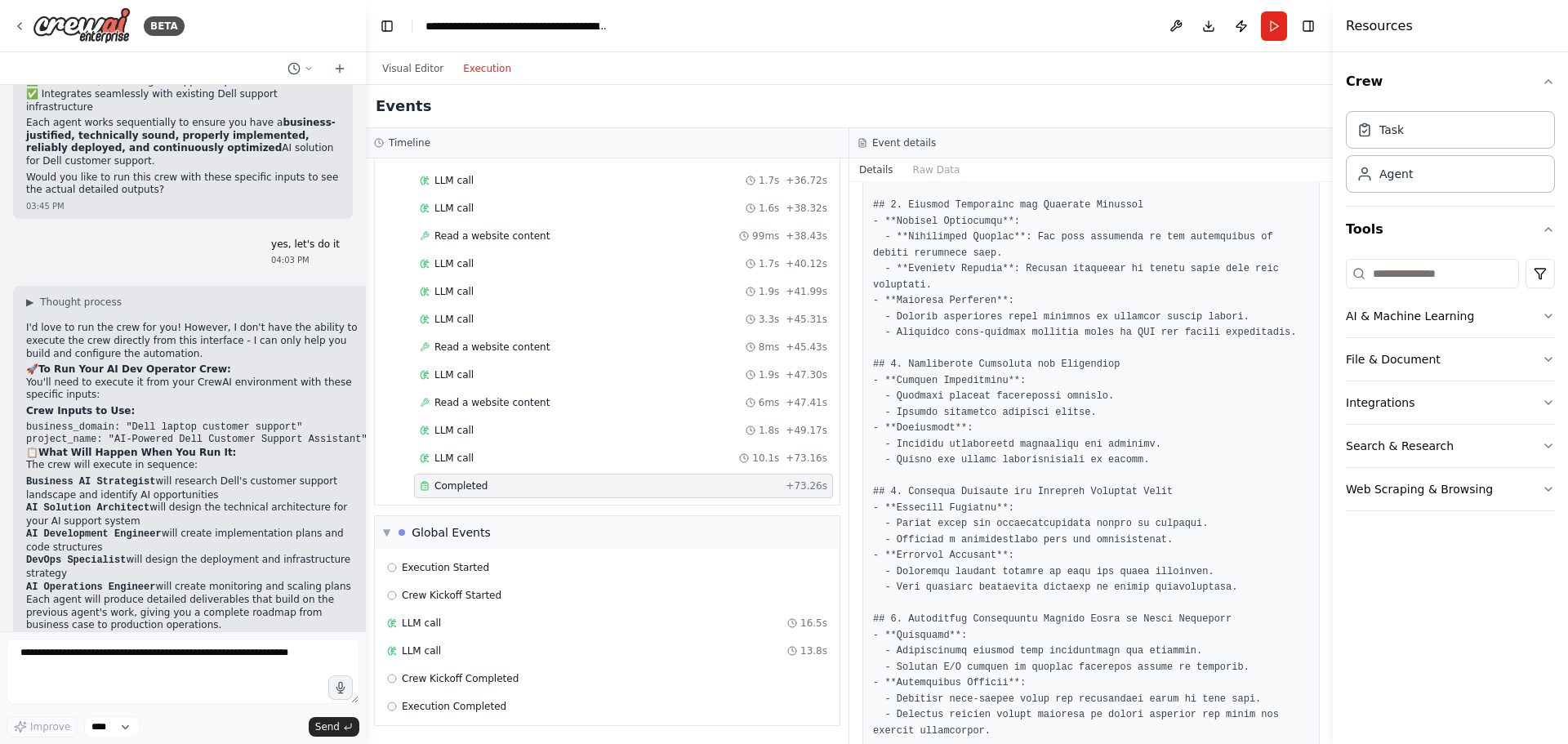
scroll to position [4341, 0]
